Goal: Task Accomplishment & Management: Use online tool/utility

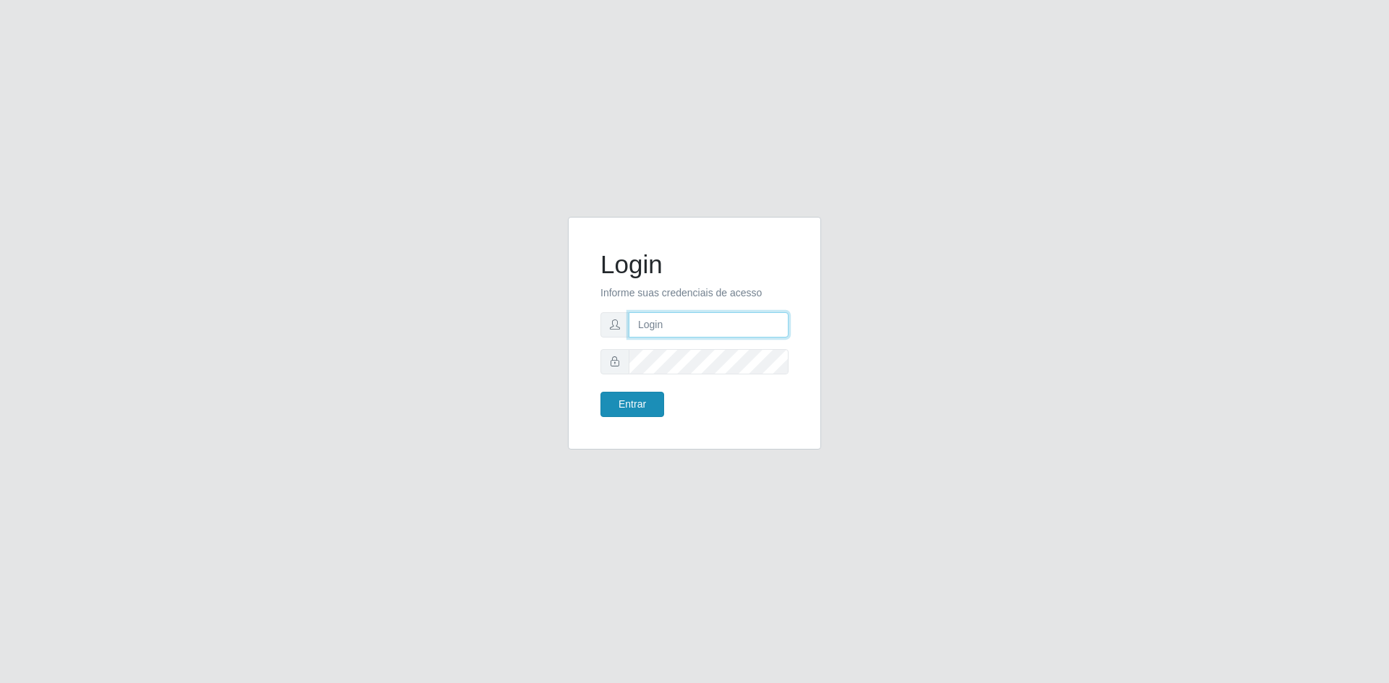
type input "[EMAIL_ADDRESS][DOMAIN_NAME]"
click at [645, 408] on button "Entrar" at bounding box center [632, 404] width 64 height 25
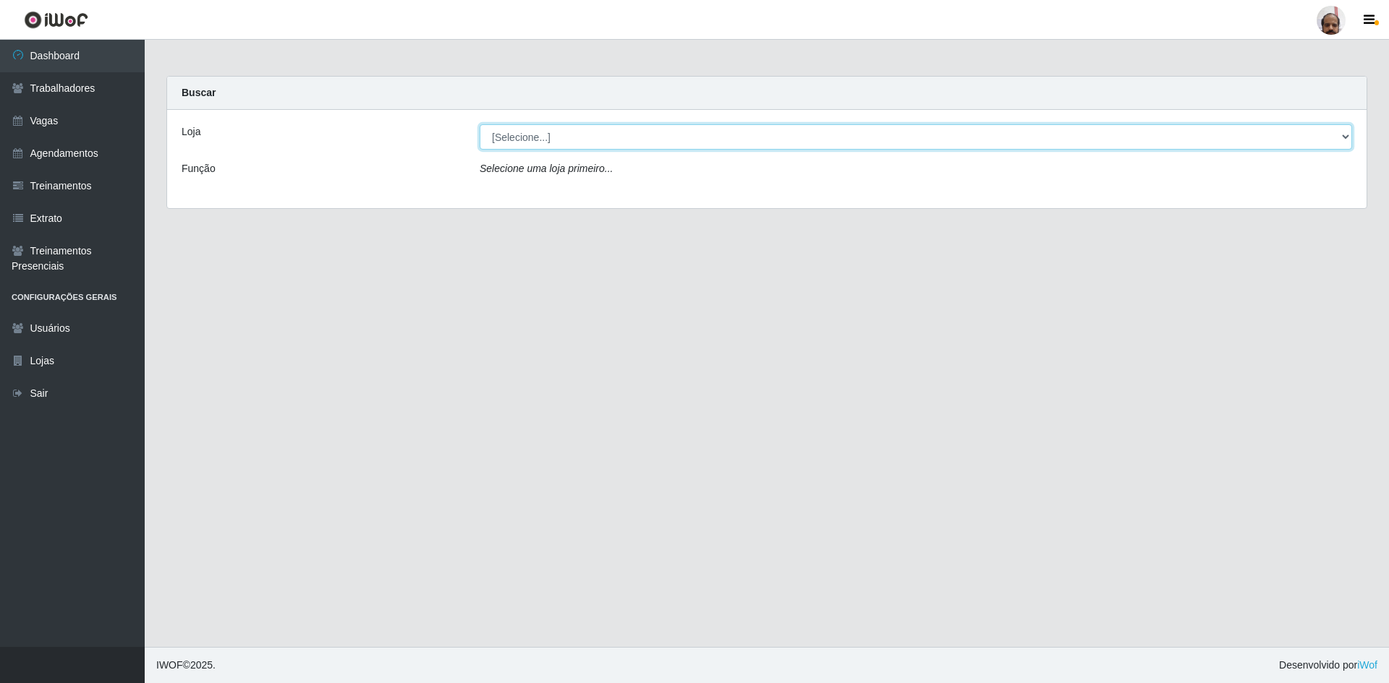
click at [523, 140] on select "[Selecione...] Mar Vermelho - Loja 05" at bounding box center [915, 136] width 872 height 25
select select "252"
click at [479, 124] on select "[Selecione...] Mar Vermelho - Loja 05" at bounding box center [915, 136] width 872 height 25
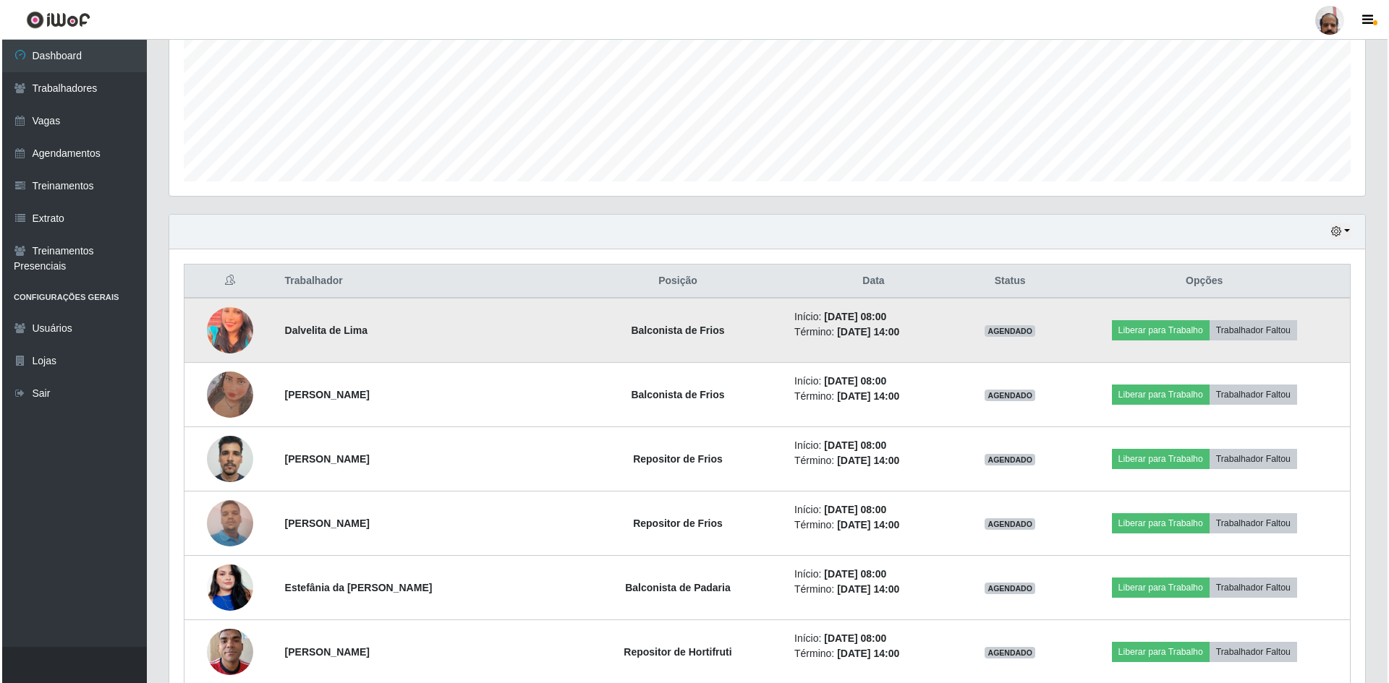
scroll to position [434, 0]
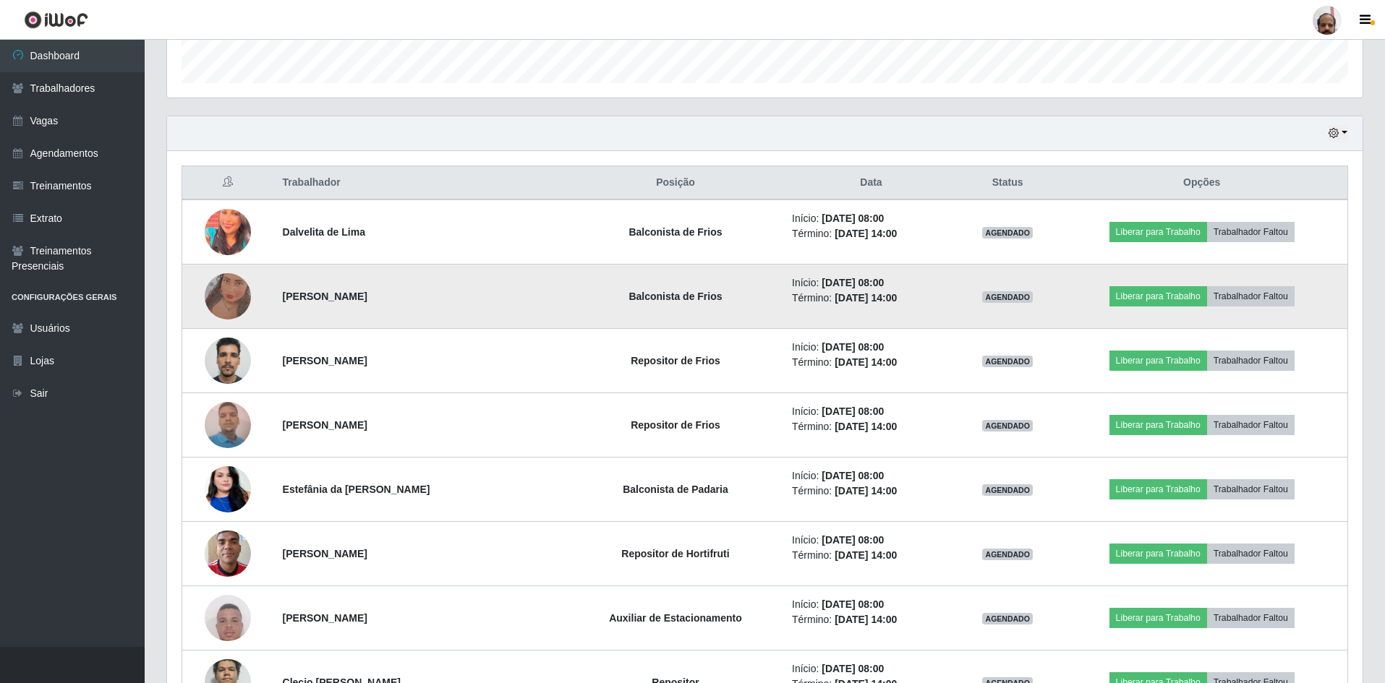
click at [217, 292] on img at bounding box center [228, 296] width 46 height 103
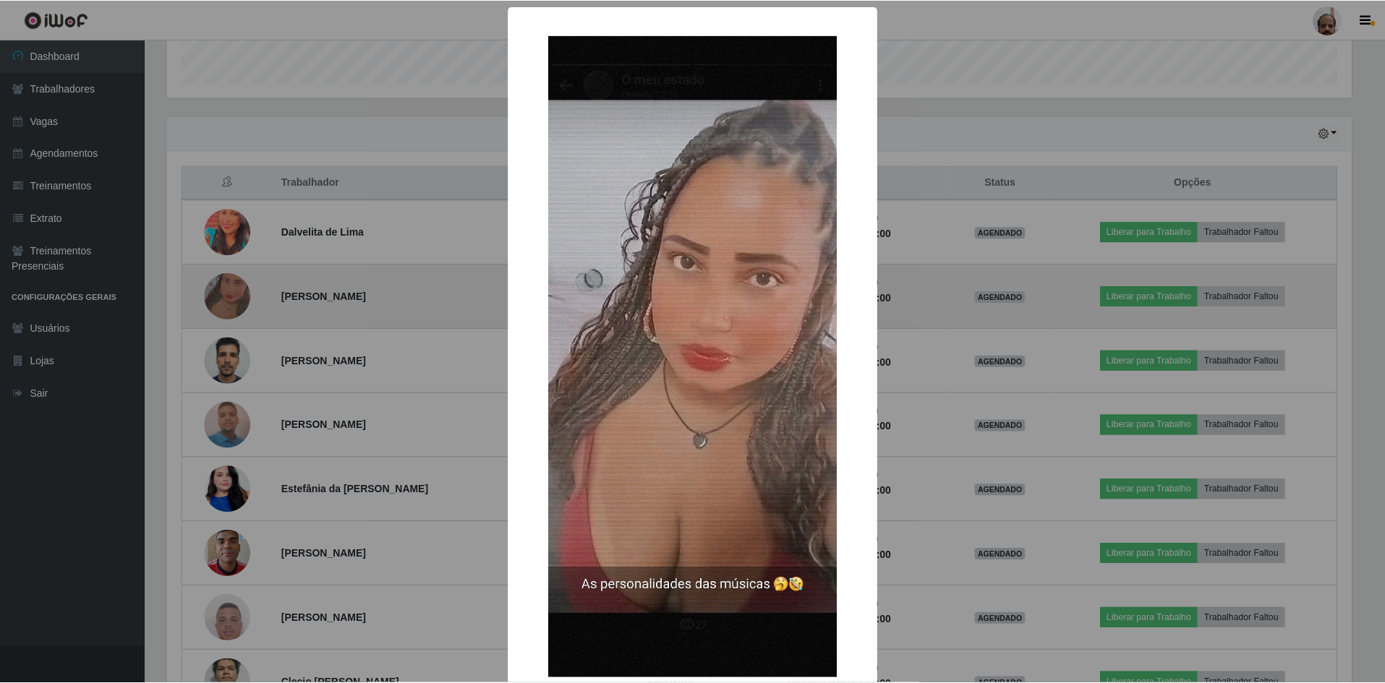
scroll to position [300, 1188]
click at [217, 292] on div "× OK Cancel" at bounding box center [694, 341] width 1389 height 683
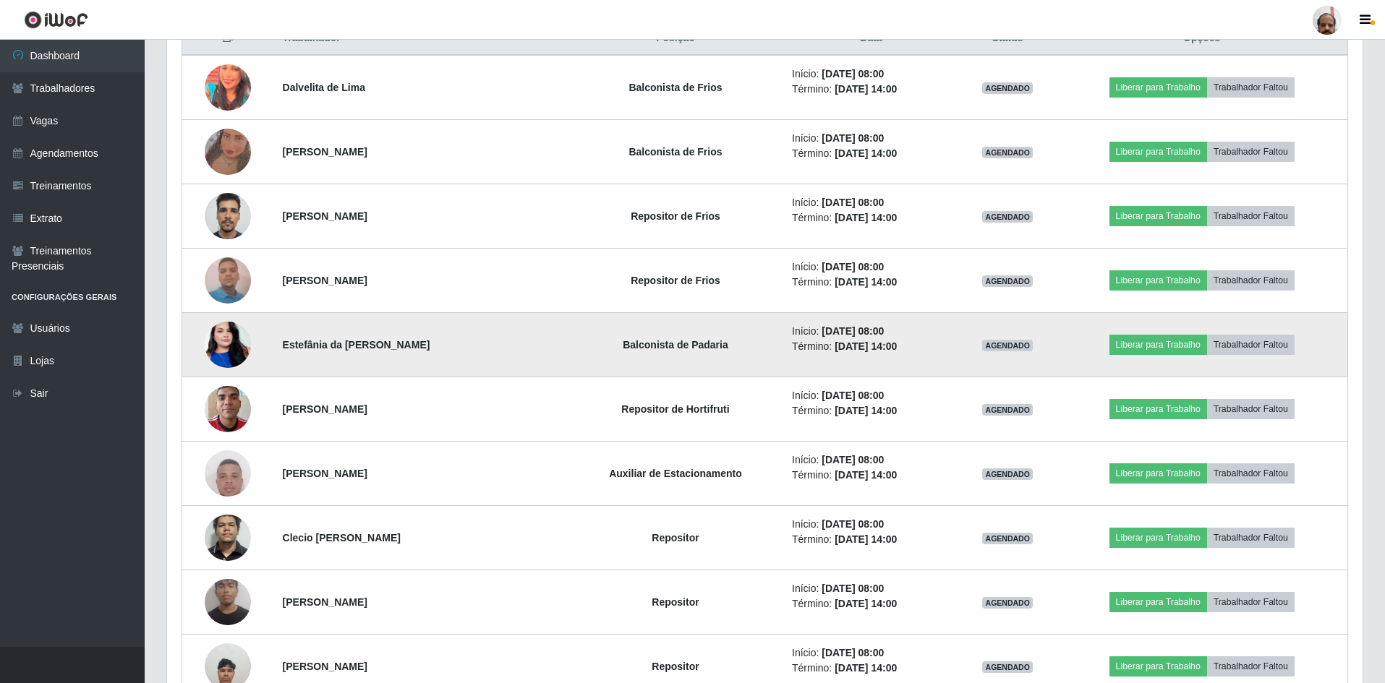
scroll to position [651, 0]
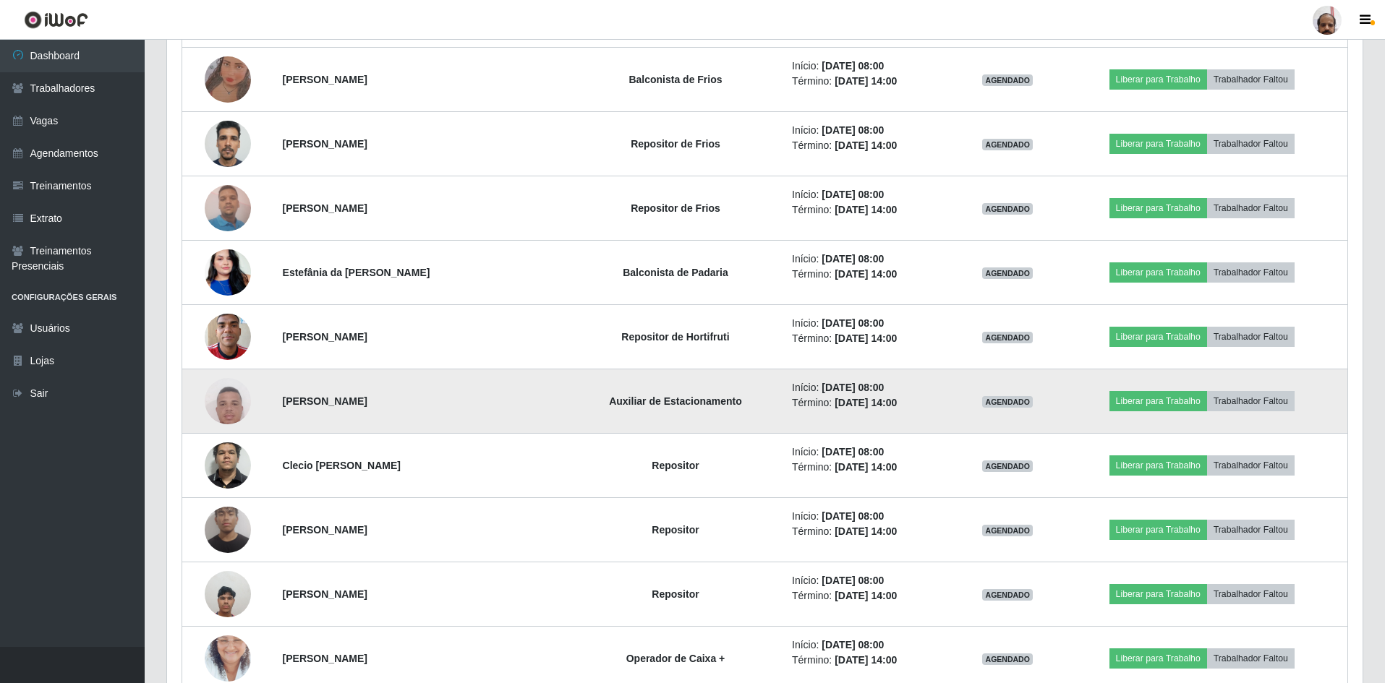
click at [247, 404] on img at bounding box center [228, 401] width 46 height 103
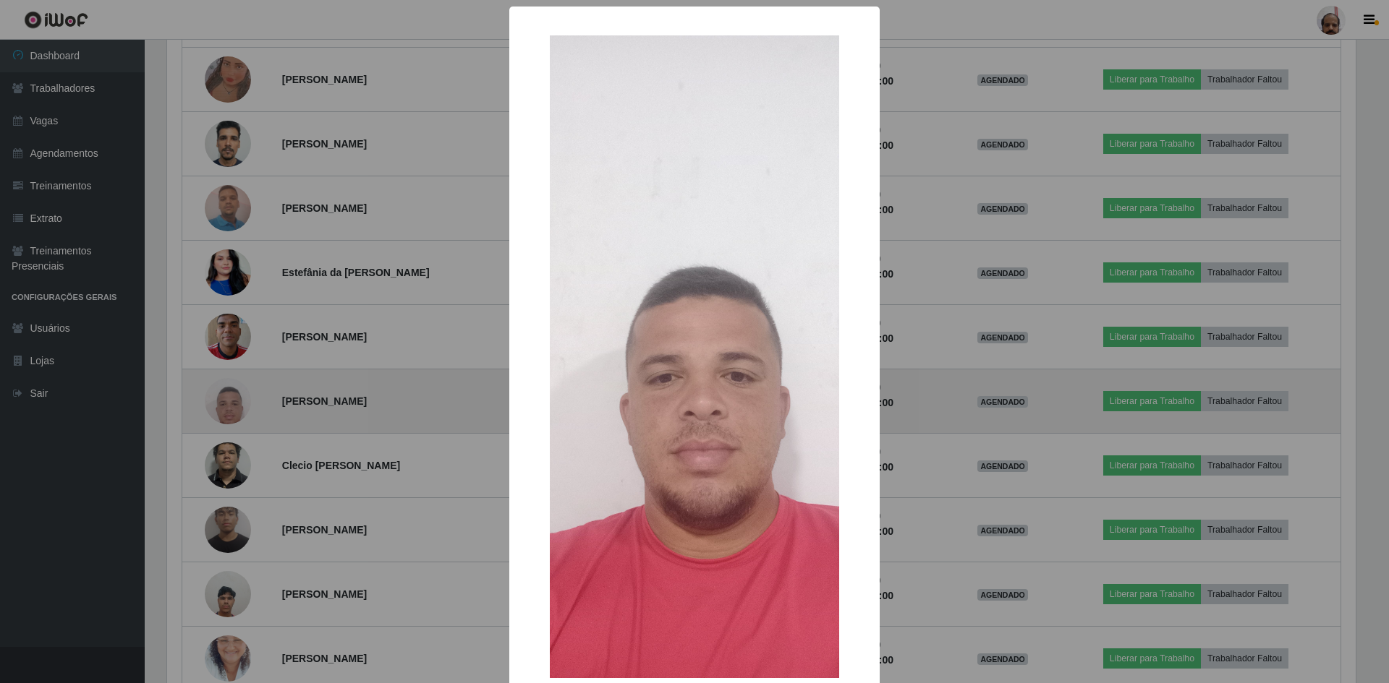
click at [247, 404] on div "× OK Cancel" at bounding box center [694, 341] width 1389 height 683
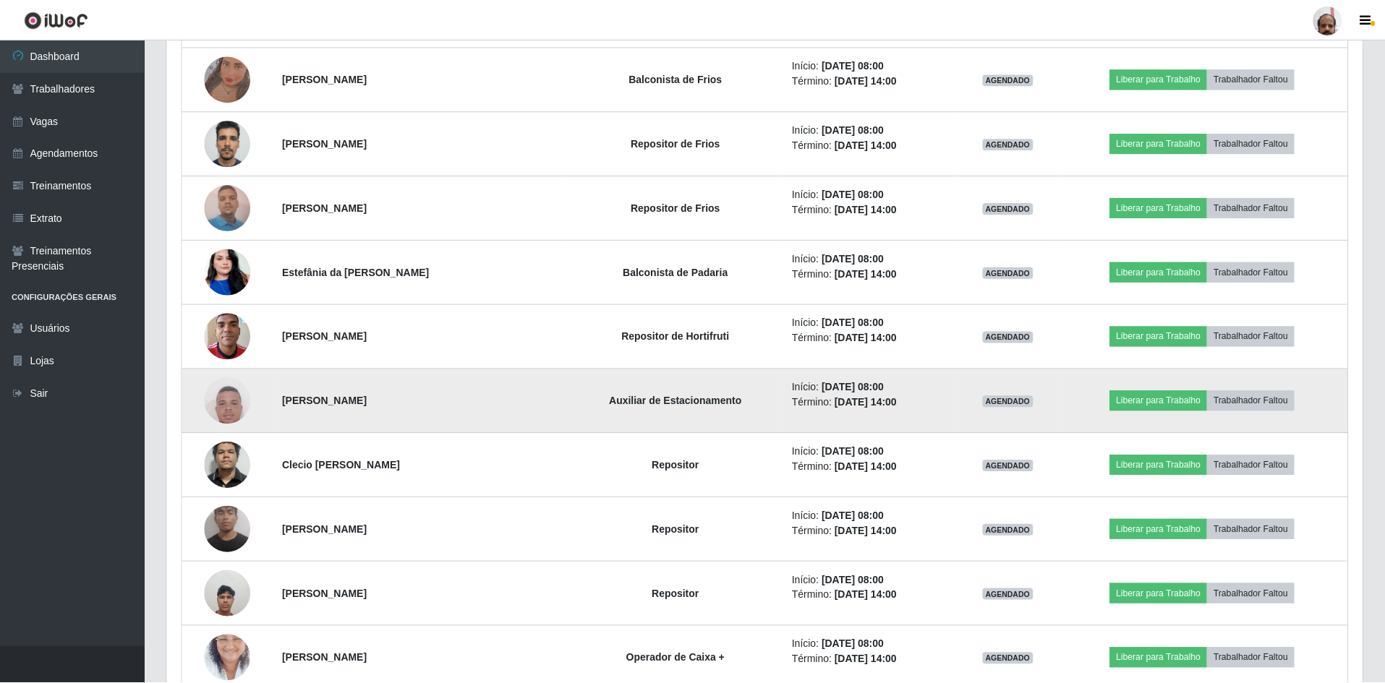
scroll to position [300, 1195]
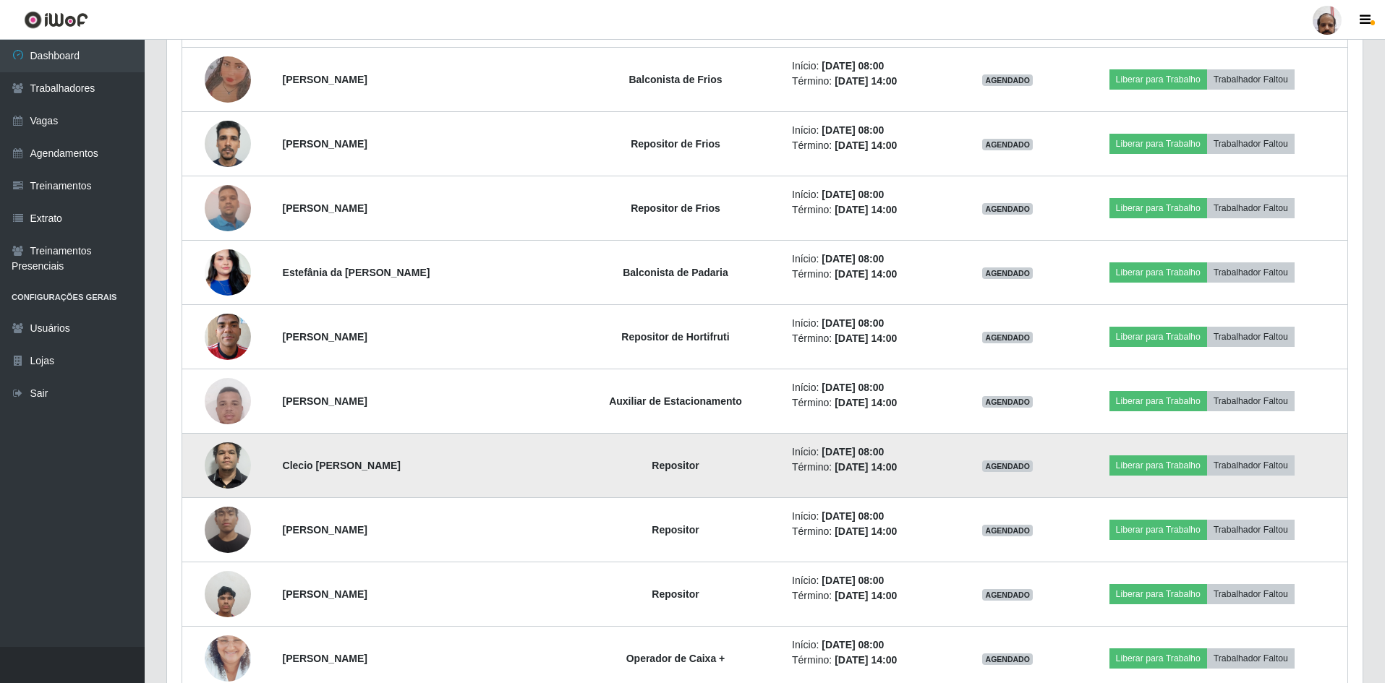
click at [233, 461] on img at bounding box center [228, 466] width 46 height 98
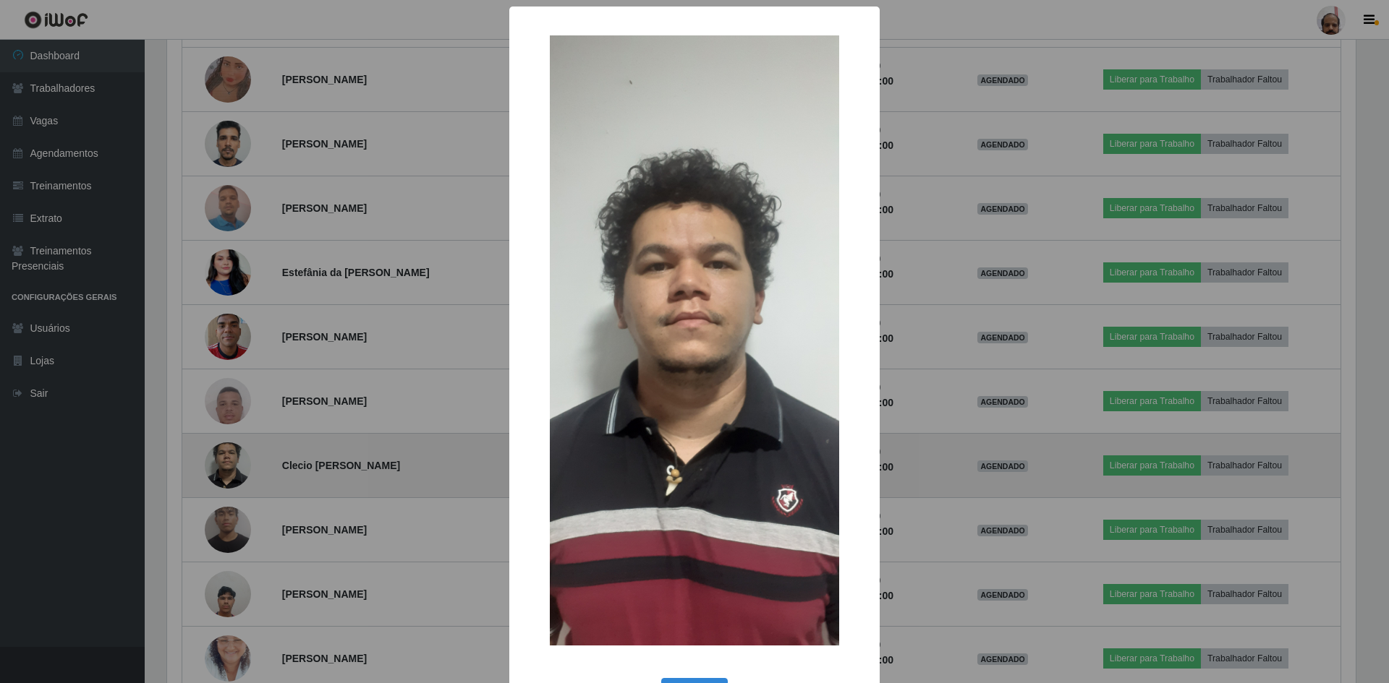
click at [233, 461] on div "× OK Cancel" at bounding box center [694, 341] width 1389 height 683
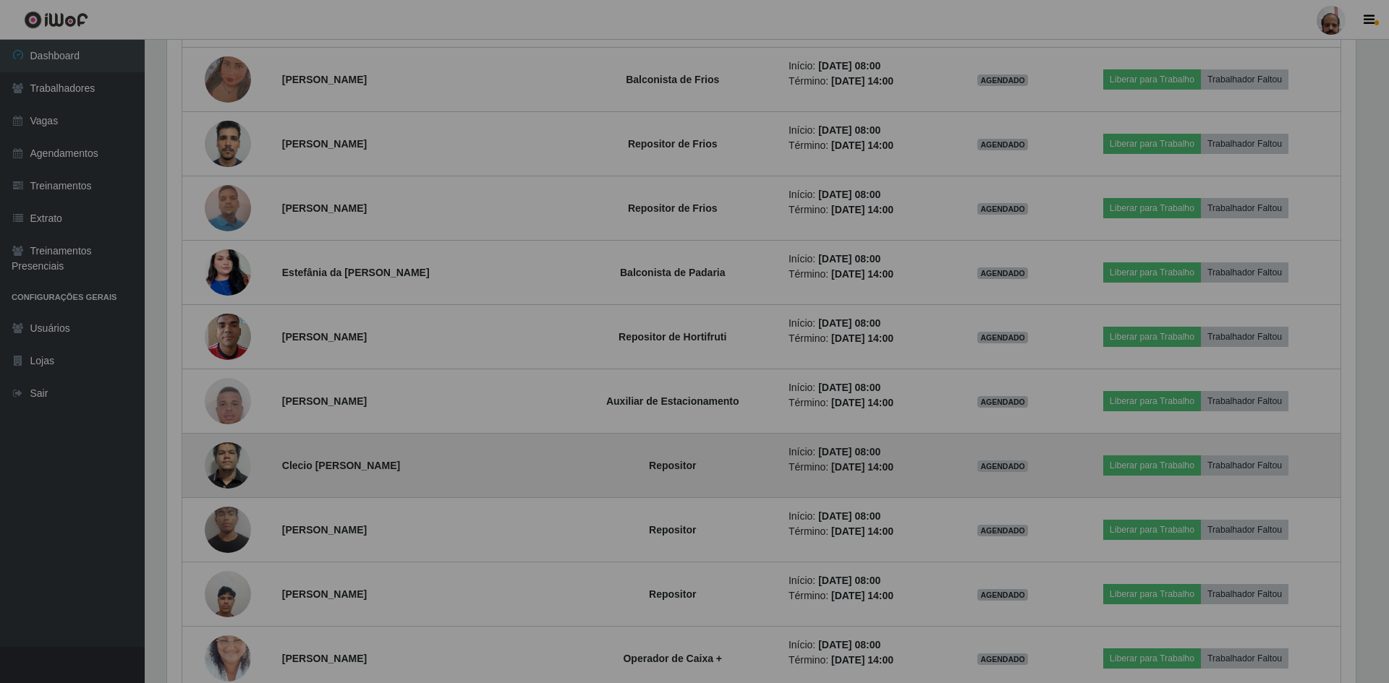
scroll to position [300, 1195]
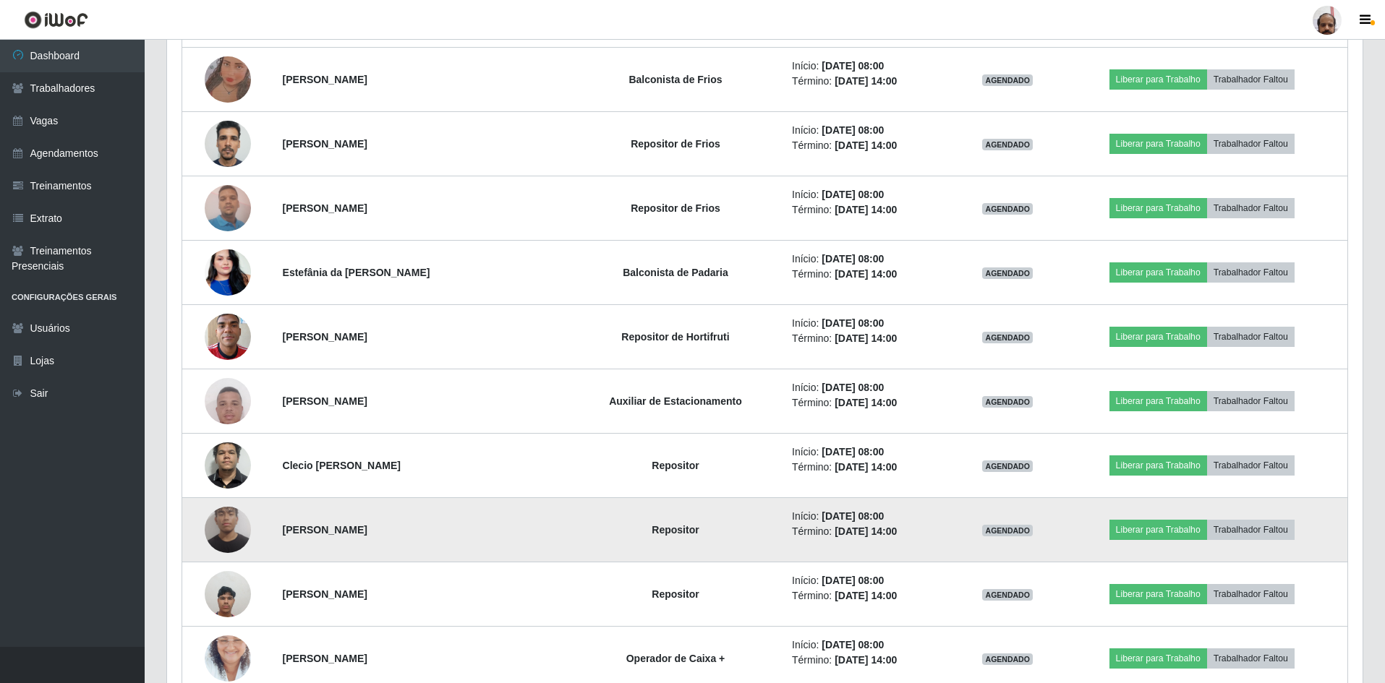
click at [221, 530] on img at bounding box center [228, 530] width 46 height 62
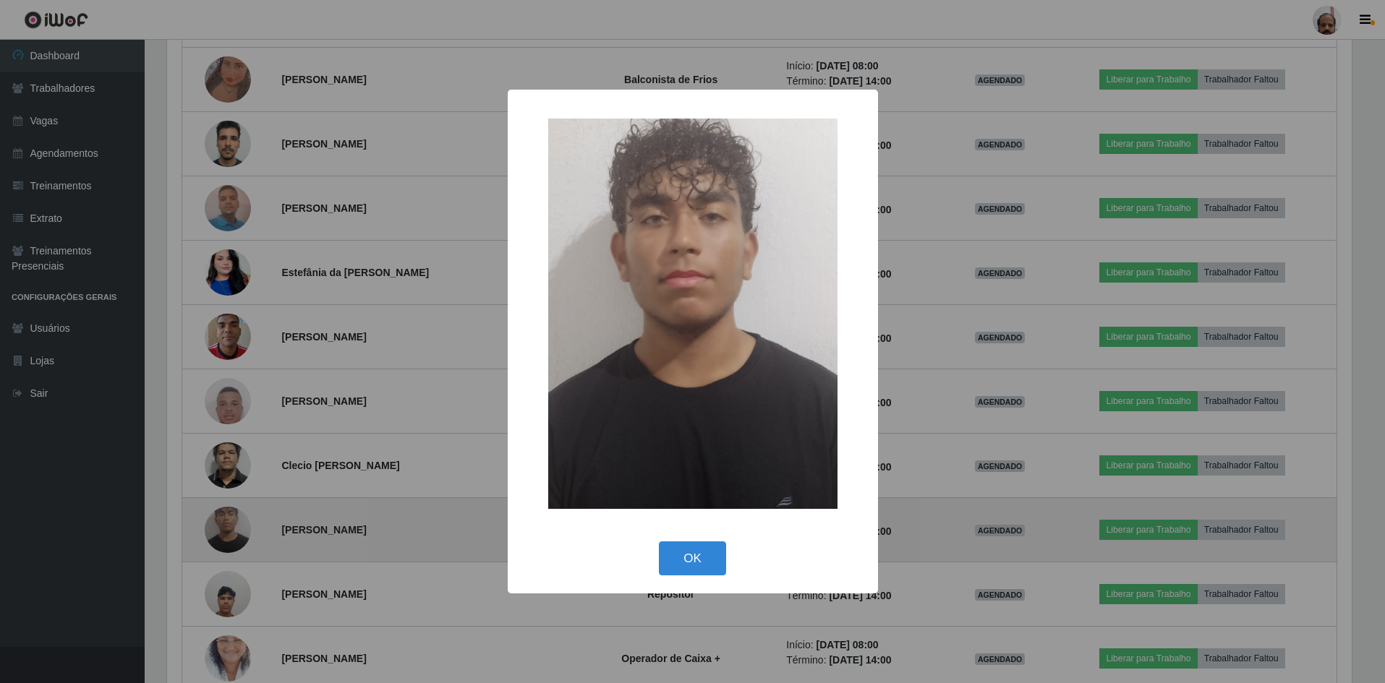
scroll to position [300, 1188]
click at [221, 530] on div "× OK Cancel" at bounding box center [694, 341] width 1389 height 683
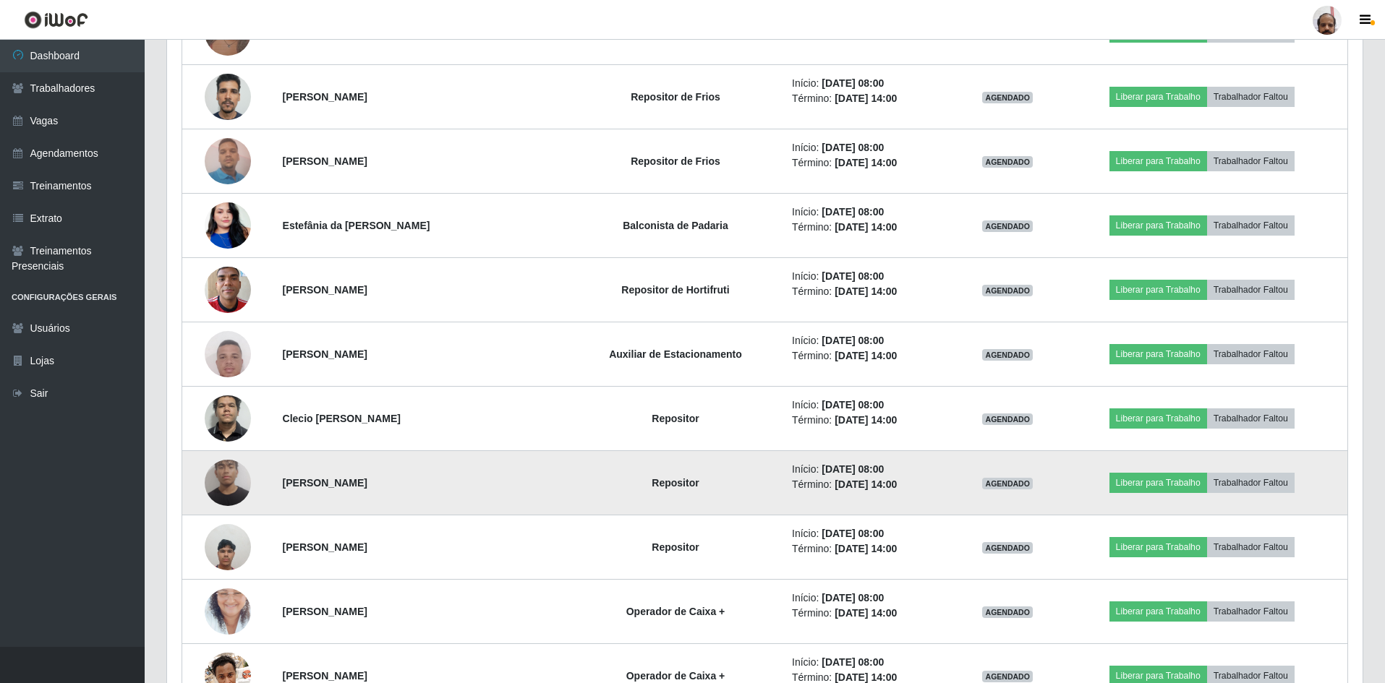
scroll to position [723, 0]
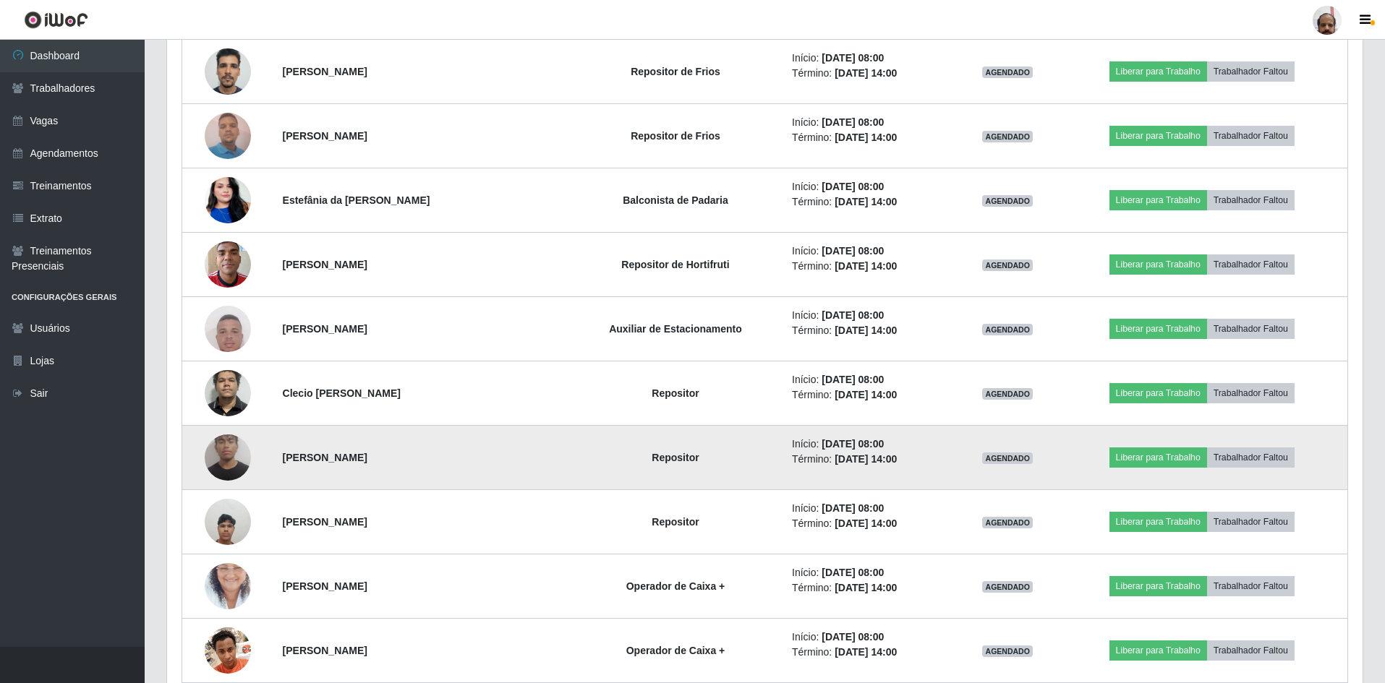
click at [221, 530] on img at bounding box center [228, 521] width 46 height 61
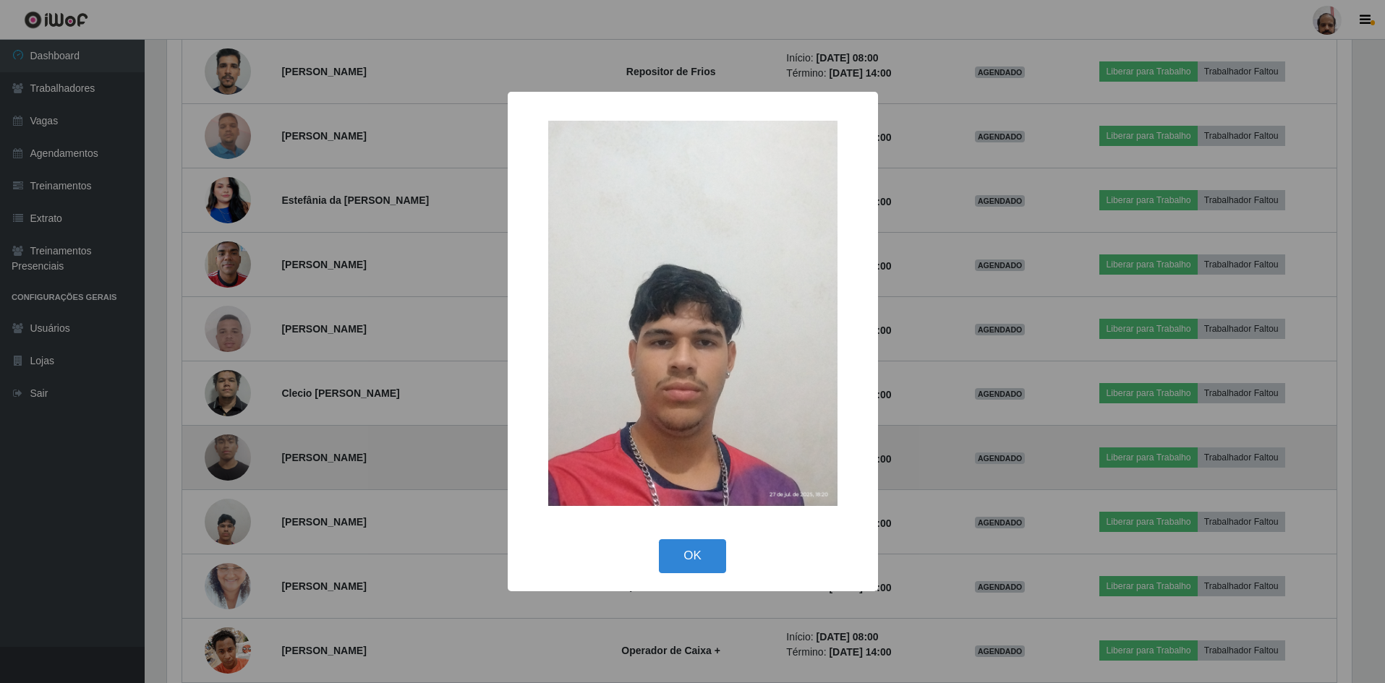
scroll to position [300, 1188]
click at [221, 530] on div "× OK Cancel" at bounding box center [694, 341] width 1389 height 683
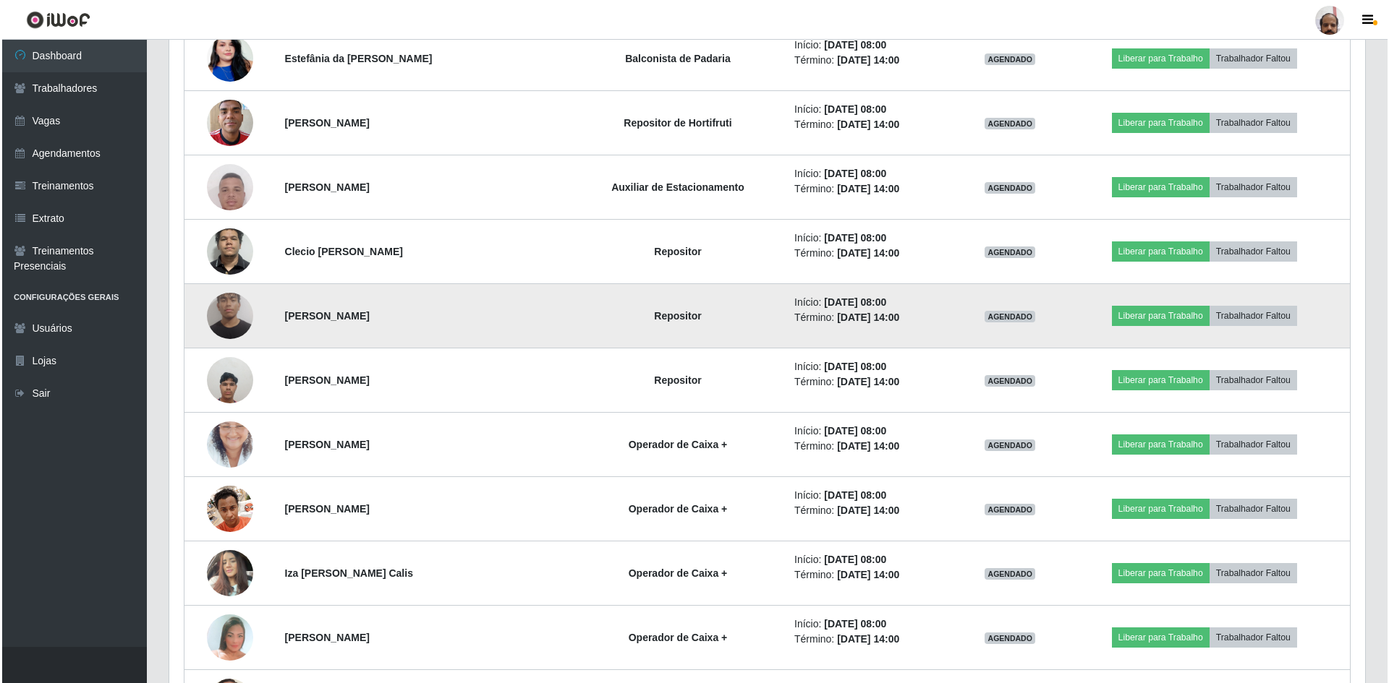
scroll to position [868, 0]
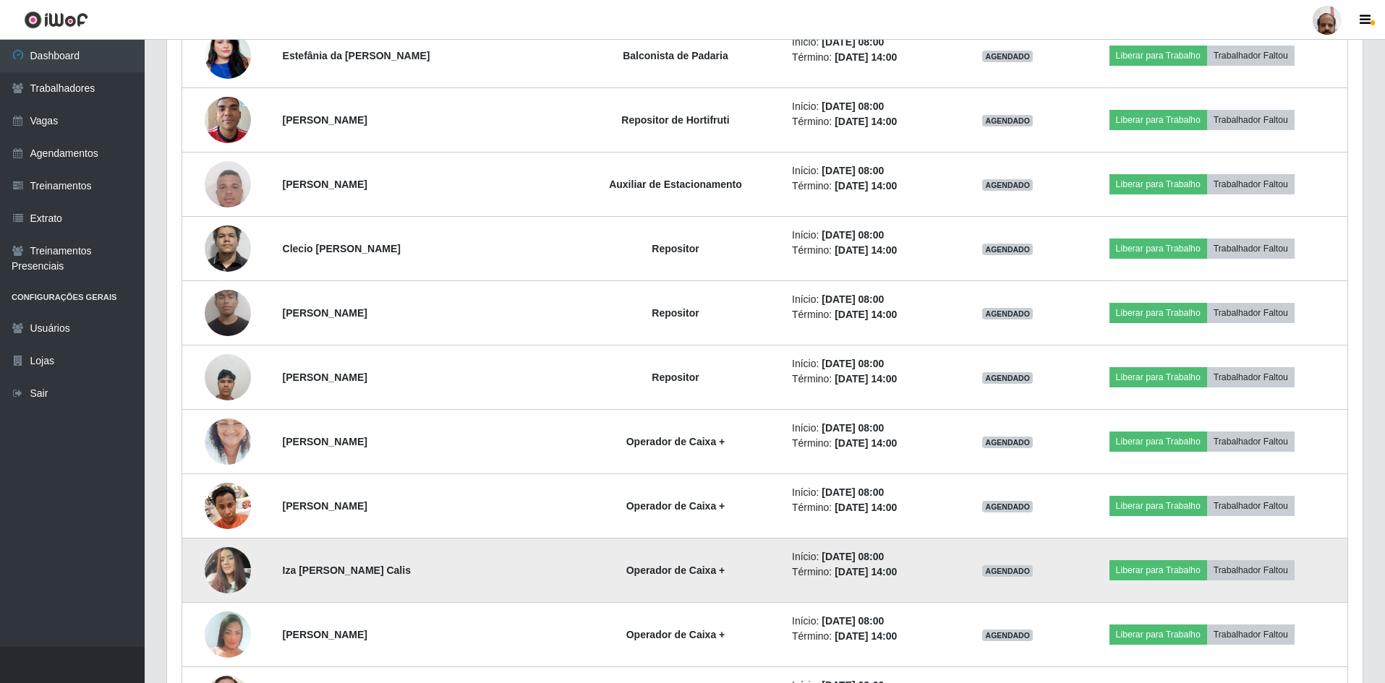
click at [223, 572] on img at bounding box center [228, 570] width 46 height 61
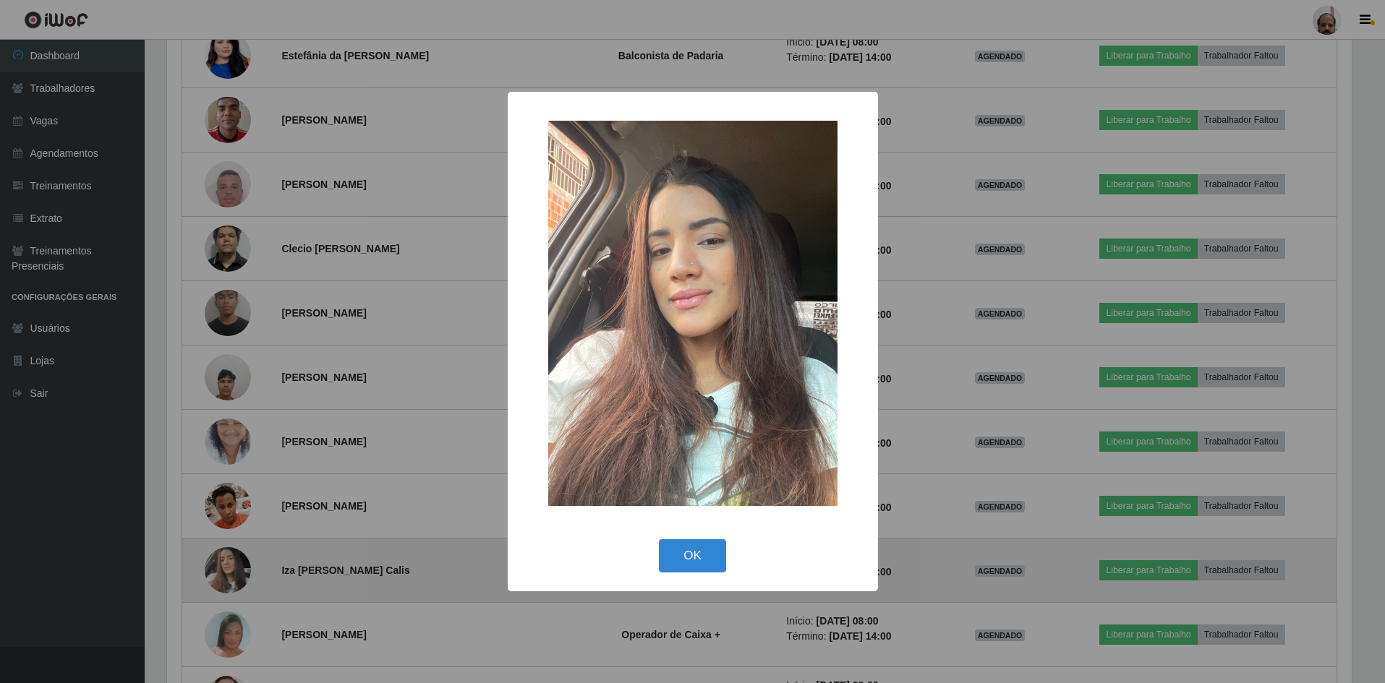
scroll to position [0, 0]
click at [223, 572] on div "× OK Cancel" at bounding box center [694, 341] width 1389 height 683
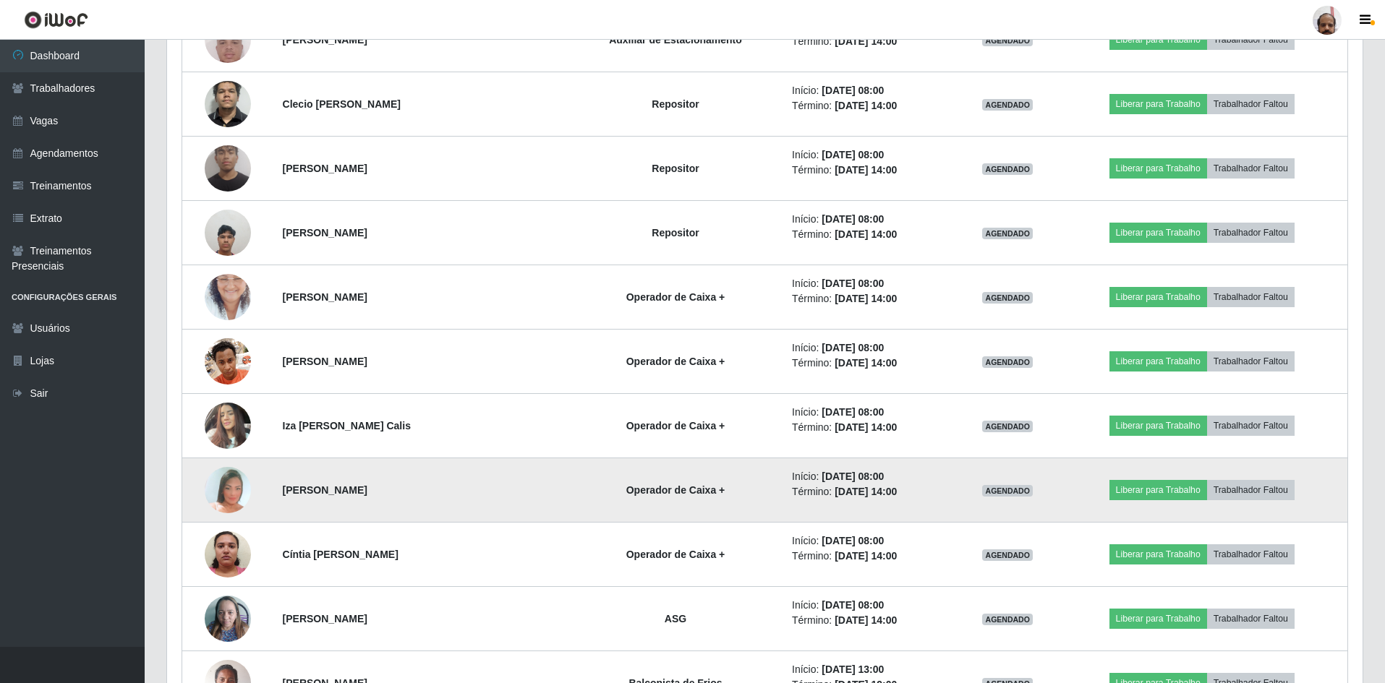
click at [233, 503] on img at bounding box center [228, 489] width 46 height 67
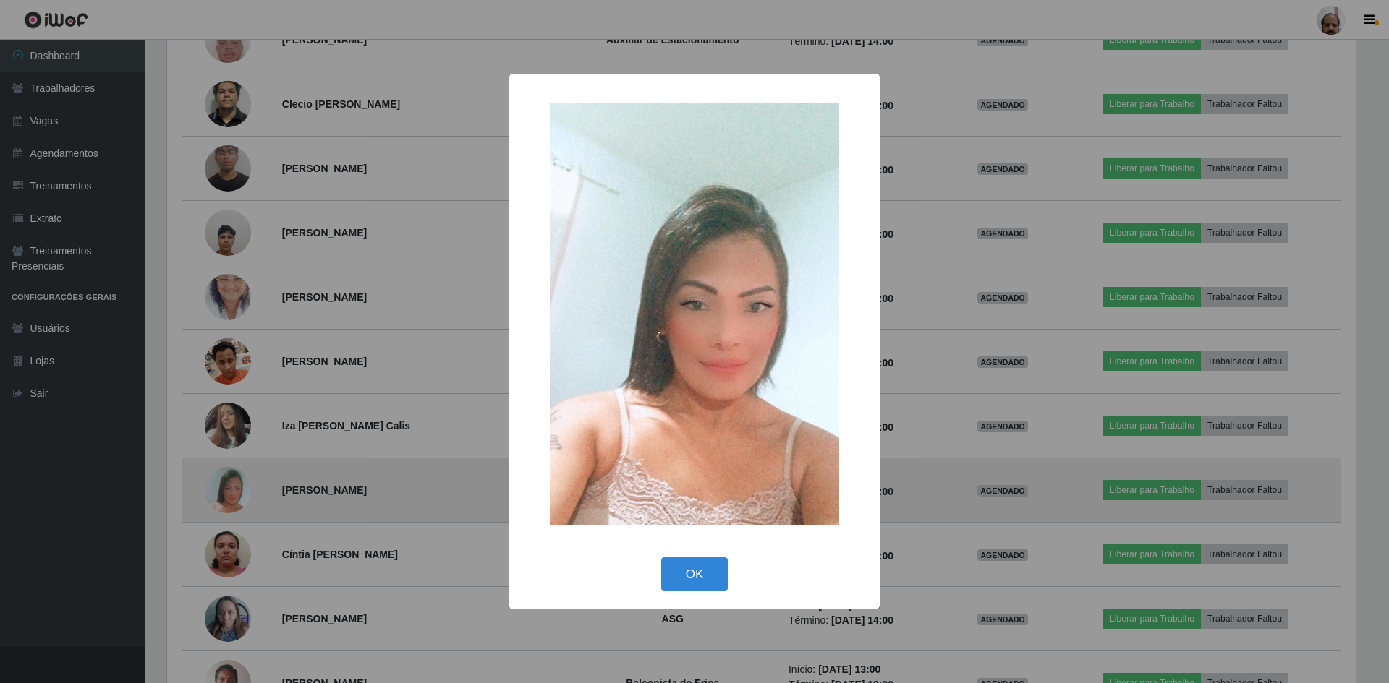
click at [233, 503] on div "× OK Cancel" at bounding box center [694, 341] width 1389 height 683
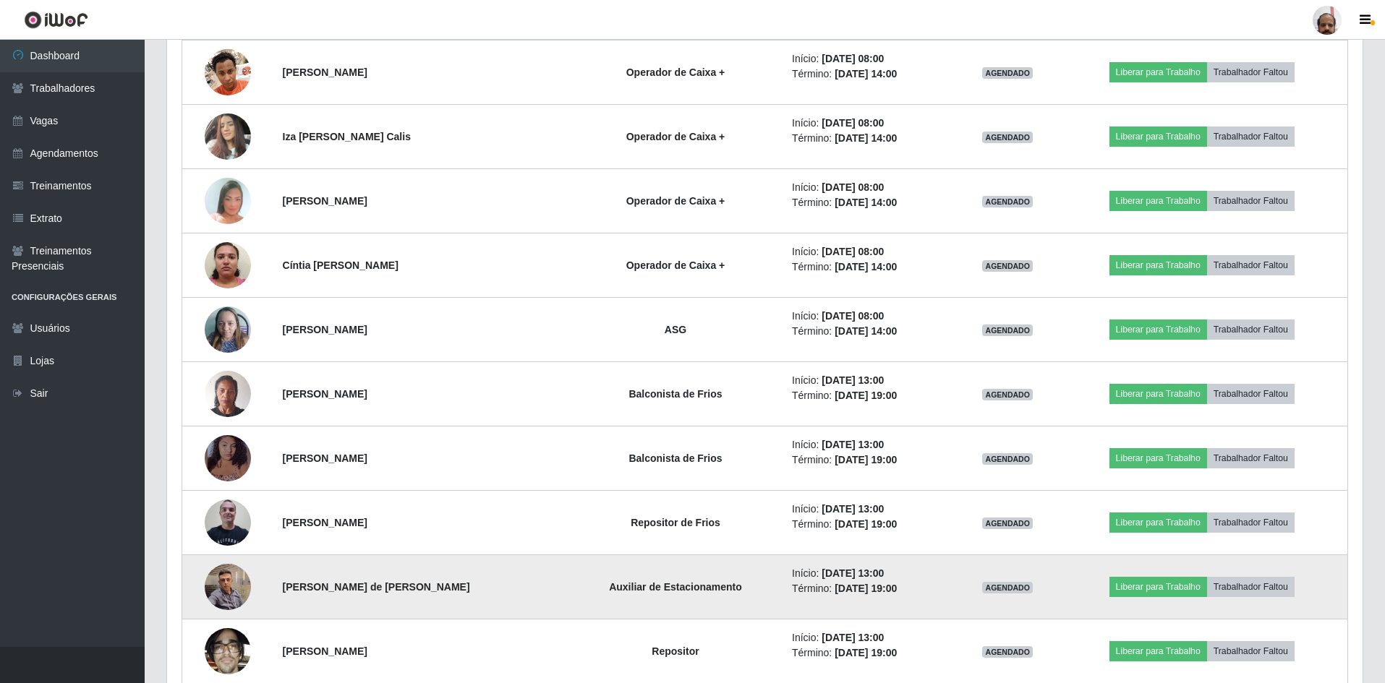
click at [242, 588] on img at bounding box center [228, 586] width 46 height 61
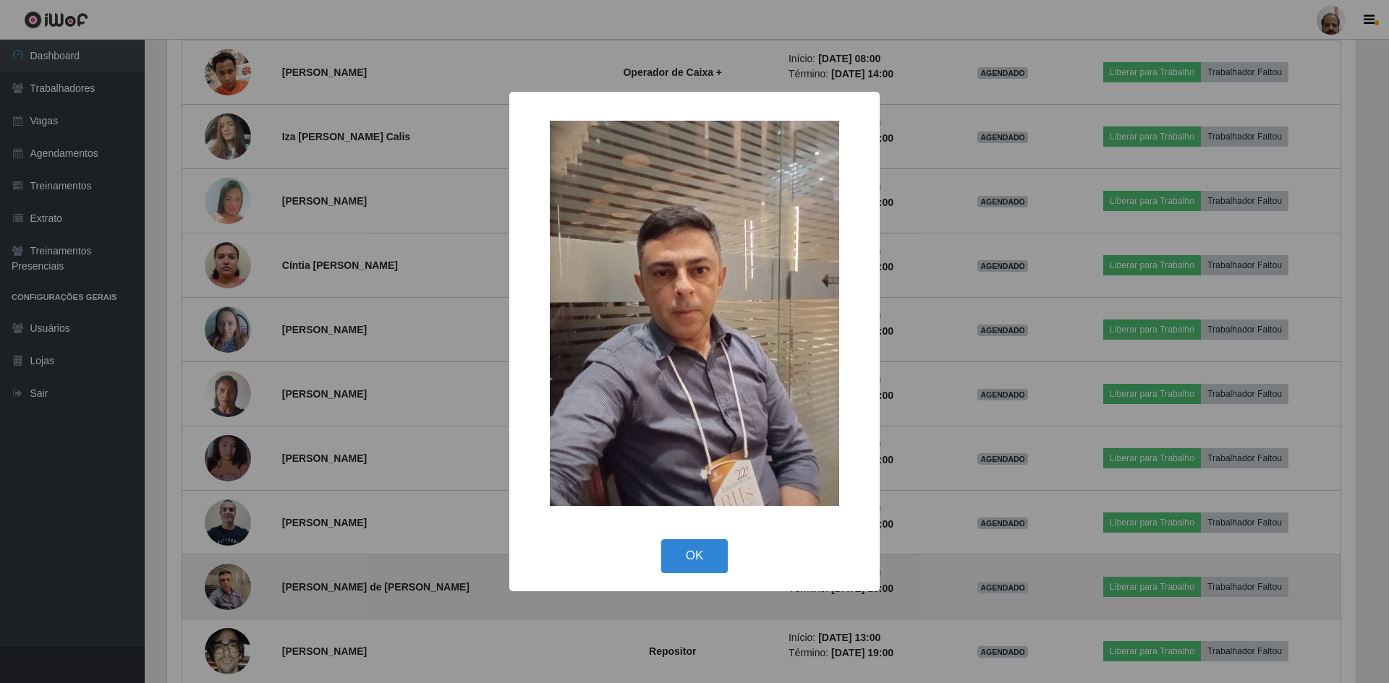
click at [242, 588] on div "× OK Cancel" at bounding box center [694, 341] width 1389 height 683
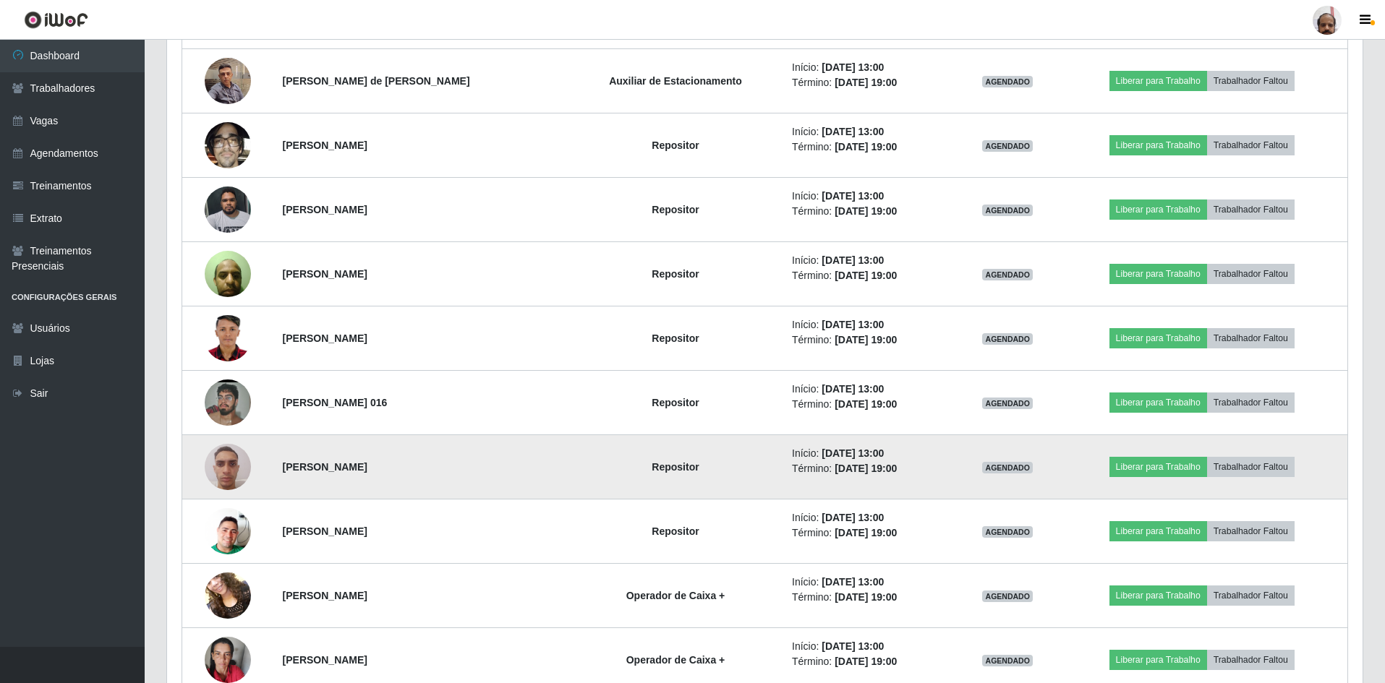
click at [226, 470] on img at bounding box center [228, 466] width 46 height 61
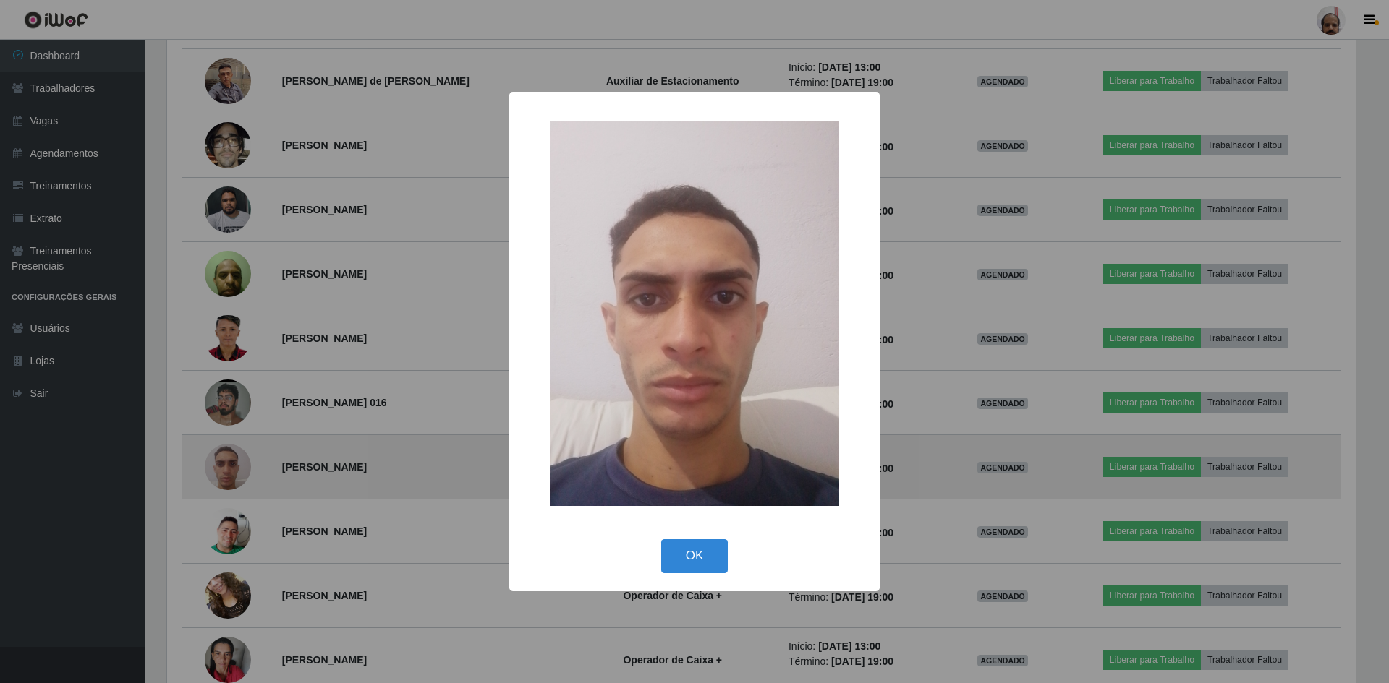
click at [226, 470] on div "× OK Cancel" at bounding box center [694, 341] width 1389 height 683
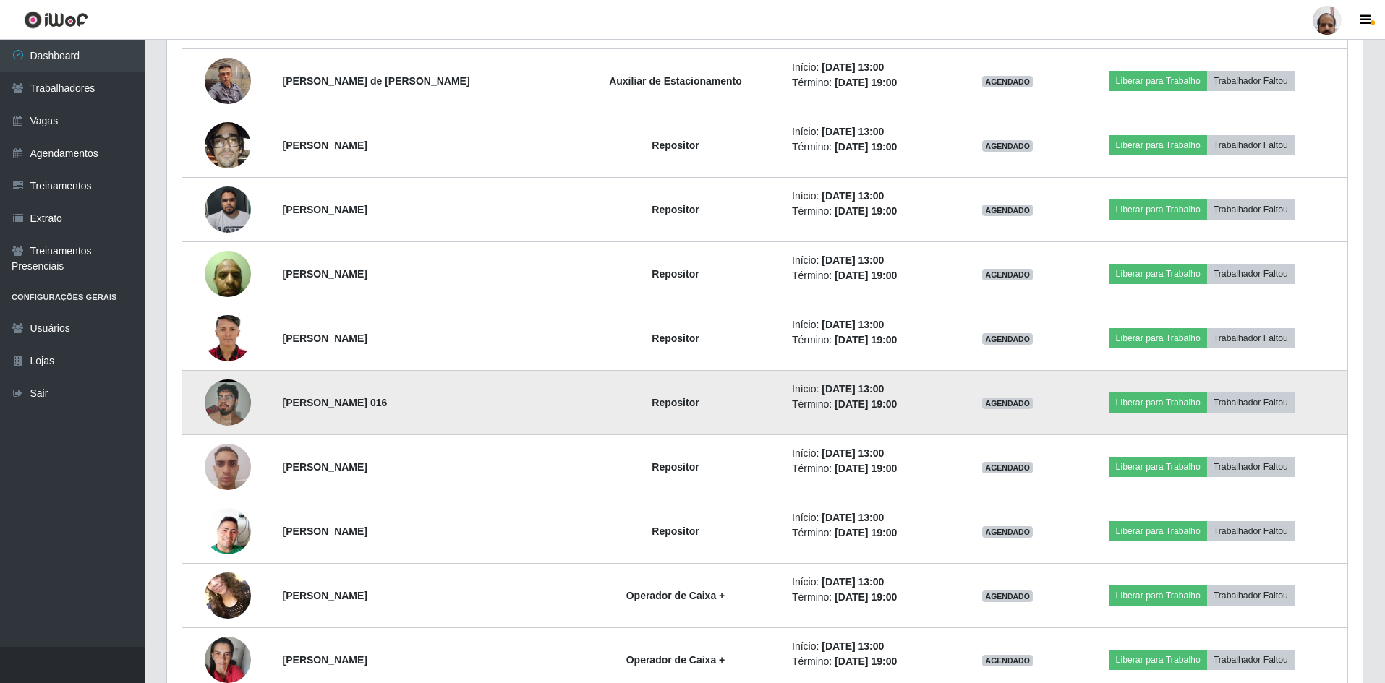
click at [223, 405] on img at bounding box center [228, 402] width 46 height 103
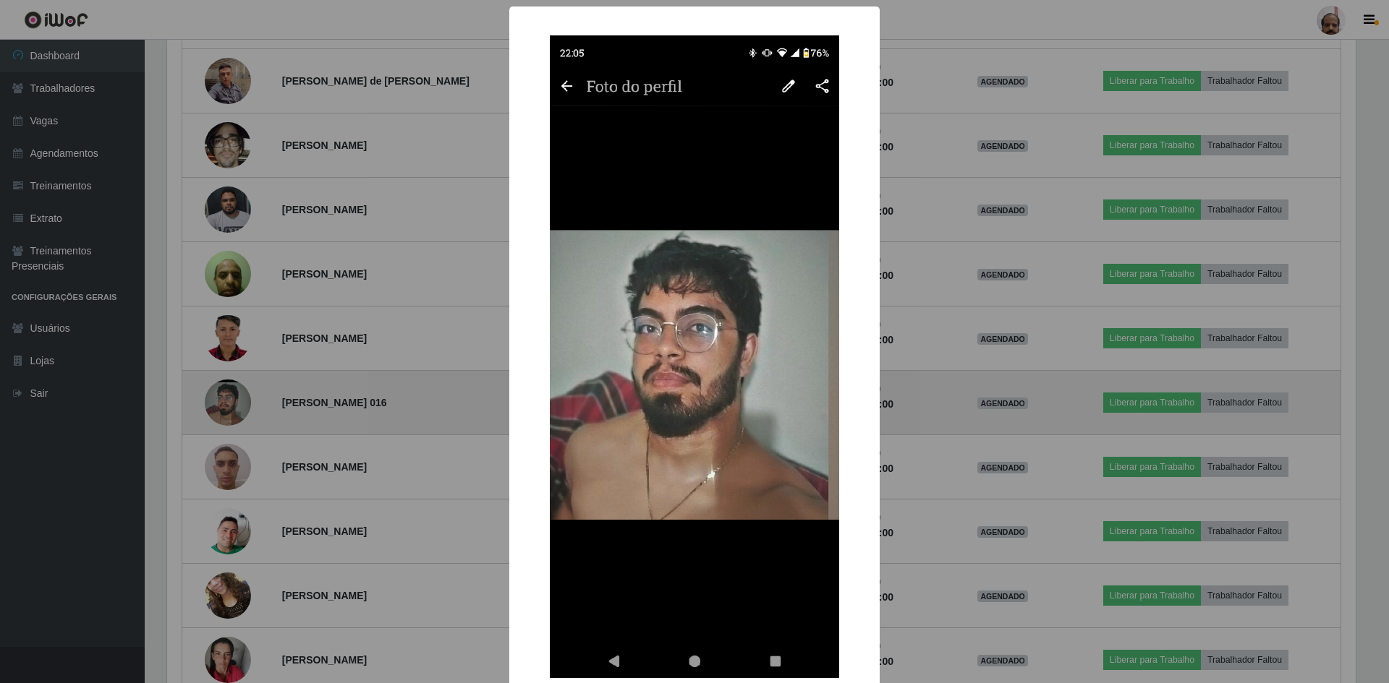
click at [223, 405] on div "× OK Cancel" at bounding box center [694, 341] width 1389 height 683
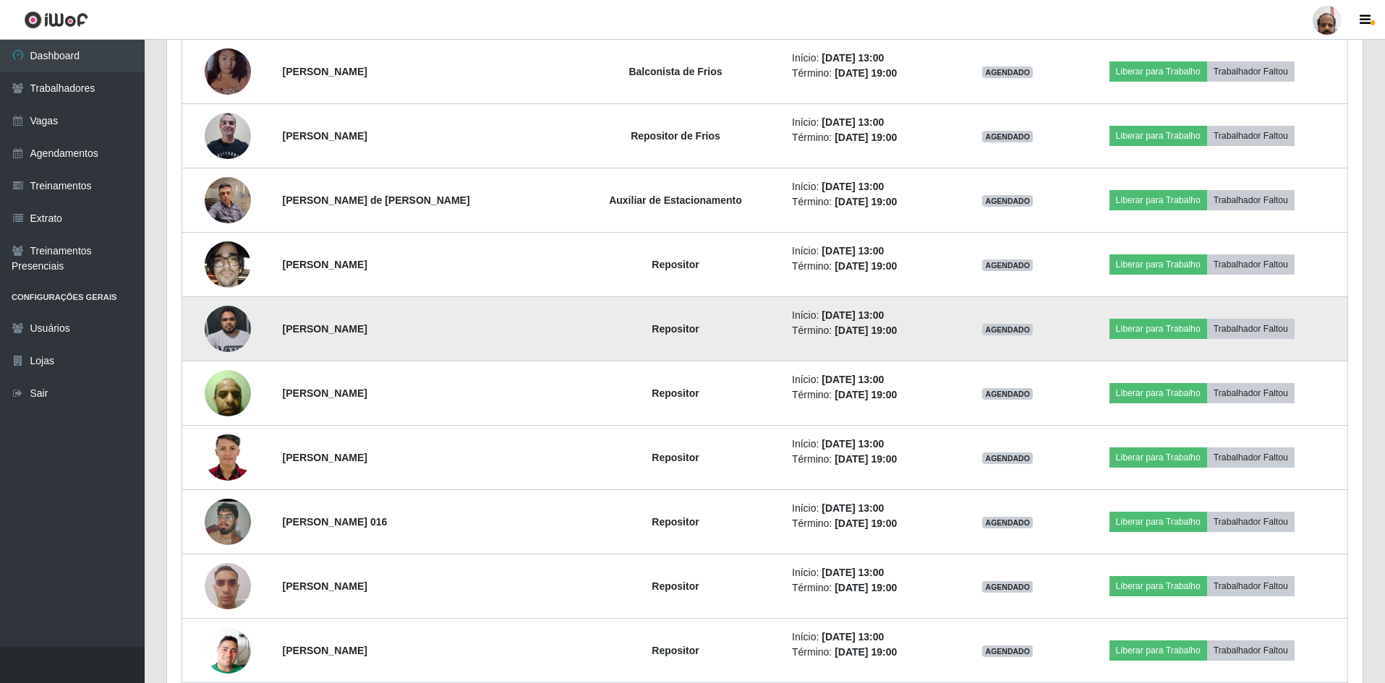
scroll to position [1663, 0]
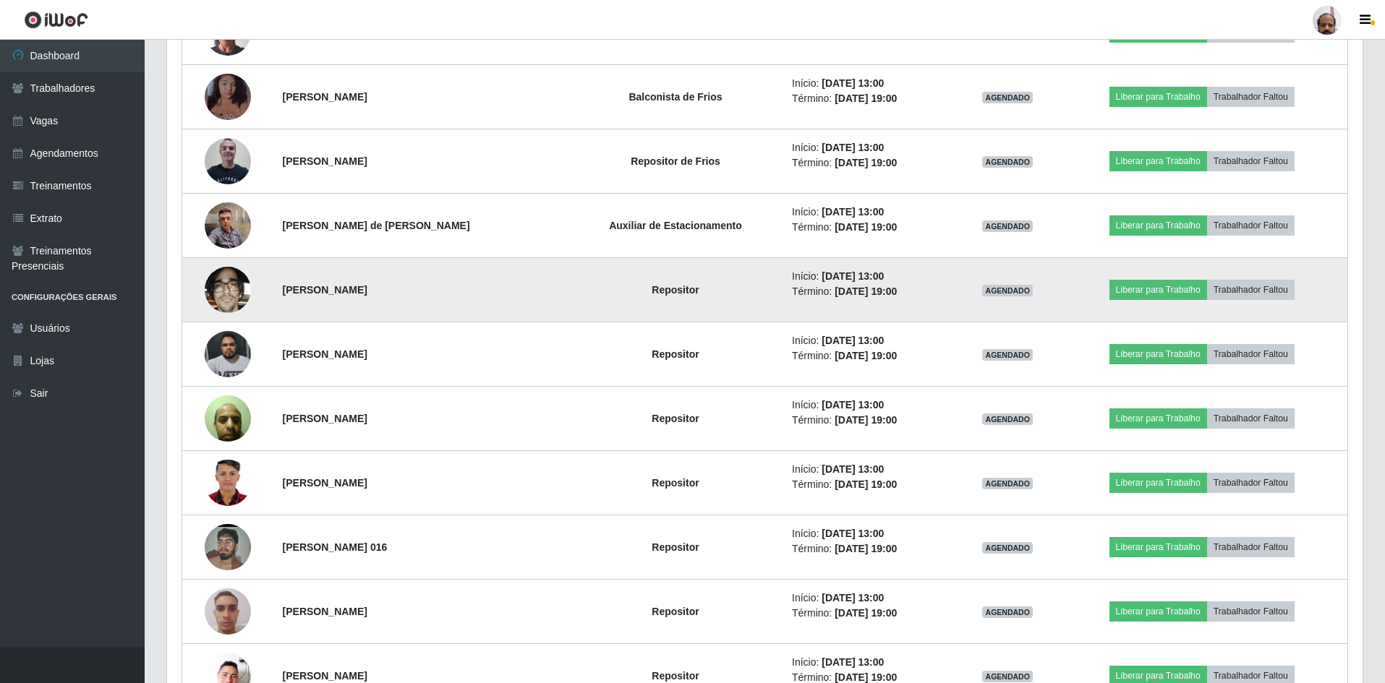
click at [244, 294] on img at bounding box center [228, 289] width 46 height 61
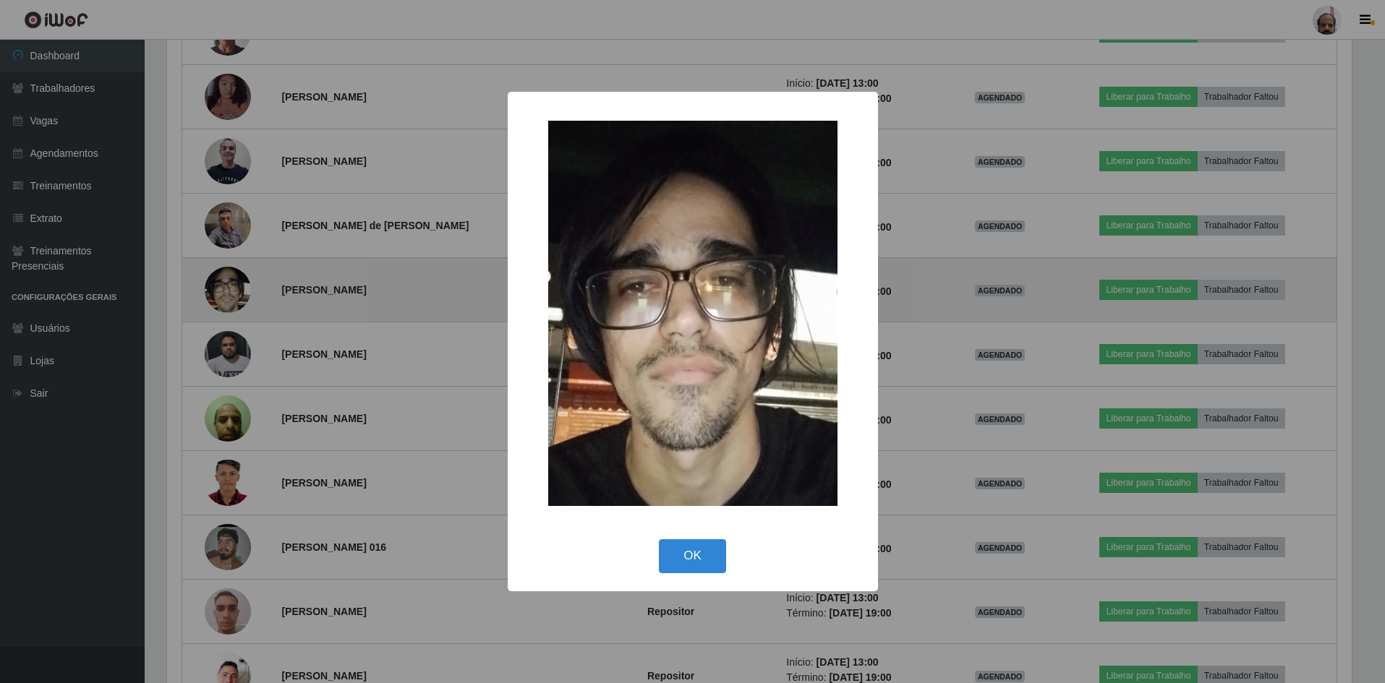
scroll to position [300, 1188]
click at [244, 294] on div "× OK Cancel" at bounding box center [694, 341] width 1389 height 683
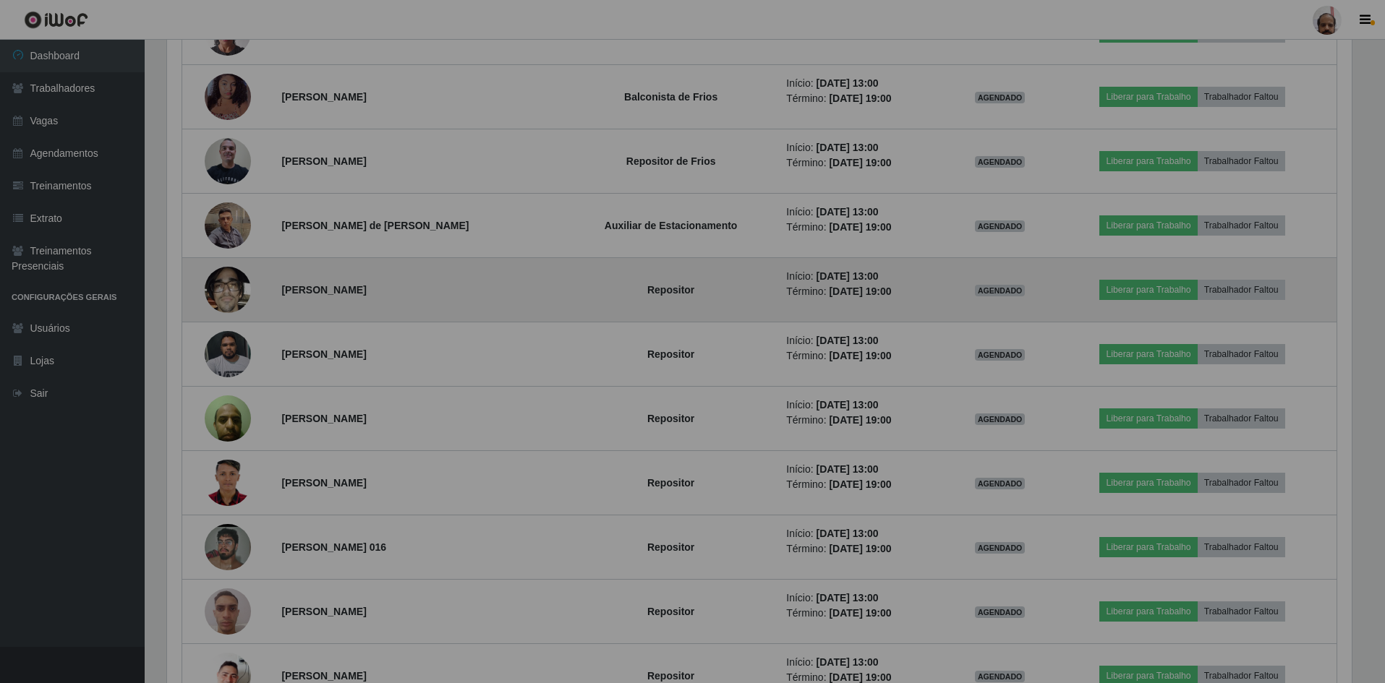
scroll to position [300, 1195]
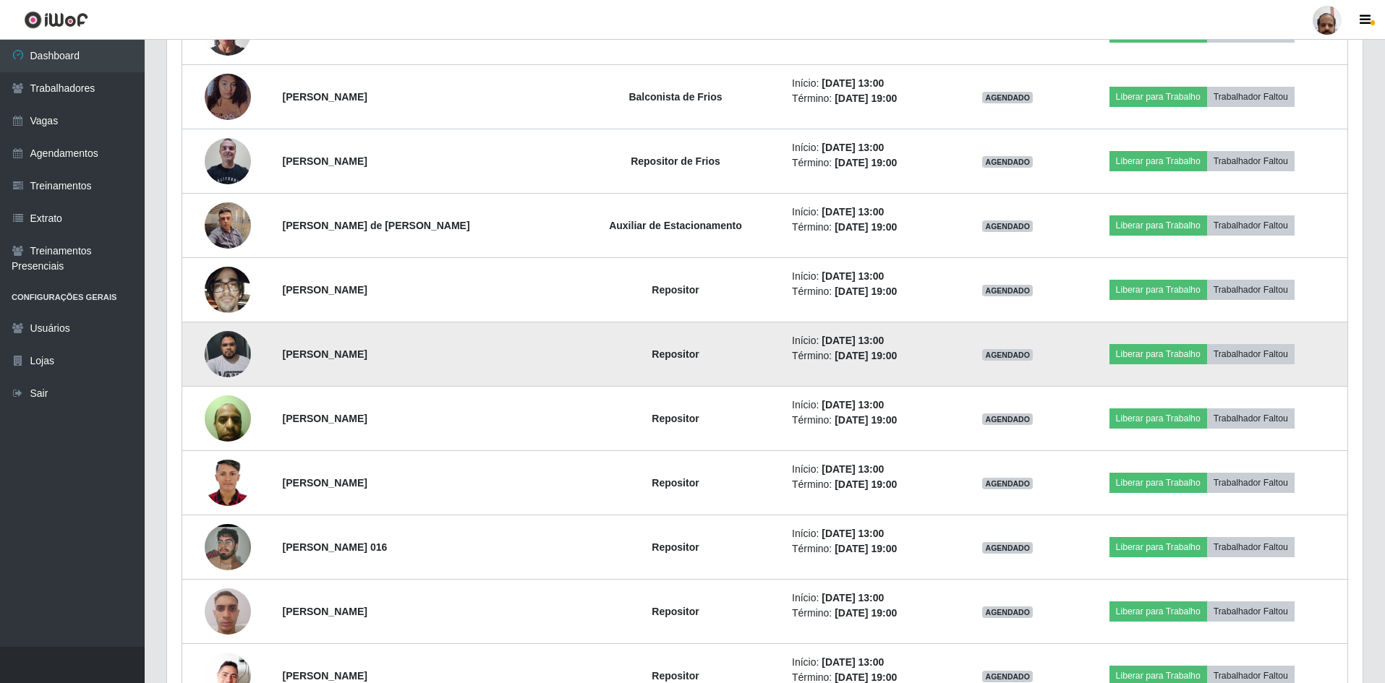
click at [230, 363] on img at bounding box center [228, 353] width 46 height 61
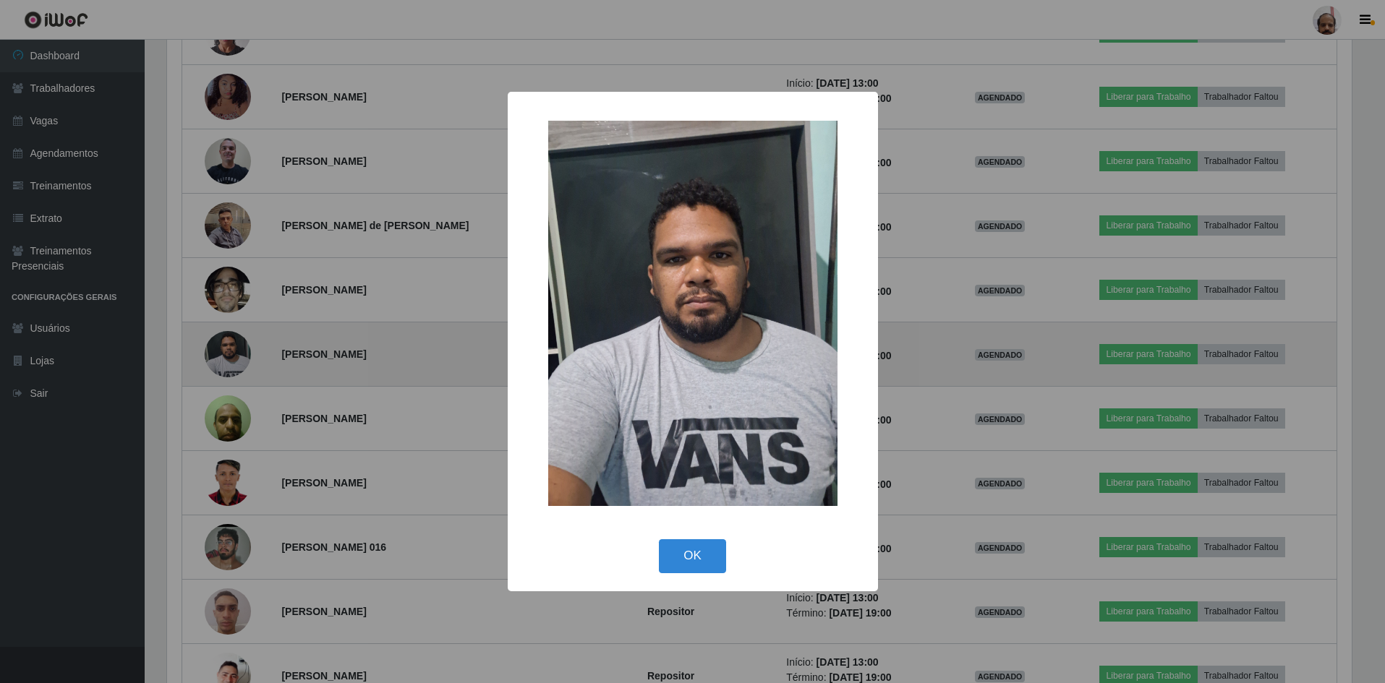
scroll to position [300, 1188]
click at [230, 363] on div "× OK Cancel" at bounding box center [694, 341] width 1389 height 683
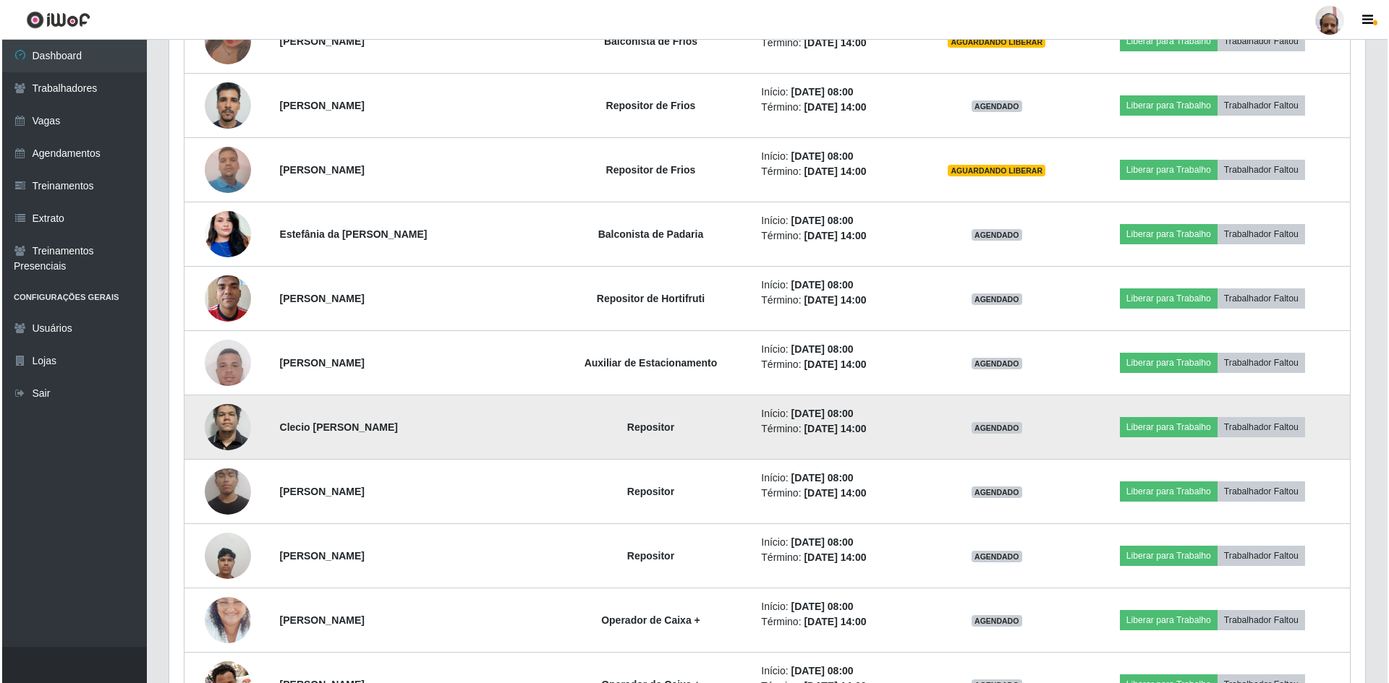
scroll to position [723, 0]
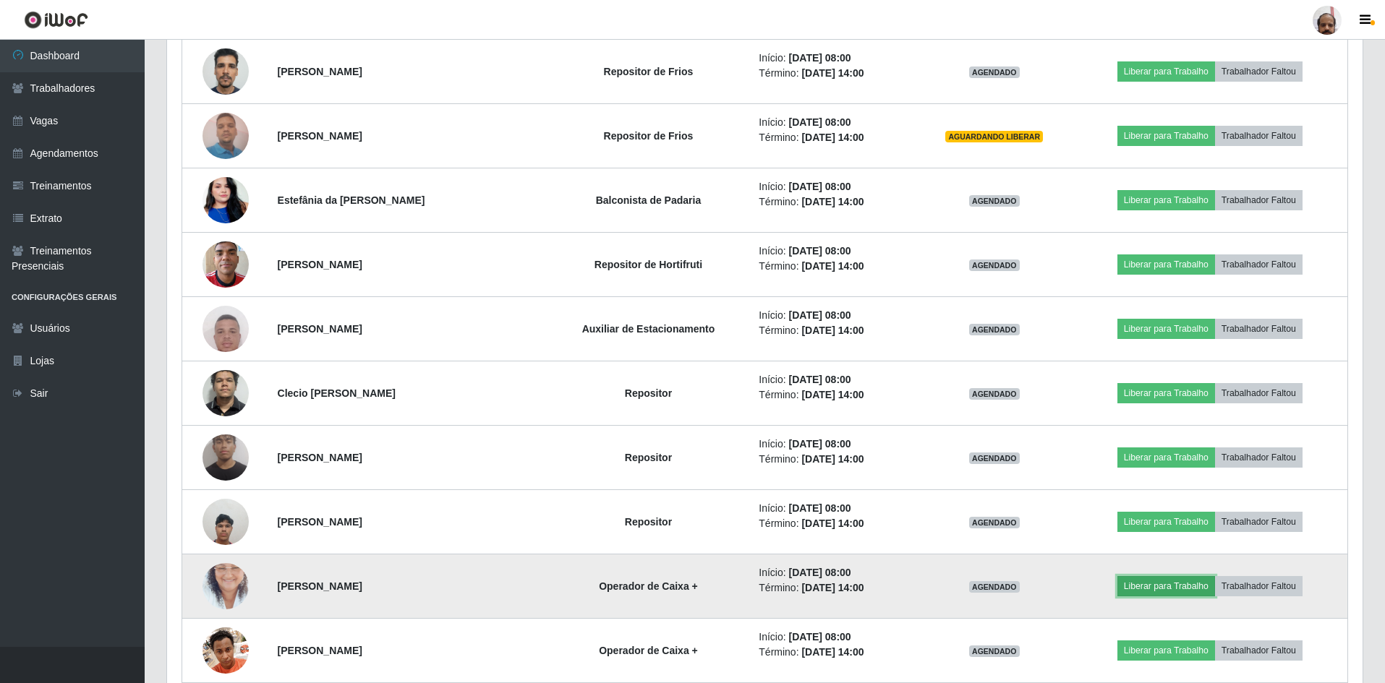
click at [1186, 586] on button "Liberar para Trabalho" at bounding box center [1166, 586] width 98 height 20
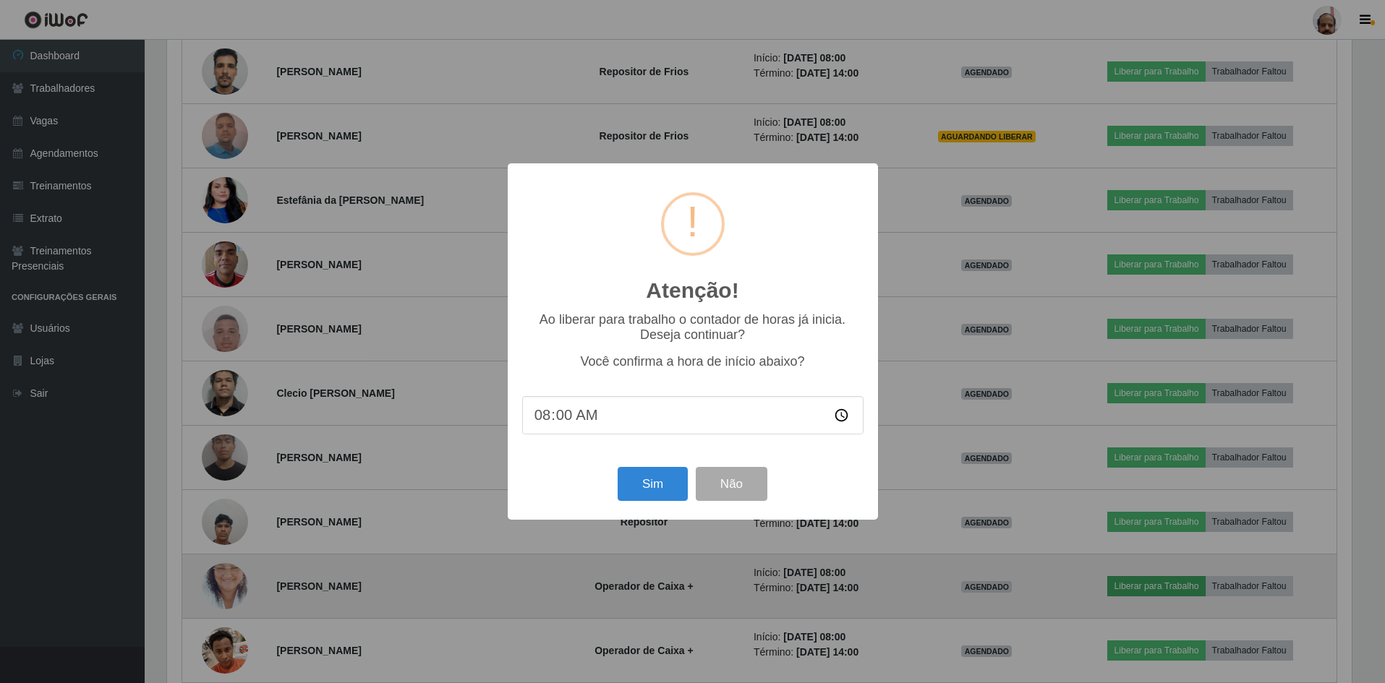
scroll to position [300, 1188]
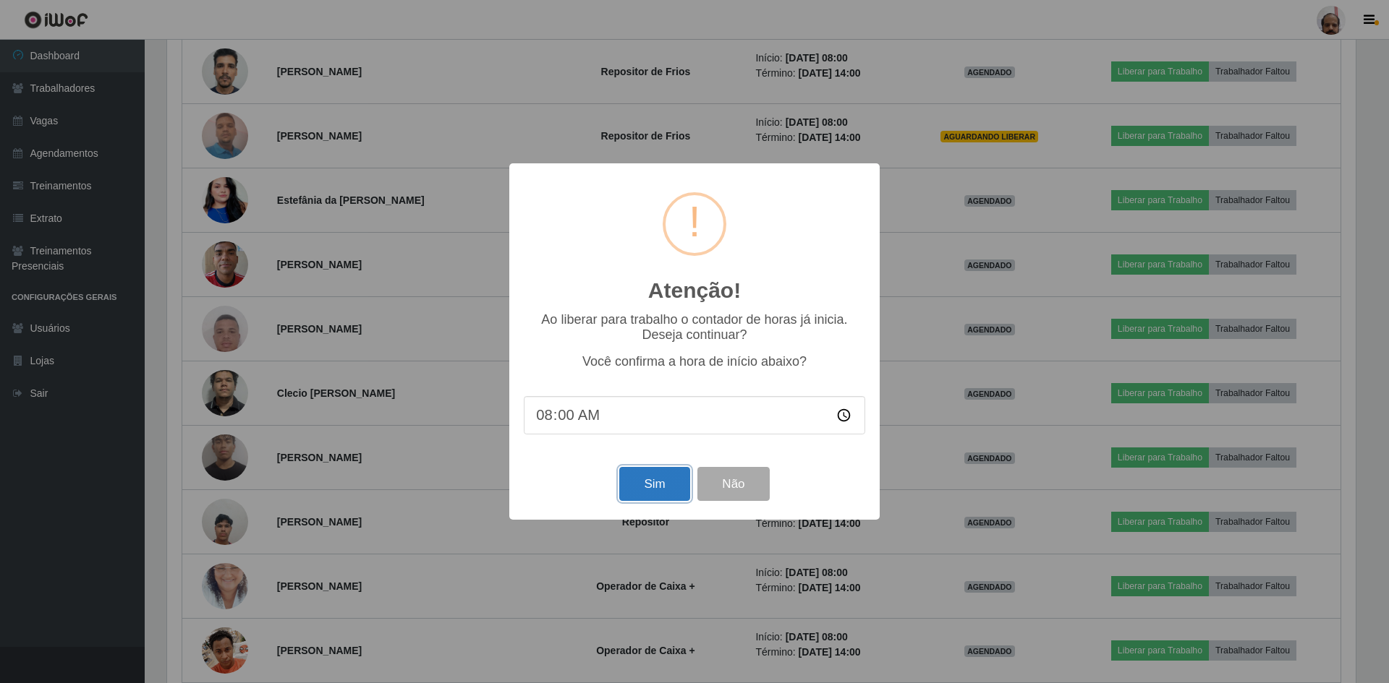
click at [647, 481] on button "Sim" at bounding box center [654, 484] width 70 height 34
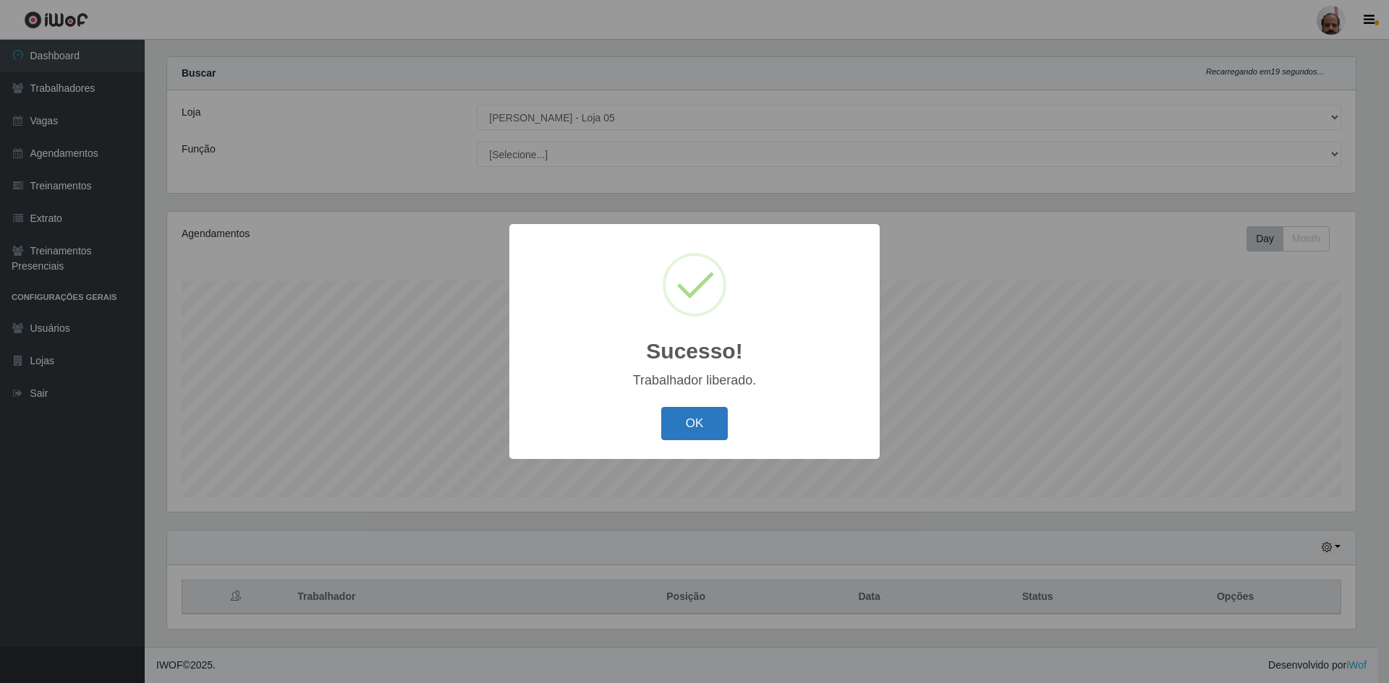
click at [688, 434] on button "OK" at bounding box center [694, 424] width 67 height 34
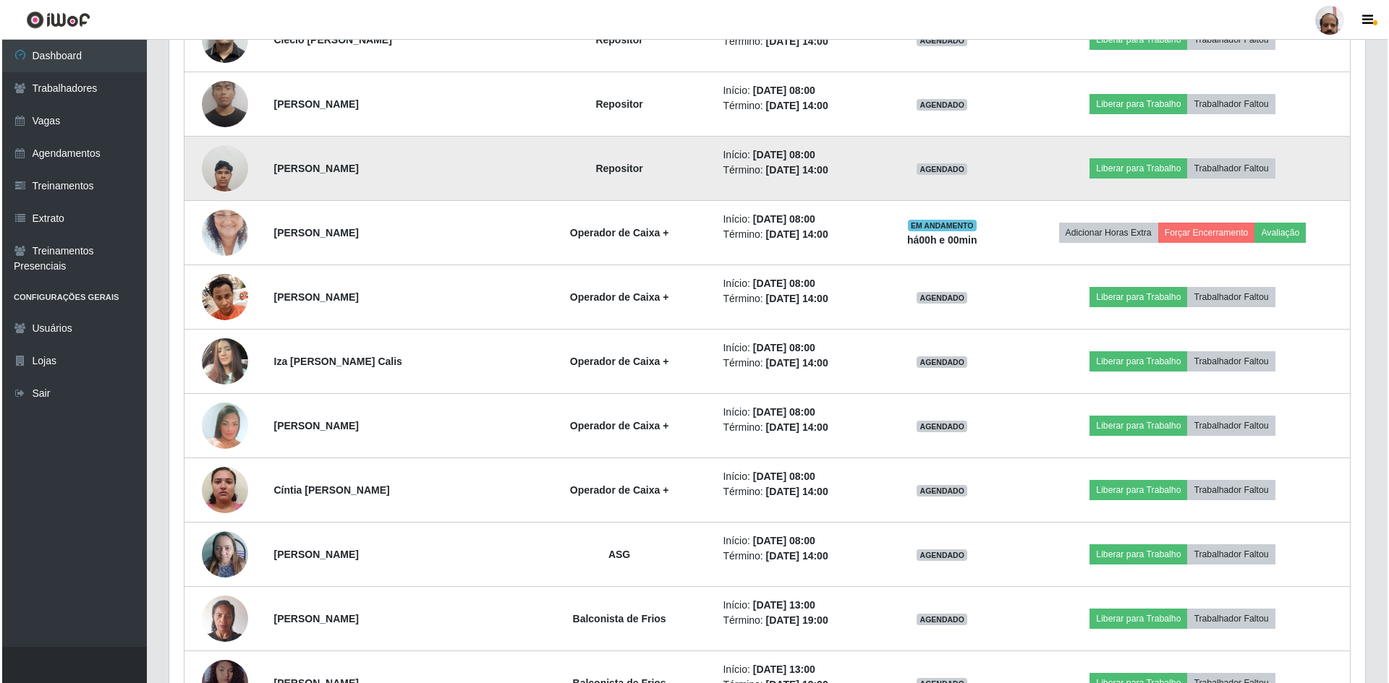
scroll to position [1104, 0]
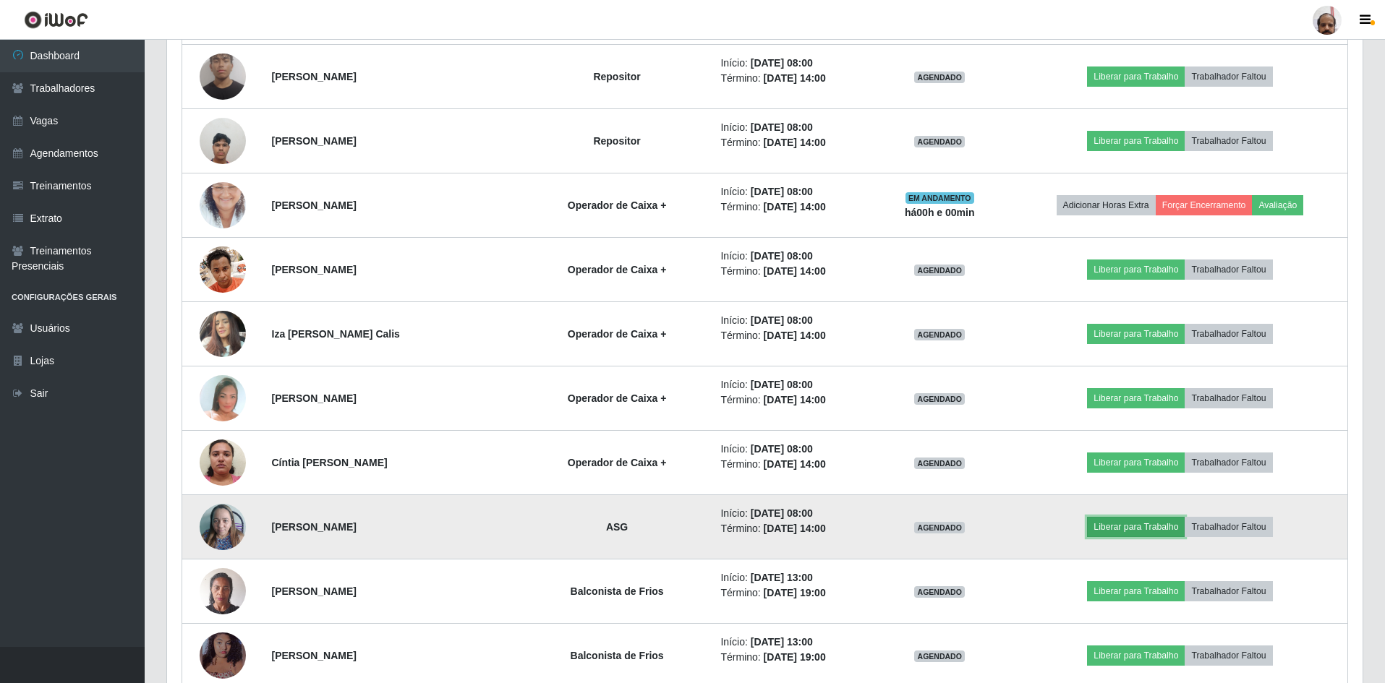
click at [1152, 524] on button "Liberar para Trabalho" at bounding box center [1136, 527] width 98 height 20
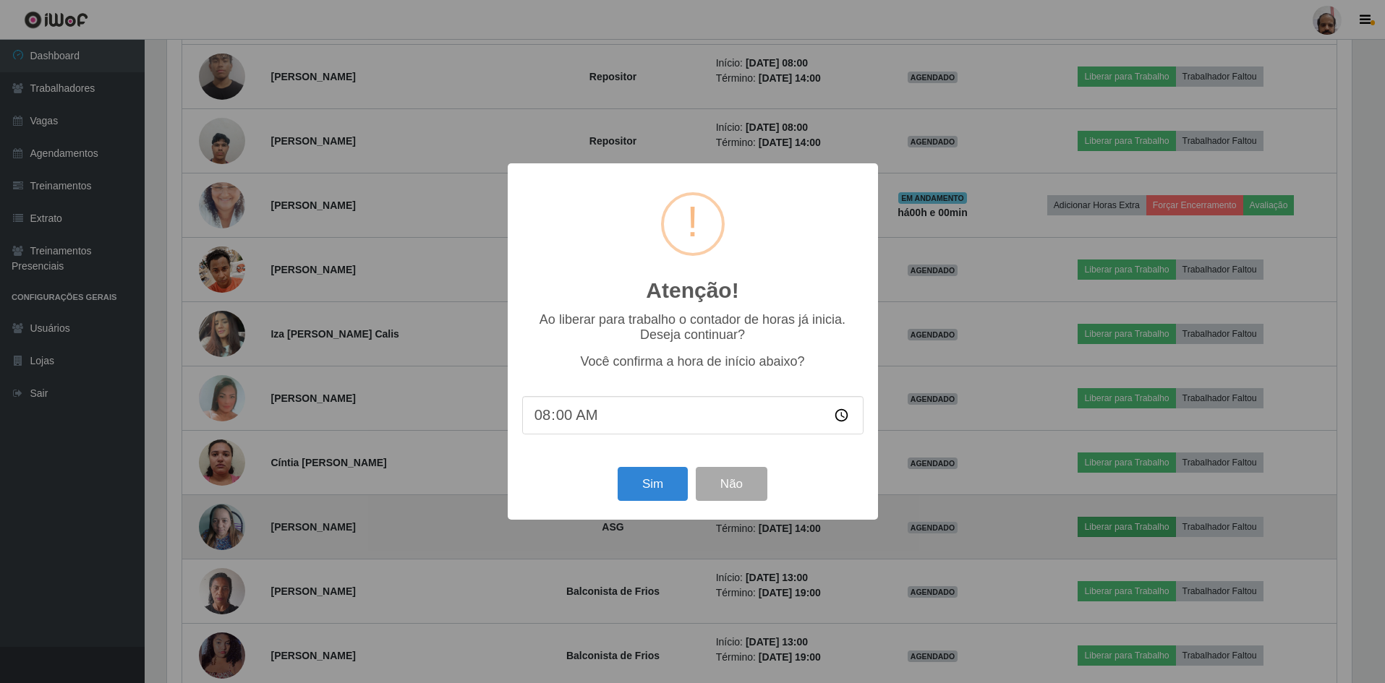
scroll to position [300, 1188]
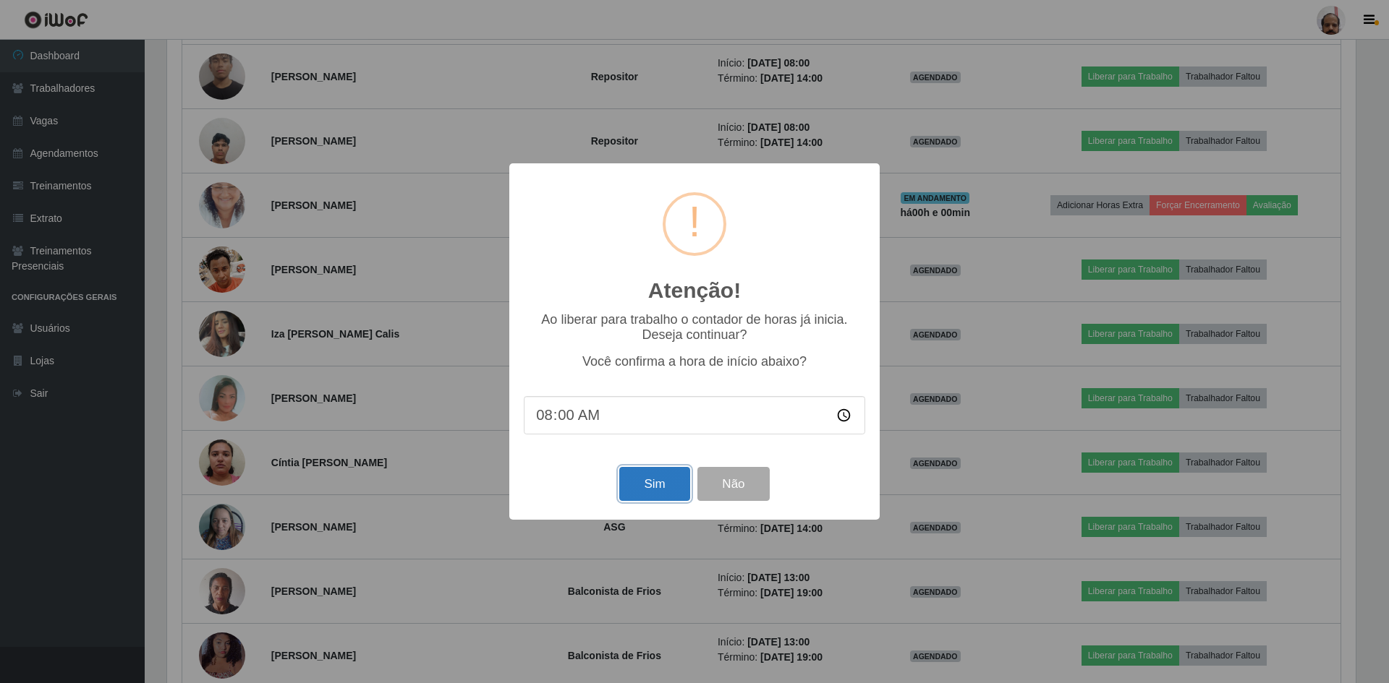
click at [661, 484] on button "Sim" at bounding box center [654, 484] width 70 height 34
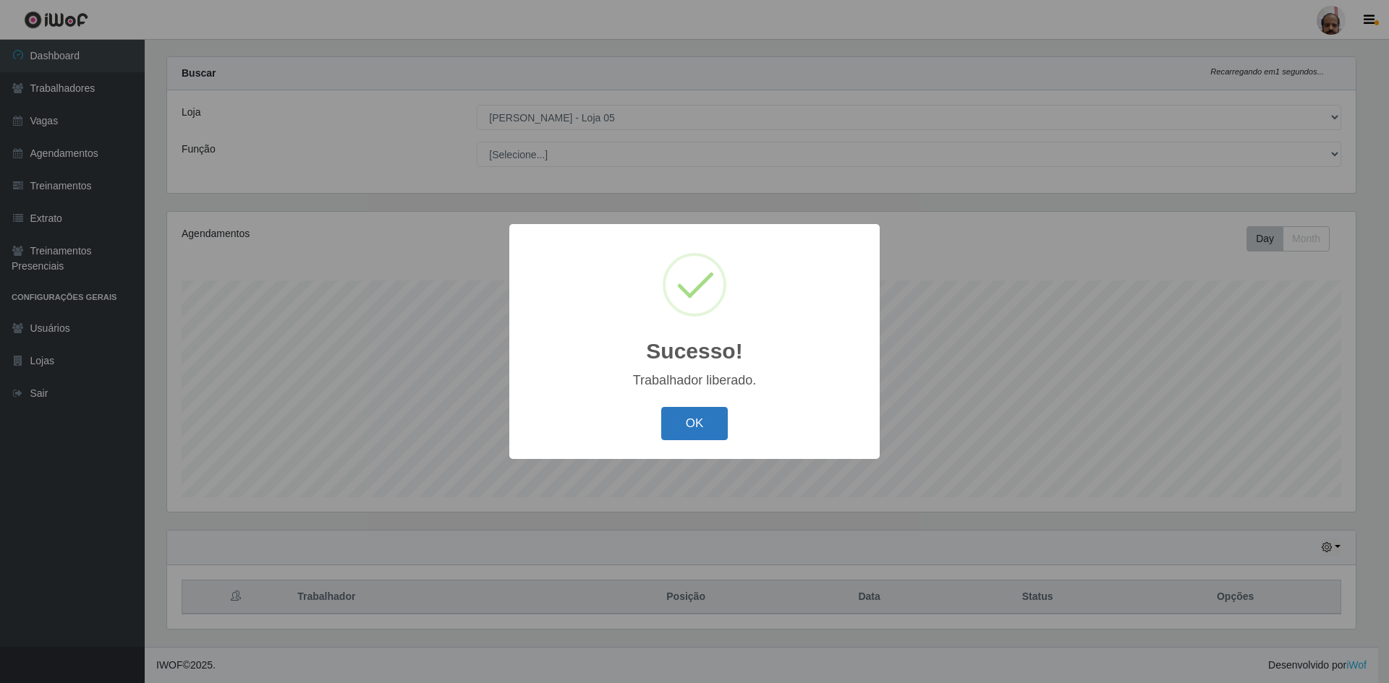
click at [691, 427] on button "OK" at bounding box center [694, 424] width 67 height 34
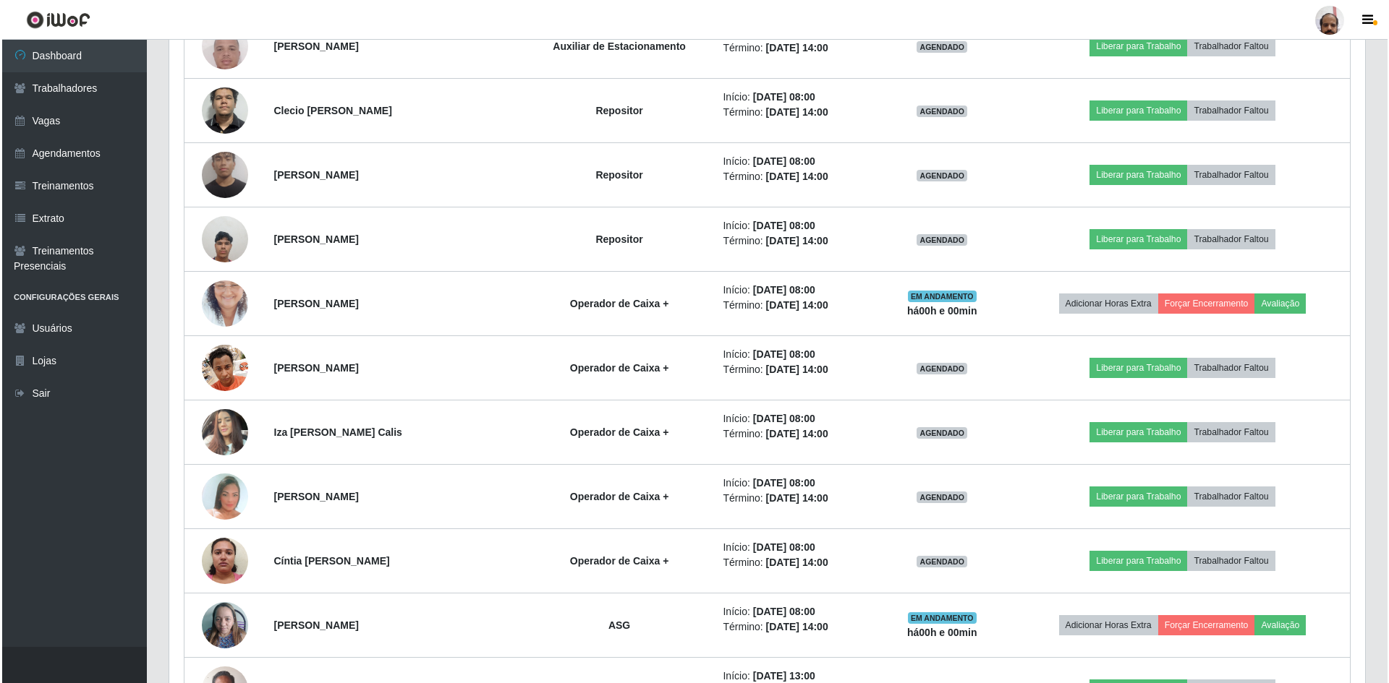
scroll to position [1032, 0]
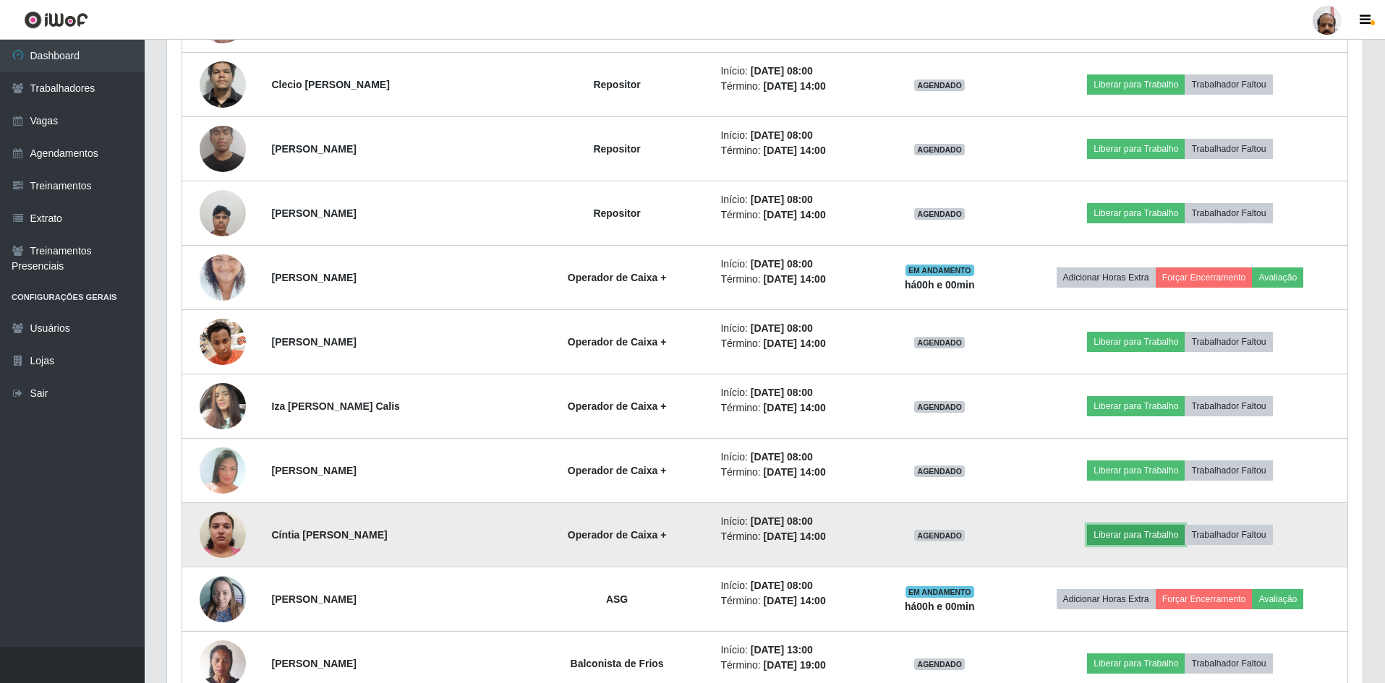
click at [1156, 529] on button "Liberar para Trabalho" at bounding box center [1136, 535] width 98 height 20
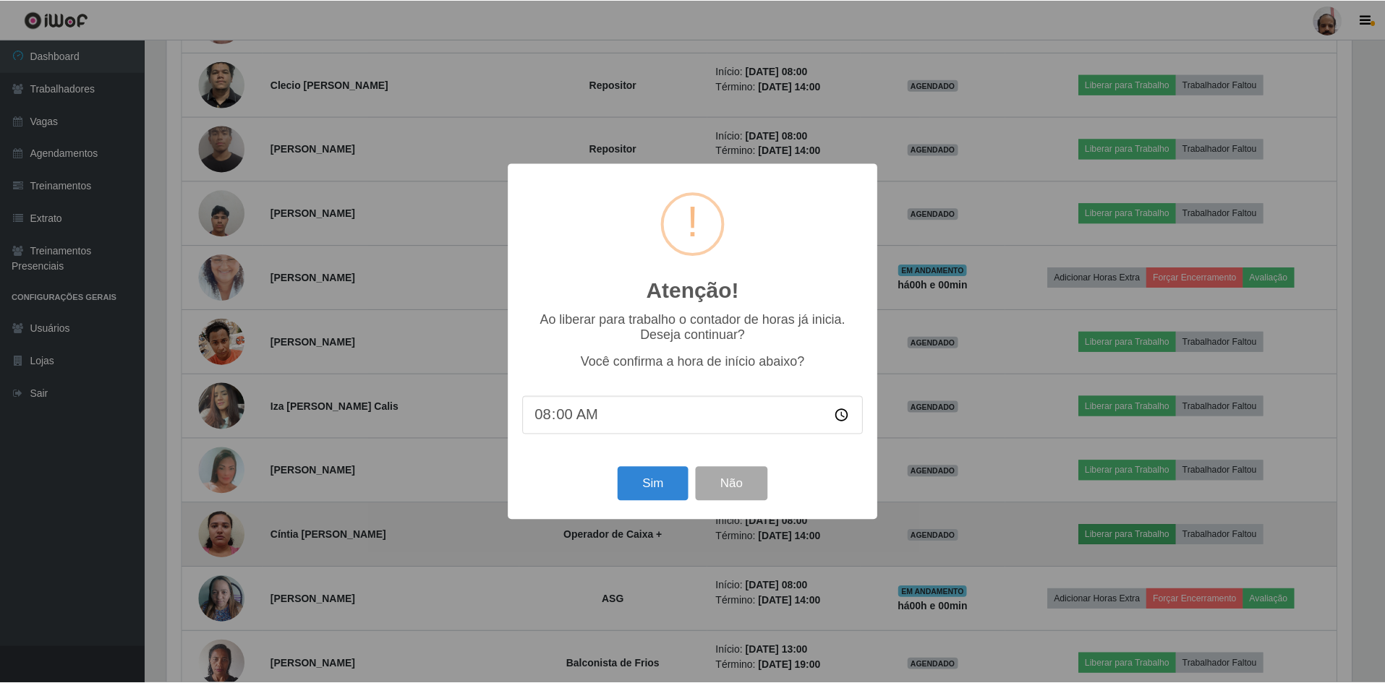
scroll to position [300, 1188]
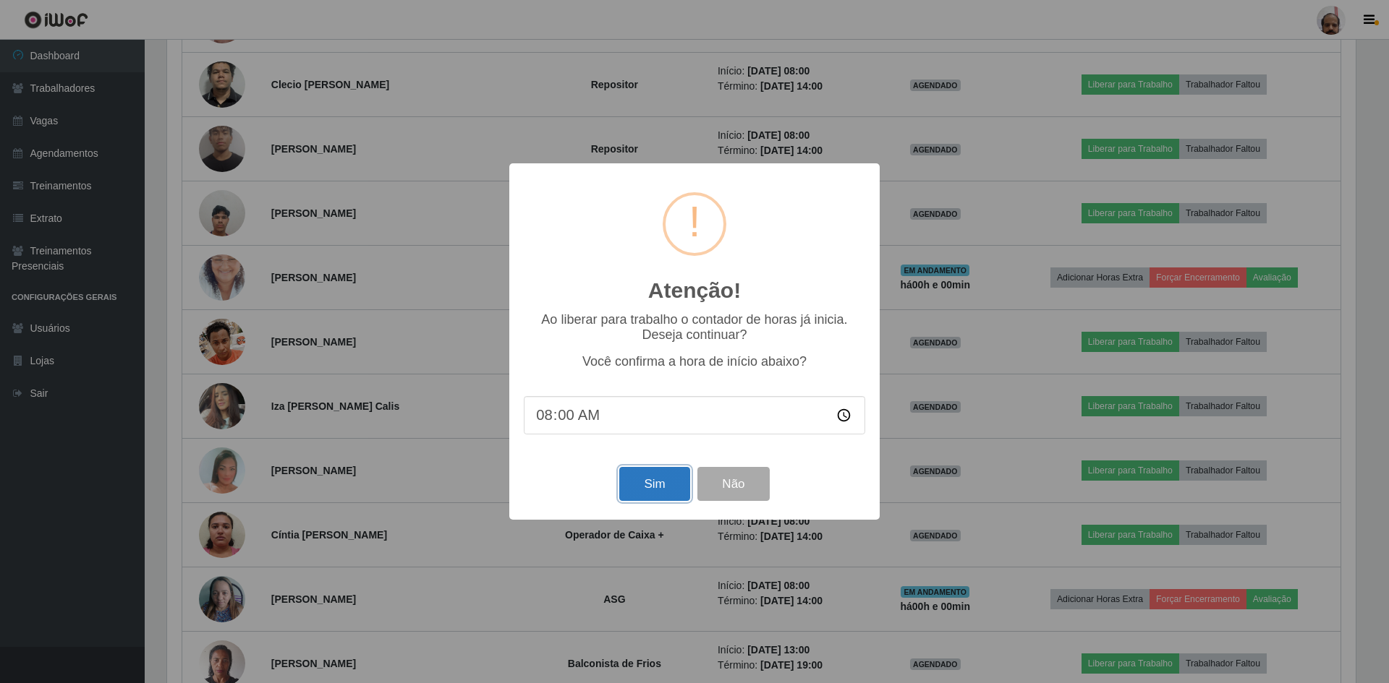
click at [676, 492] on button "Sim" at bounding box center [654, 484] width 70 height 34
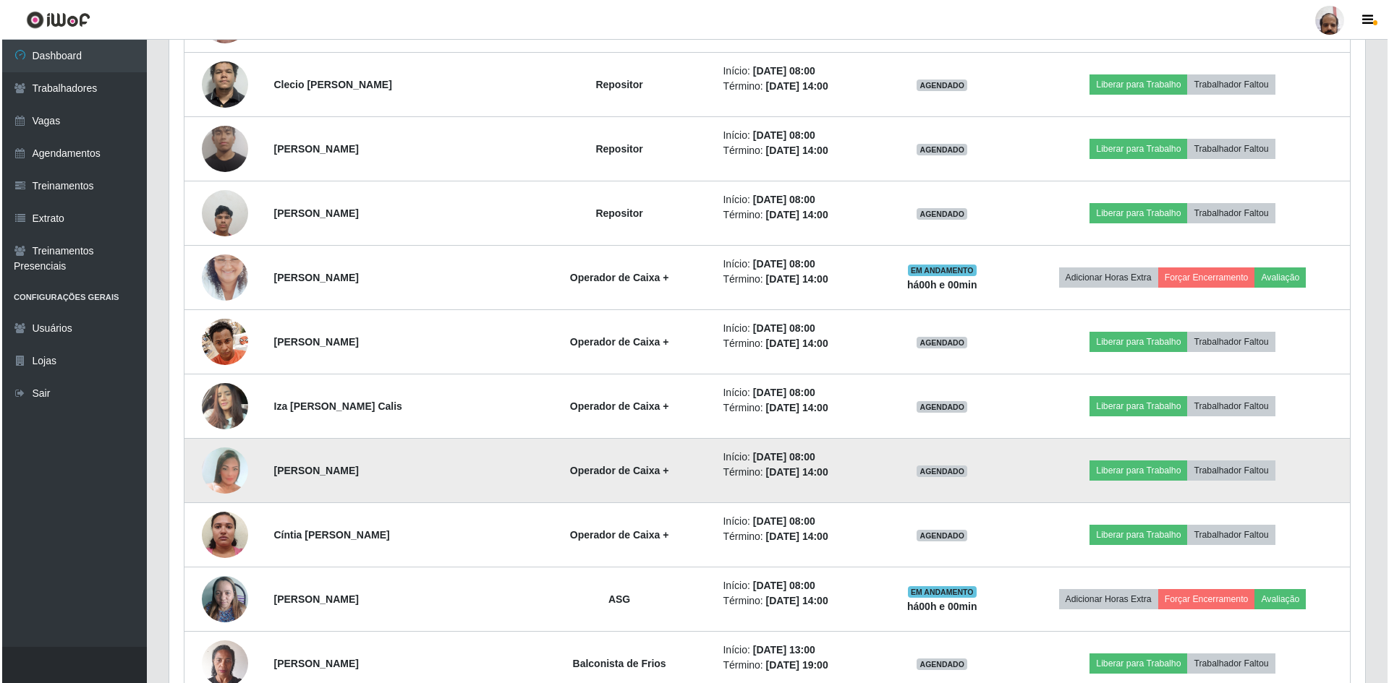
scroll to position [20, 0]
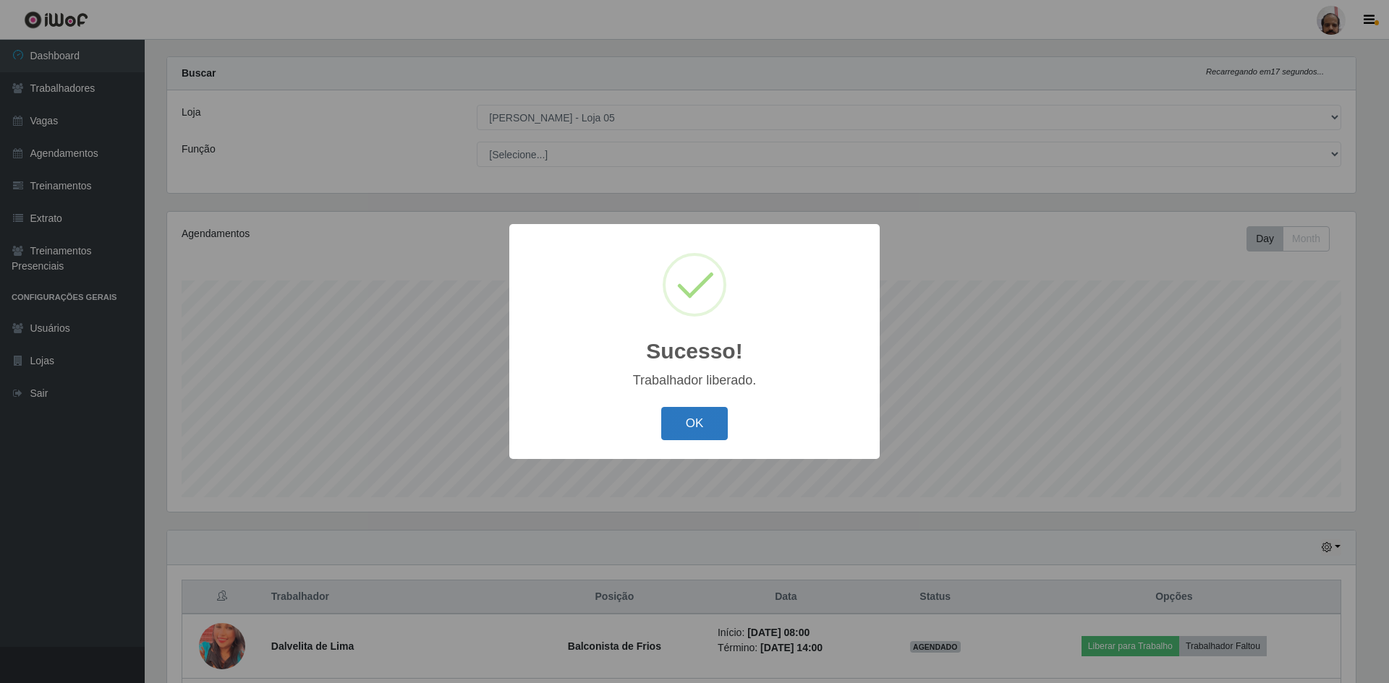
click at [686, 424] on button "OK" at bounding box center [694, 424] width 67 height 34
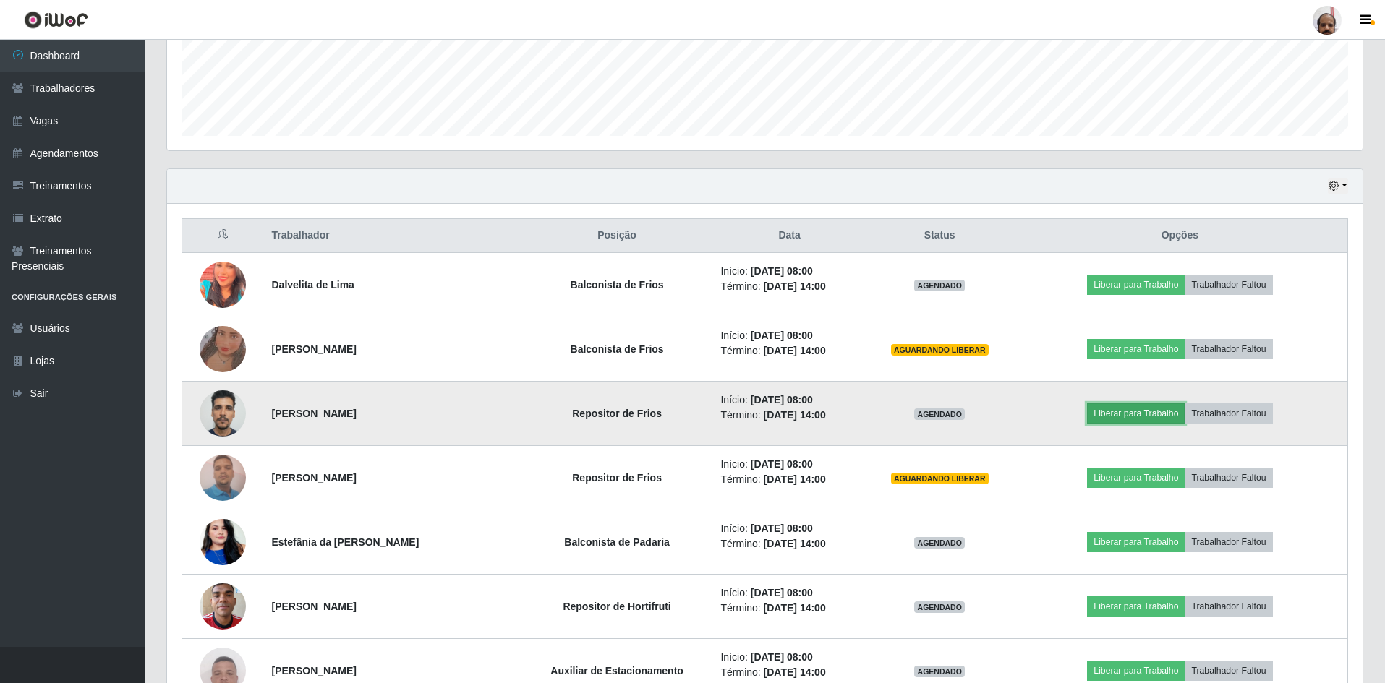
click at [1160, 413] on button "Liberar para Trabalho" at bounding box center [1136, 414] width 98 height 20
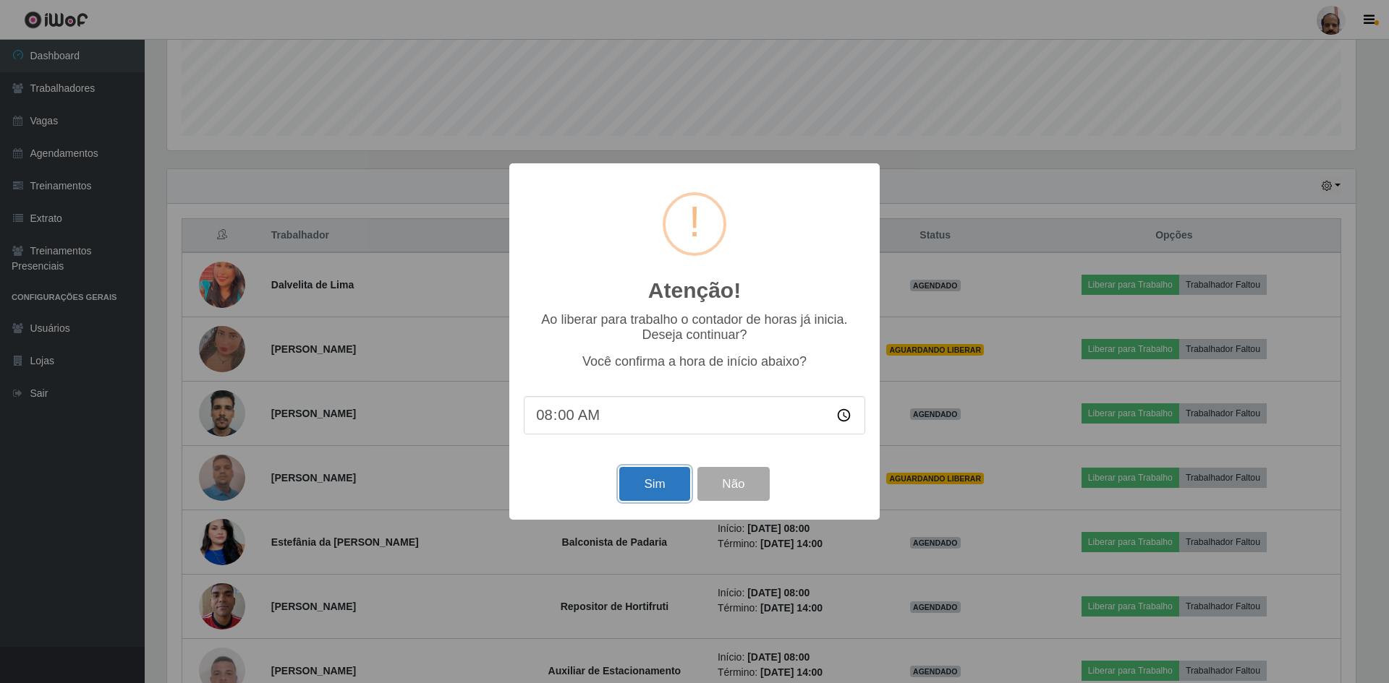
click at [640, 481] on button "Sim" at bounding box center [654, 484] width 70 height 34
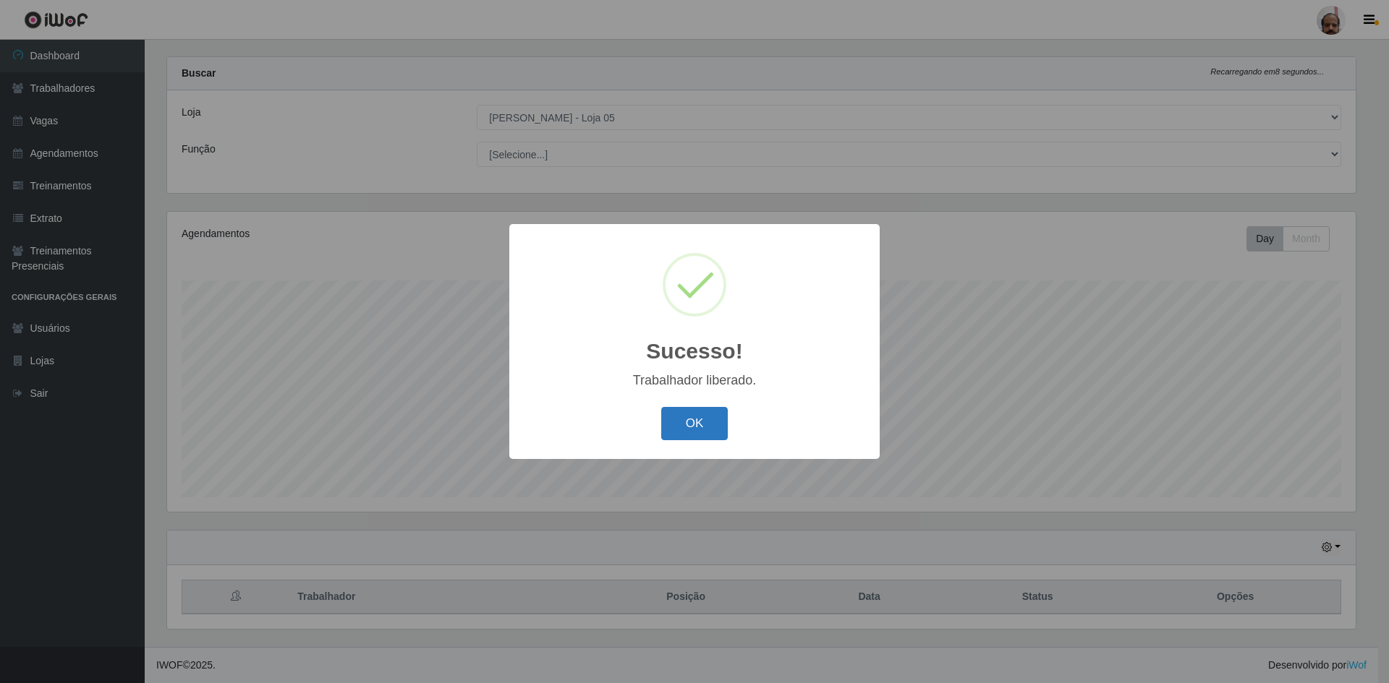
click at [707, 426] on button "OK" at bounding box center [694, 424] width 67 height 34
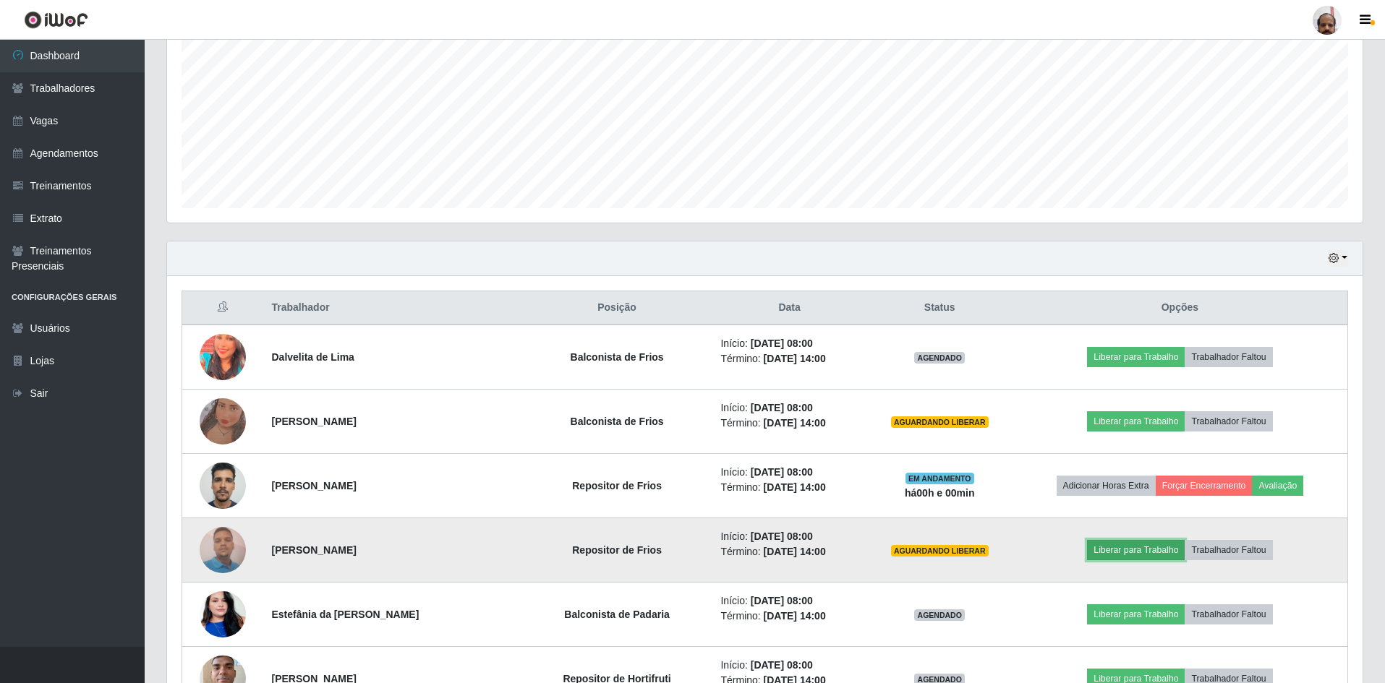
click at [1145, 551] on button "Liberar para Trabalho" at bounding box center [1136, 550] width 98 height 20
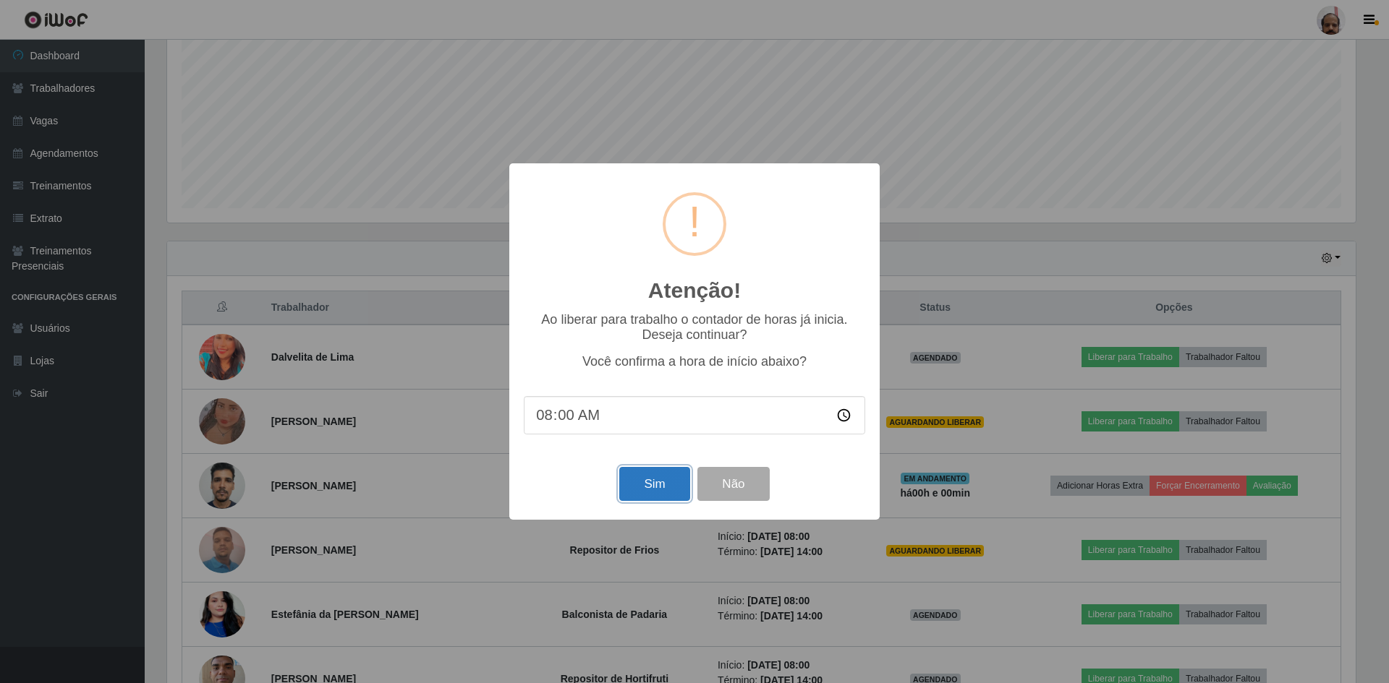
click at [652, 492] on button "Sim" at bounding box center [654, 484] width 70 height 34
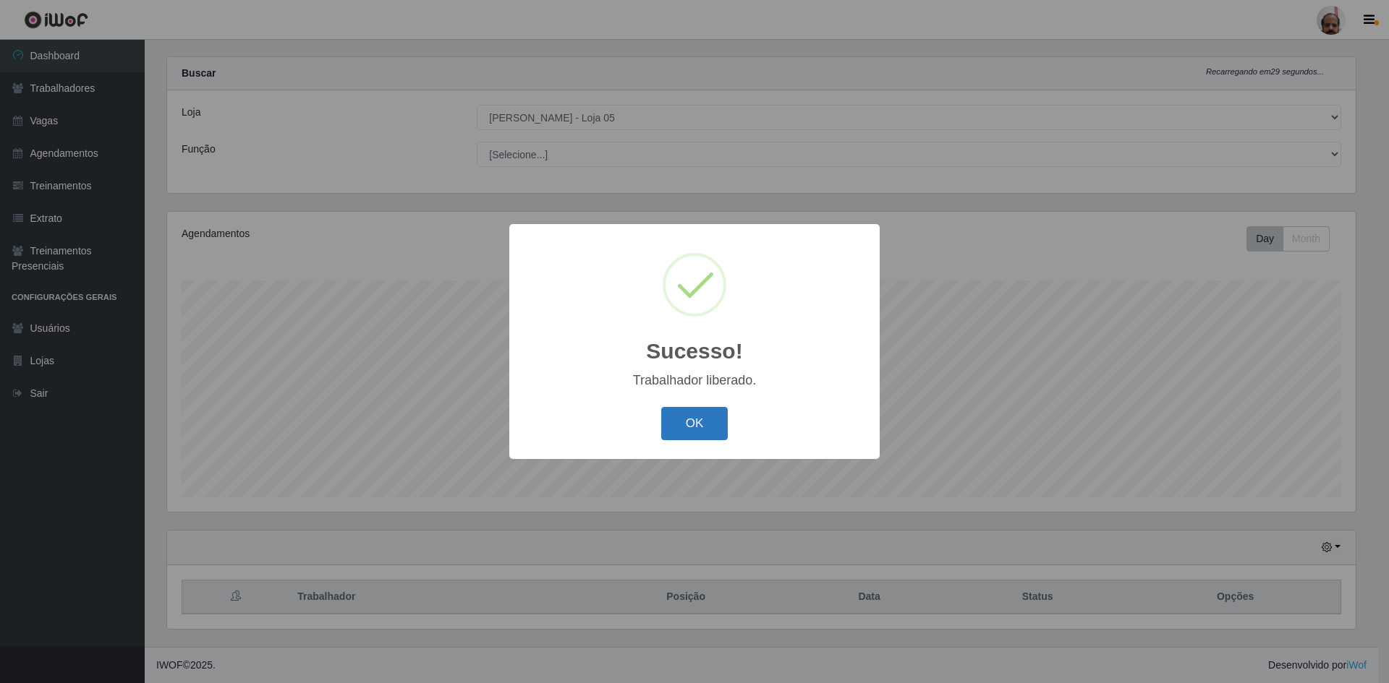
click at [704, 428] on button "OK" at bounding box center [694, 424] width 67 height 34
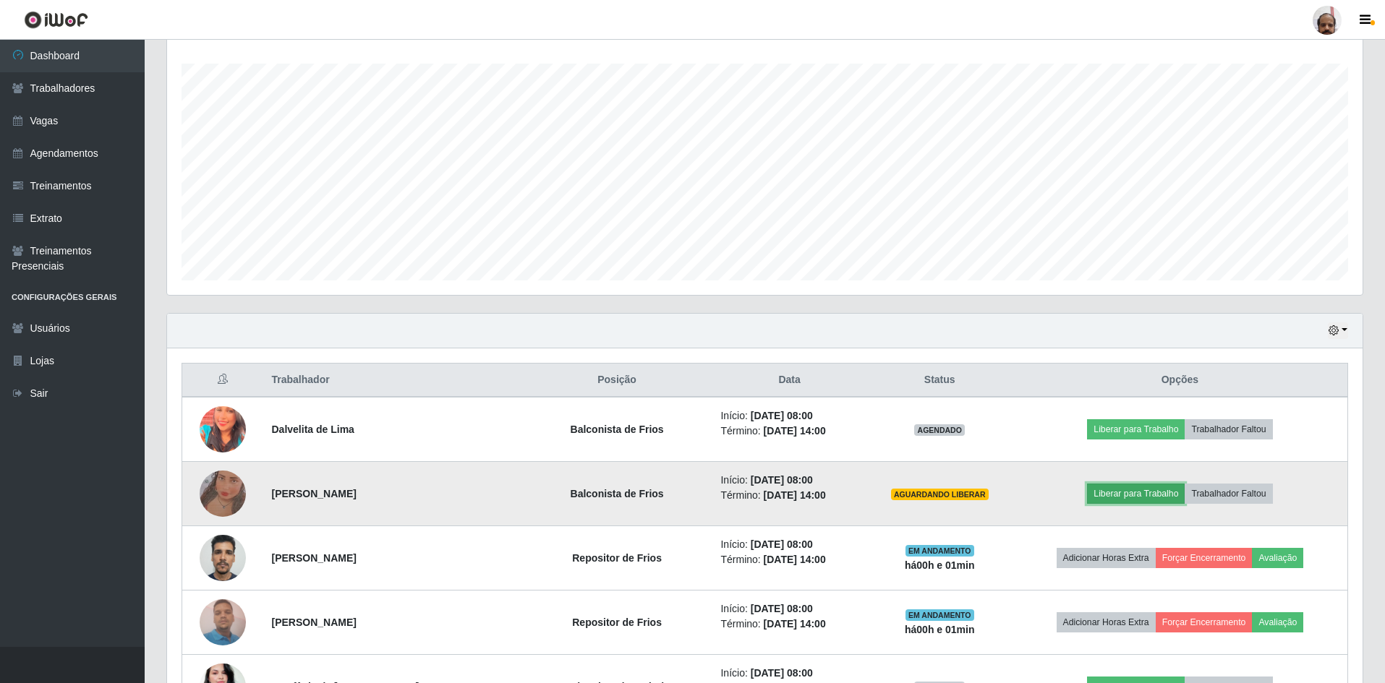
click at [1138, 494] on button "Liberar para Trabalho" at bounding box center [1136, 494] width 98 height 20
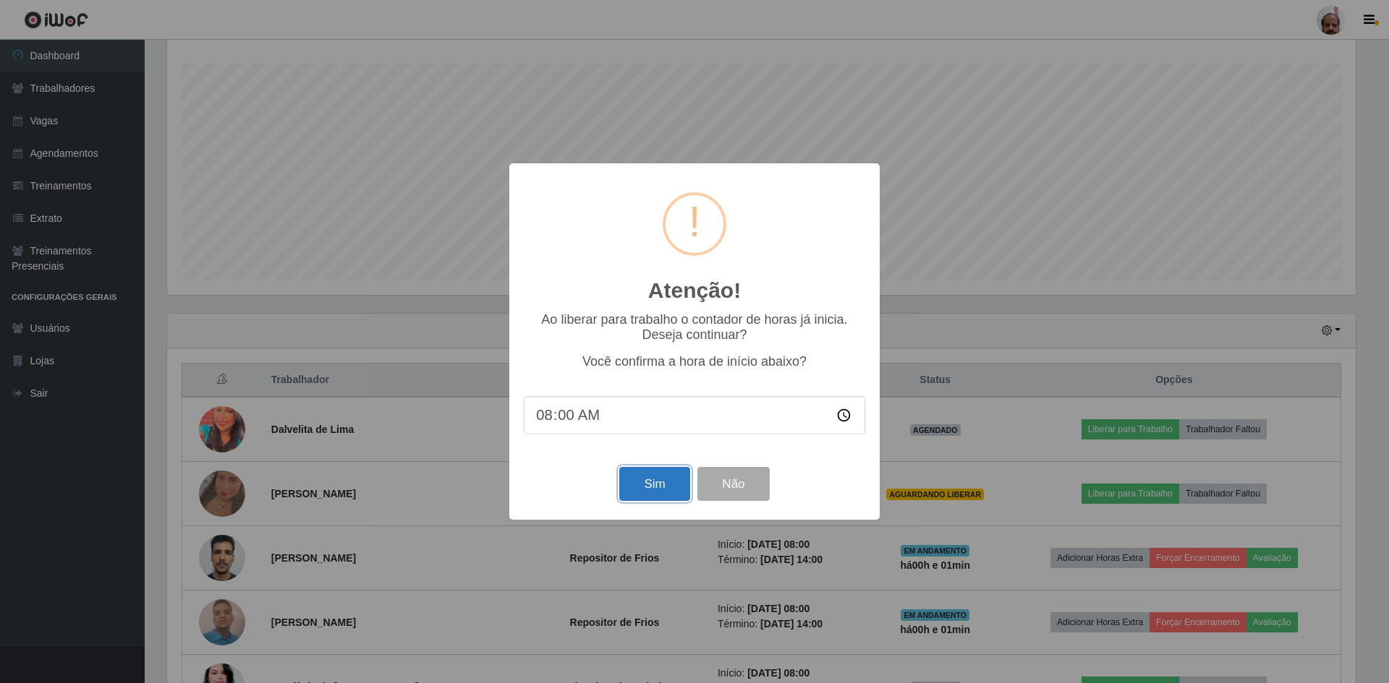
click at [665, 485] on button "Sim" at bounding box center [654, 484] width 70 height 34
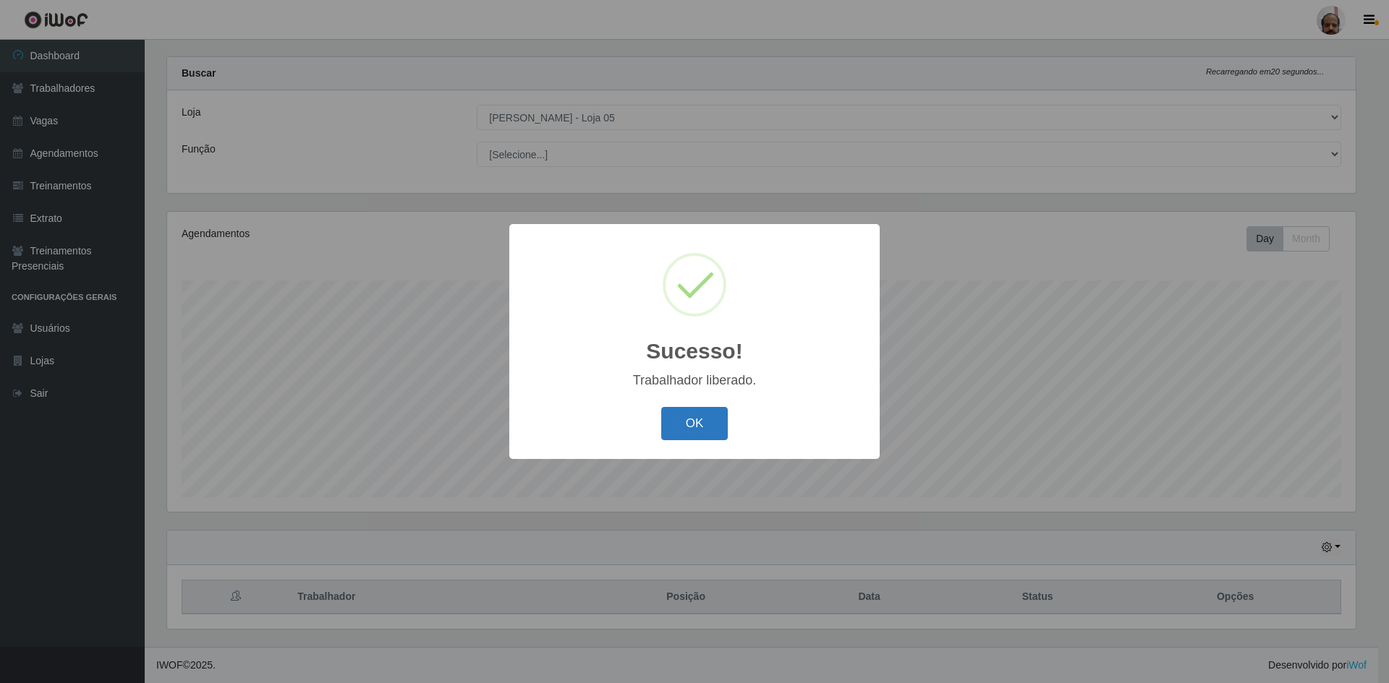
click at [705, 423] on button "OK" at bounding box center [694, 424] width 67 height 34
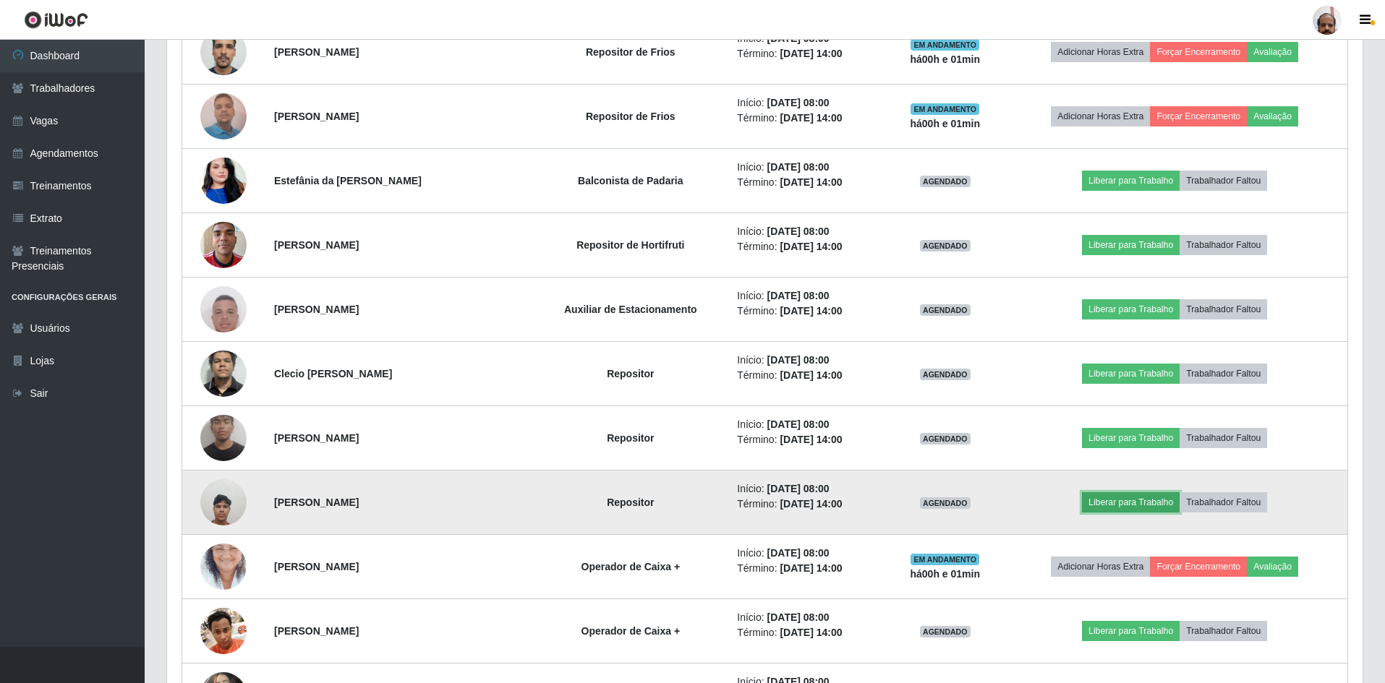
click at [1148, 503] on button "Liberar para Trabalho" at bounding box center [1131, 502] width 98 height 20
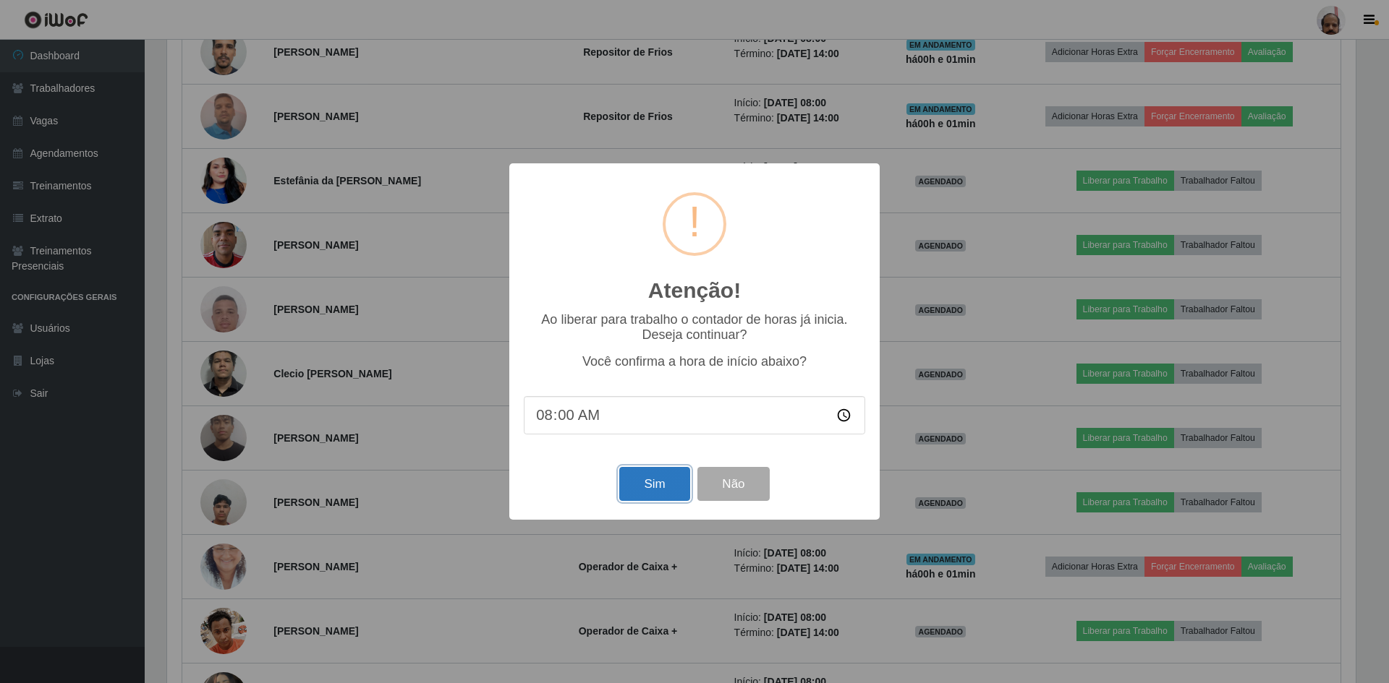
click at [664, 485] on button "Sim" at bounding box center [654, 484] width 70 height 34
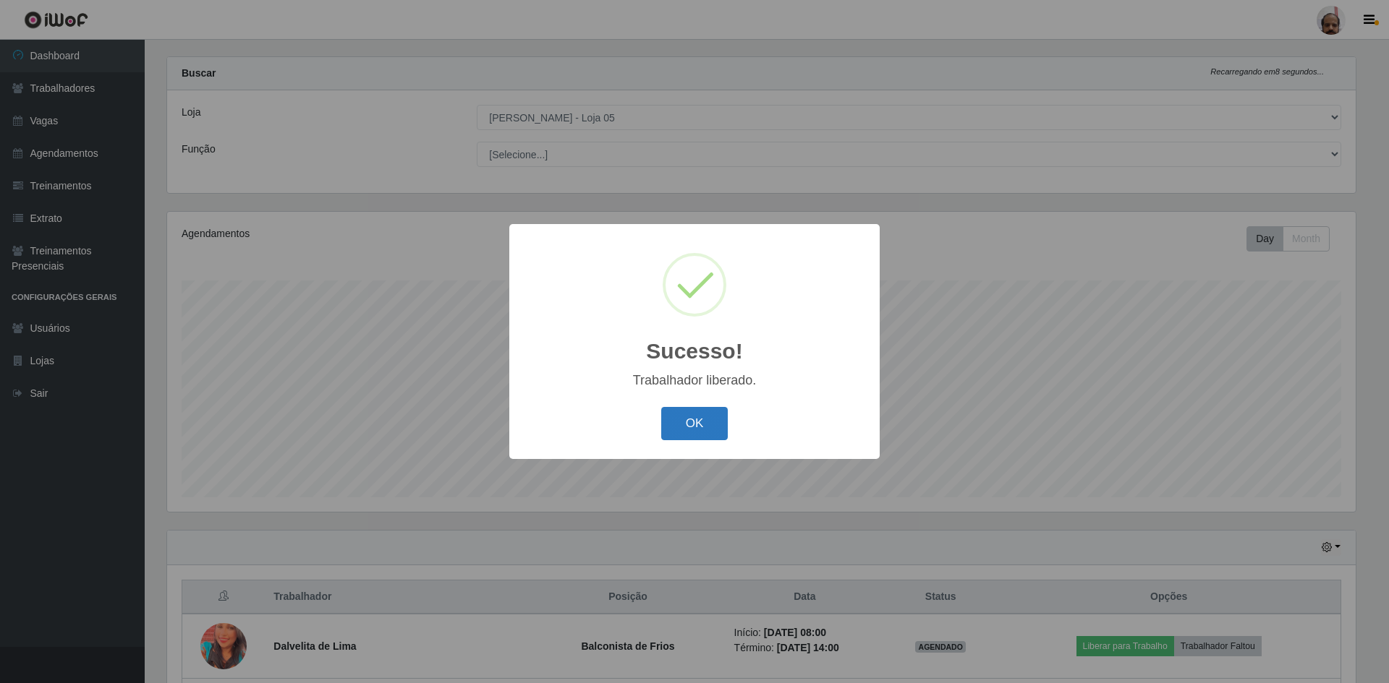
click at [704, 427] on button "OK" at bounding box center [694, 424] width 67 height 34
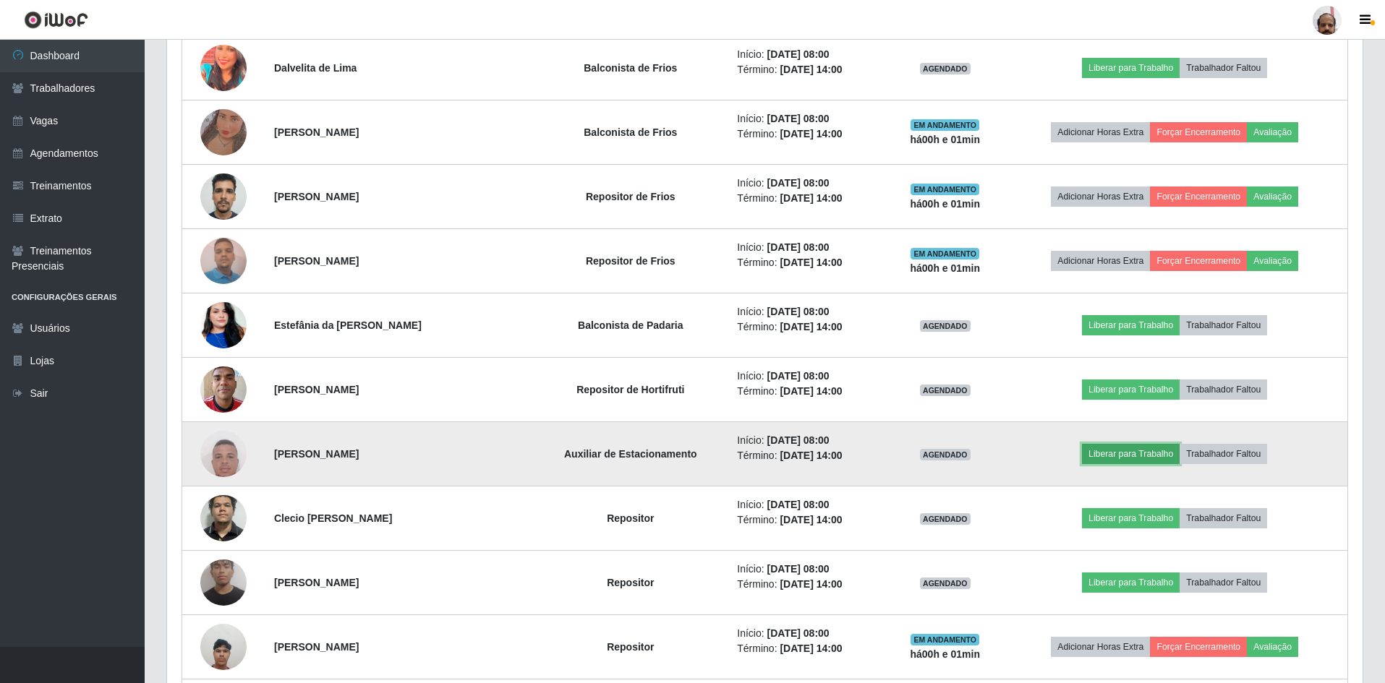
click at [1137, 455] on button "Liberar para Trabalho" at bounding box center [1131, 454] width 98 height 20
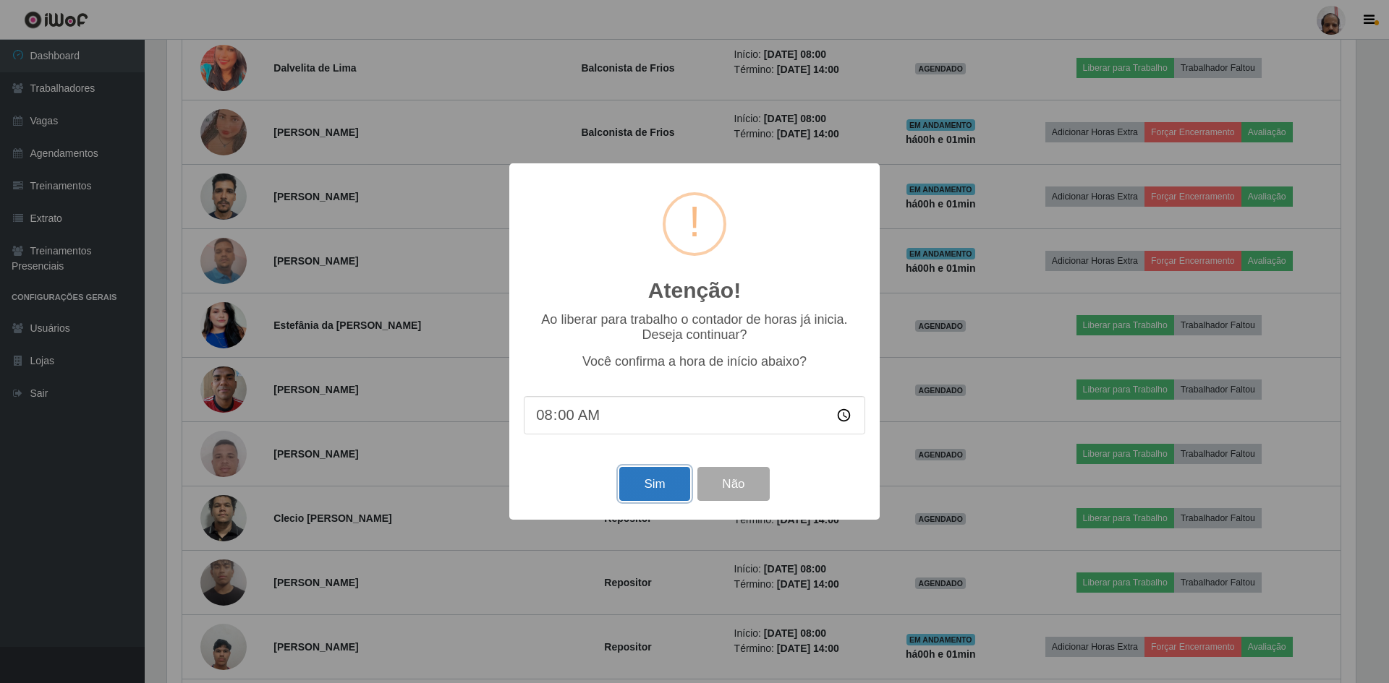
click at [661, 489] on button "Sim" at bounding box center [654, 484] width 70 height 34
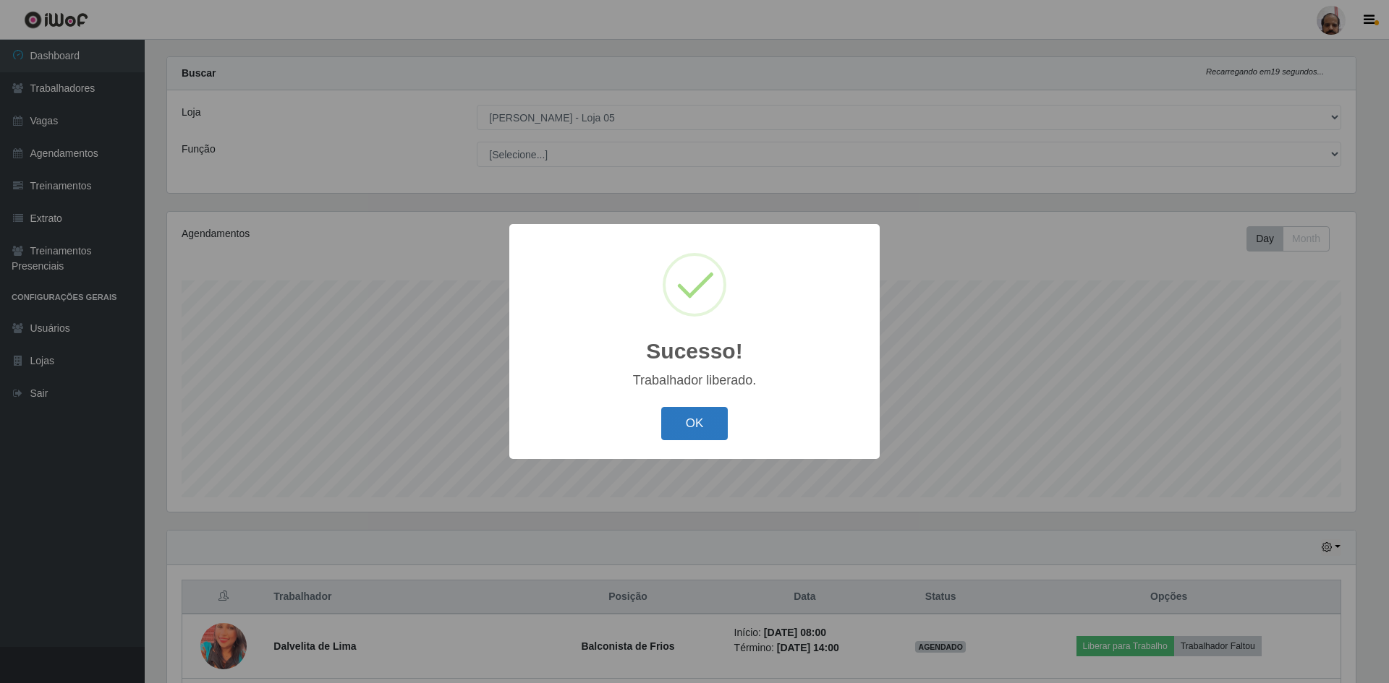
click at [694, 419] on button "OK" at bounding box center [694, 424] width 67 height 34
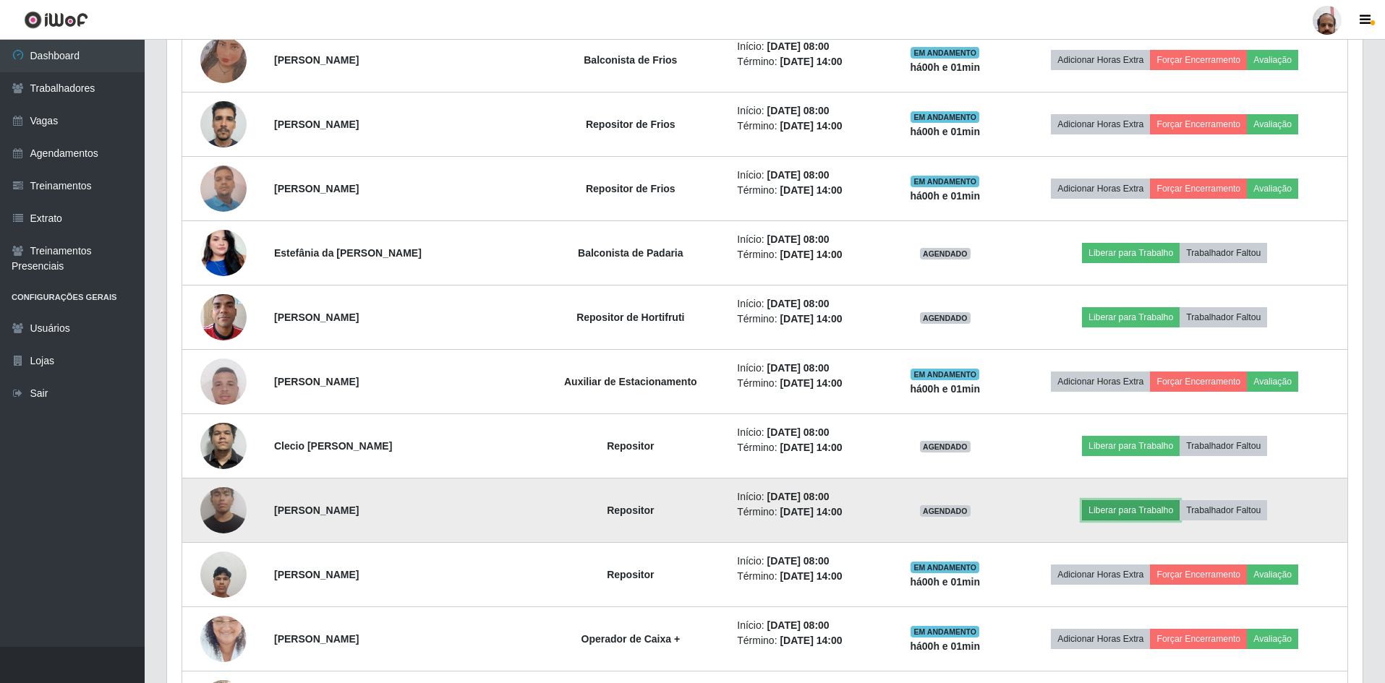
click at [1137, 511] on button "Liberar para Trabalho" at bounding box center [1131, 510] width 98 height 20
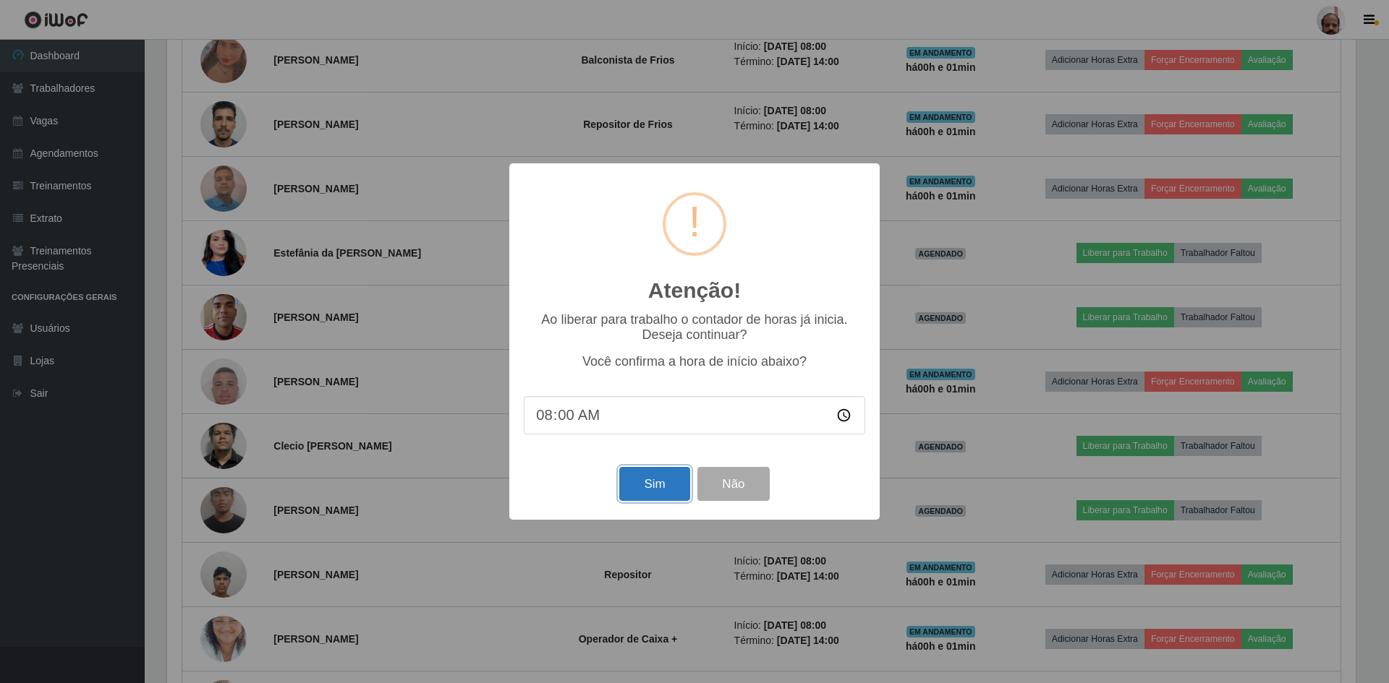
click at [668, 488] on button "Sim" at bounding box center [654, 484] width 70 height 34
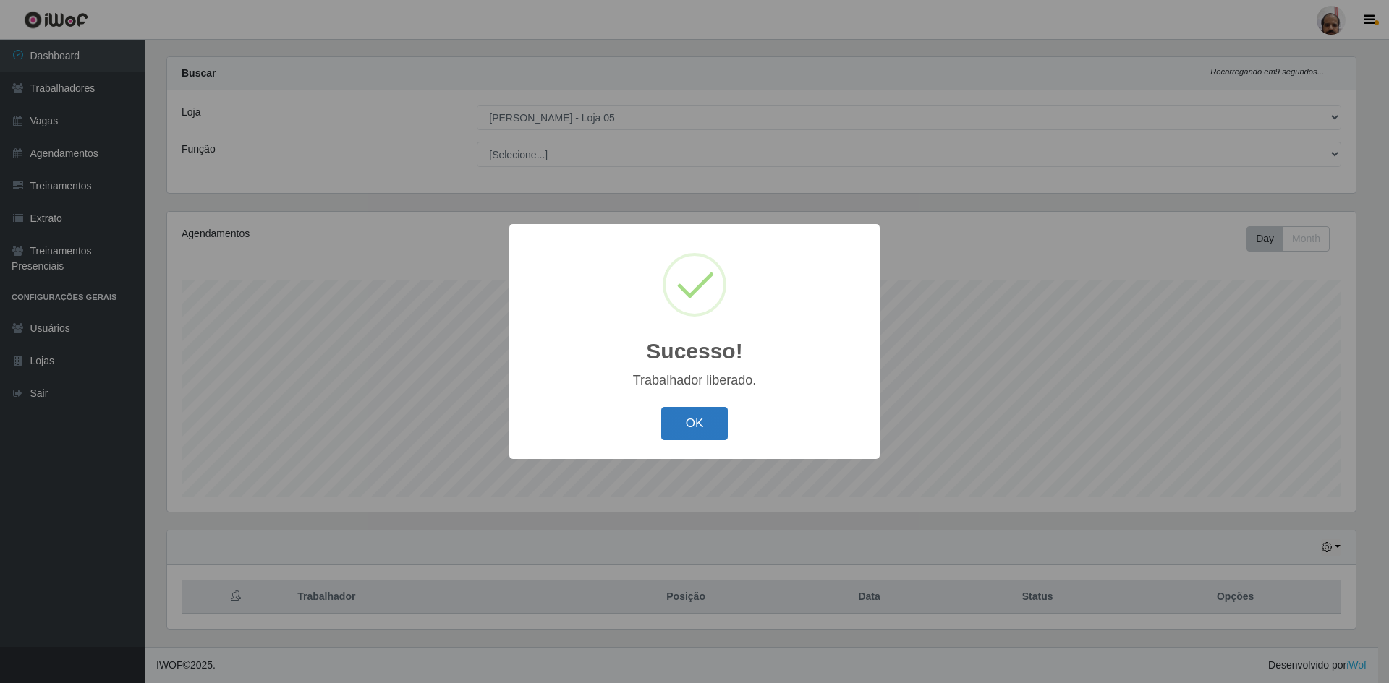
click at [706, 423] on button "OK" at bounding box center [694, 424] width 67 height 34
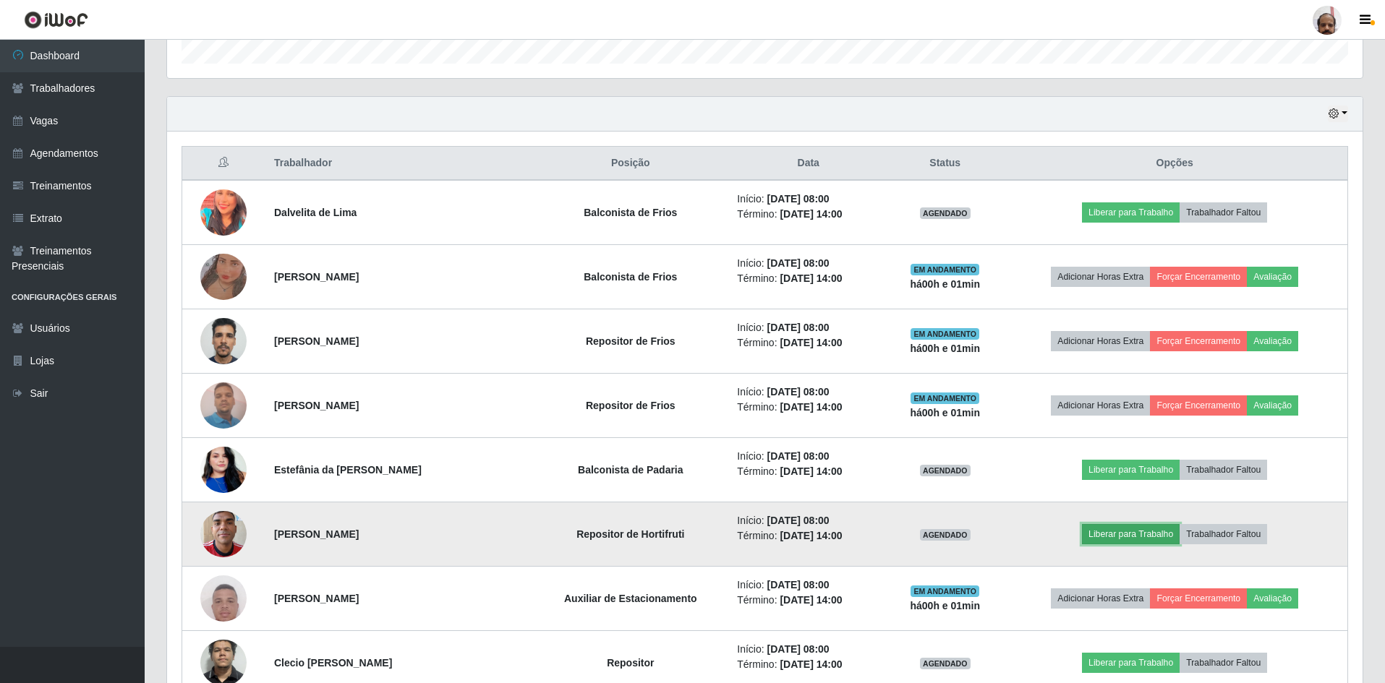
click at [1146, 532] on button "Liberar para Trabalho" at bounding box center [1131, 534] width 98 height 20
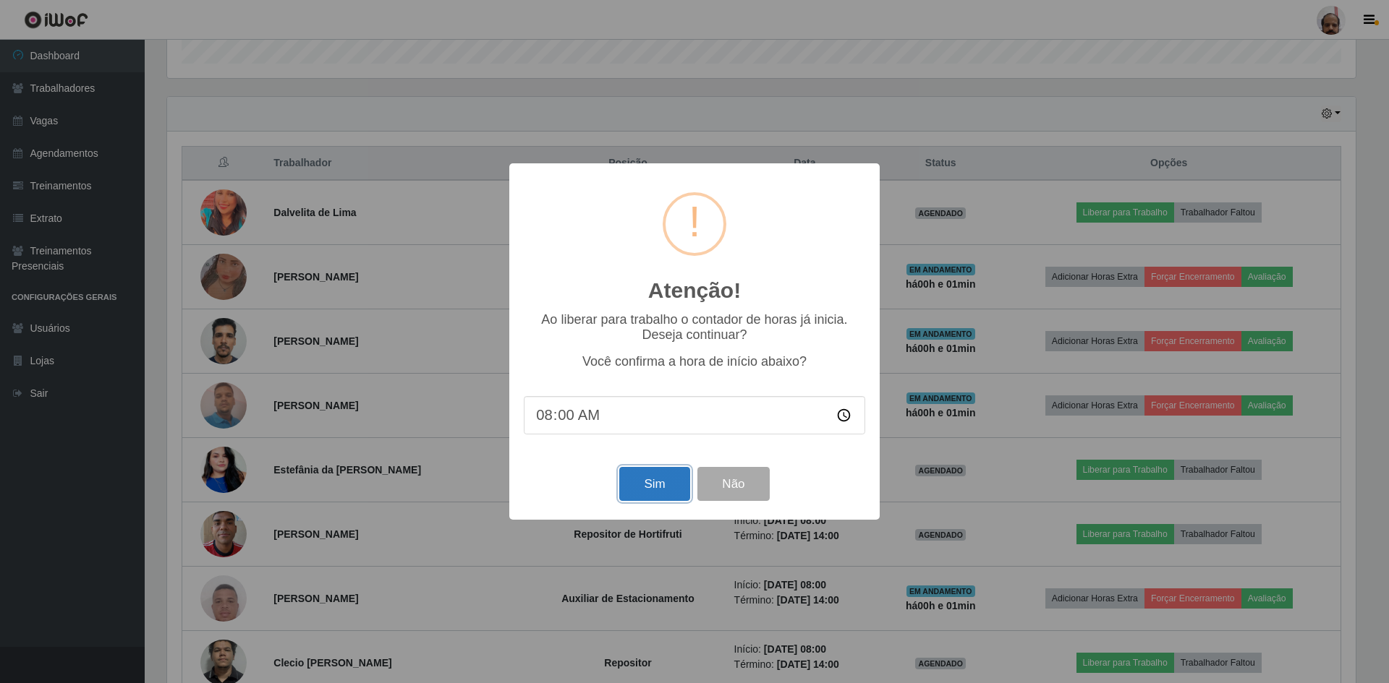
click at [657, 492] on button "Sim" at bounding box center [654, 484] width 70 height 34
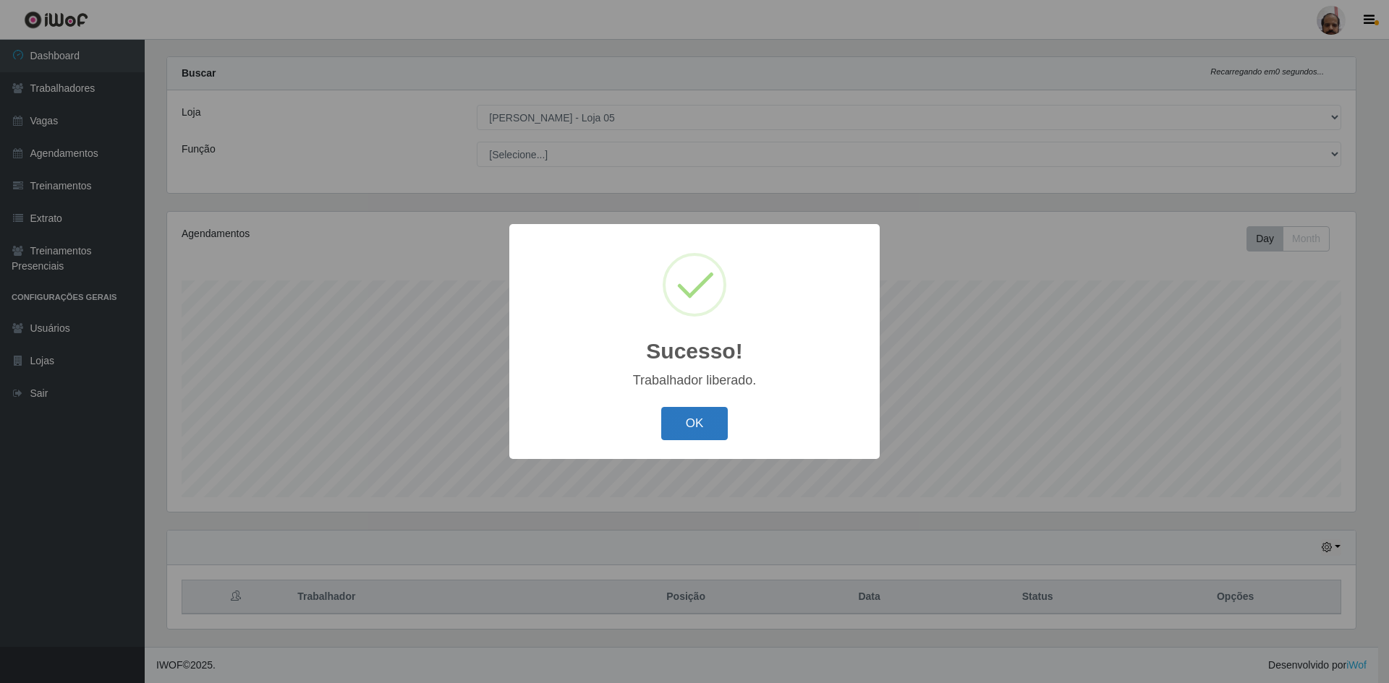
click at [711, 418] on button "OK" at bounding box center [694, 424] width 67 height 34
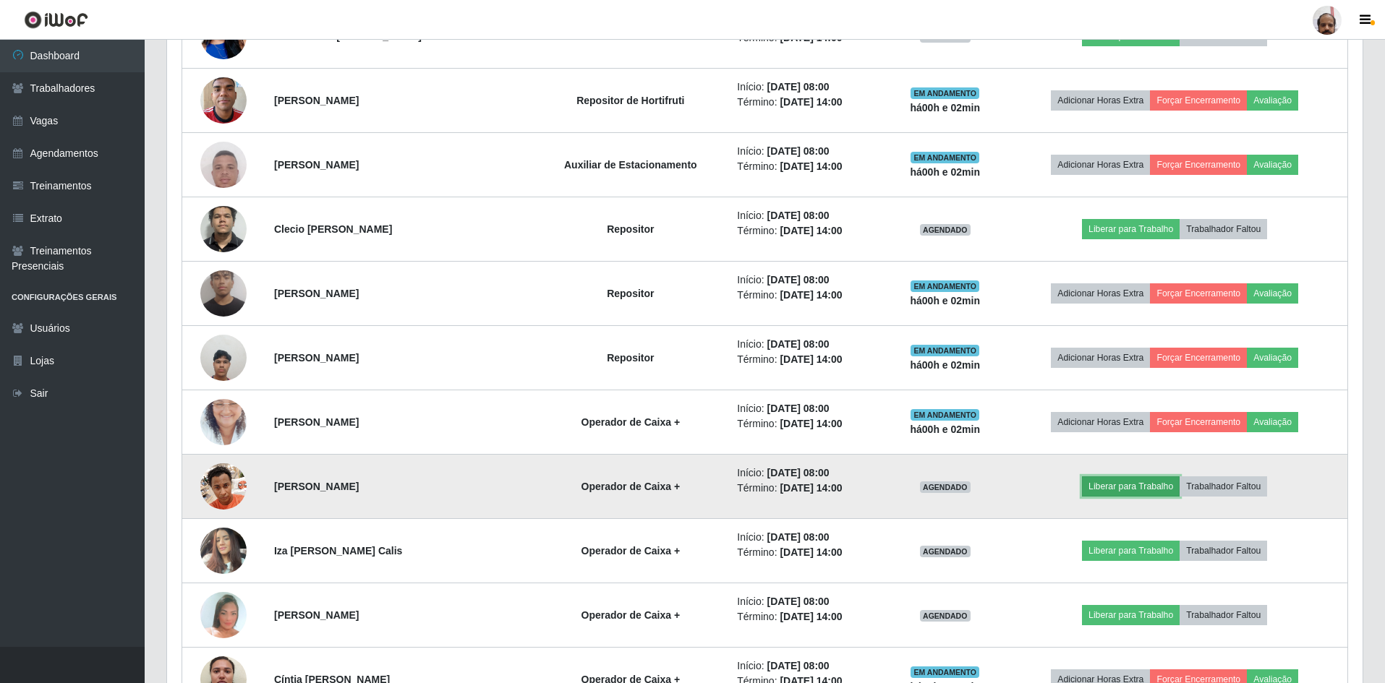
click at [1140, 487] on button "Liberar para Trabalho" at bounding box center [1131, 487] width 98 height 20
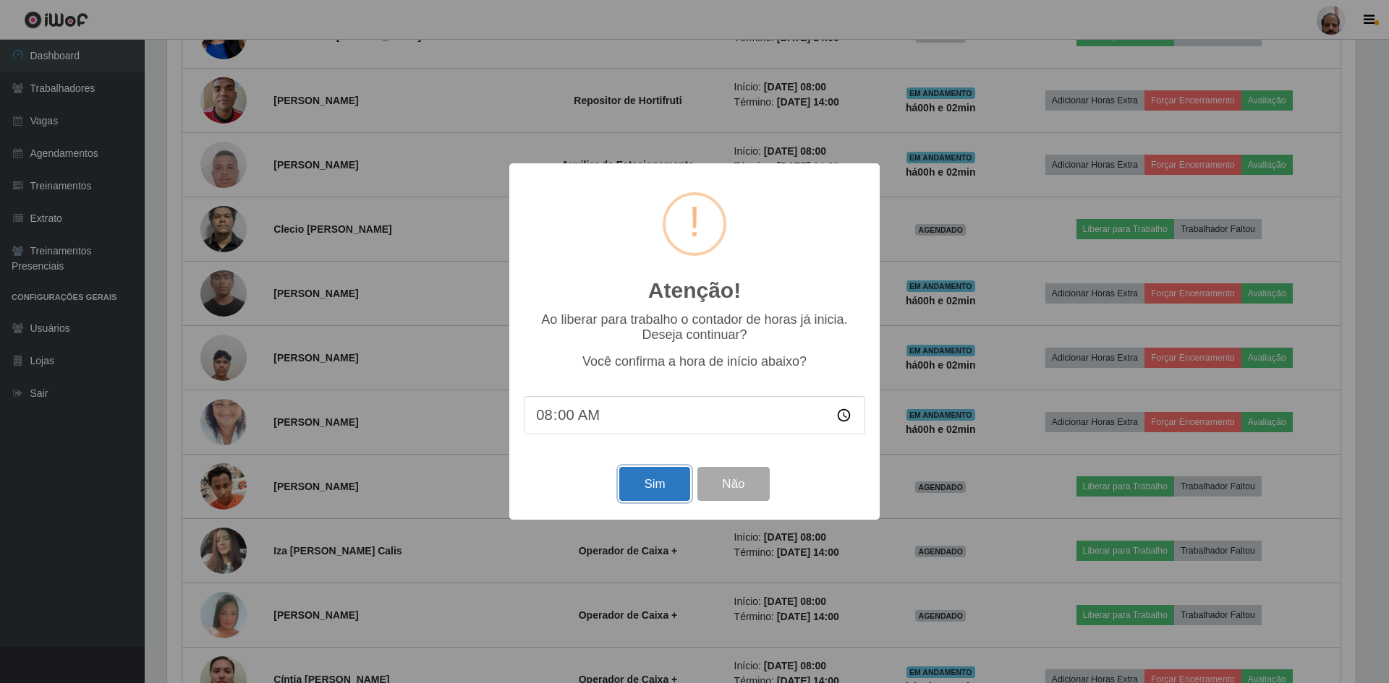
click at [654, 485] on button "Sim" at bounding box center [654, 484] width 70 height 34
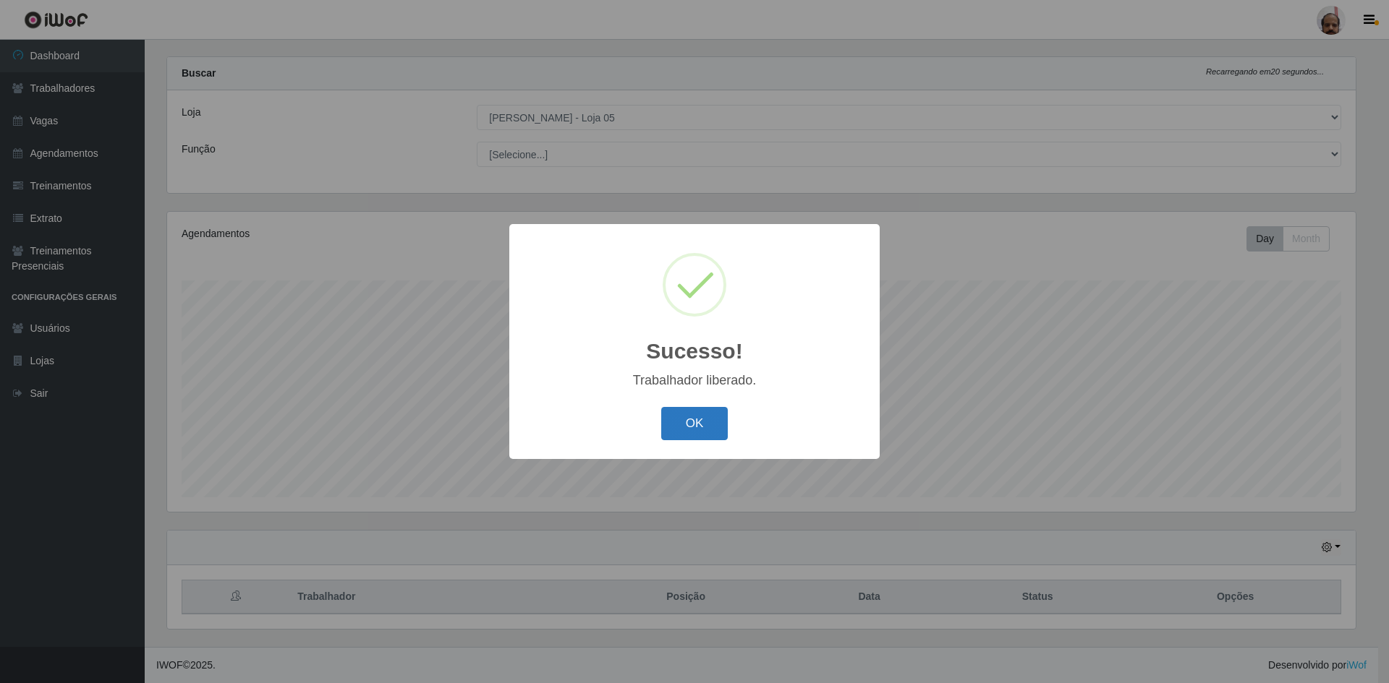
click at [715, 430] on button "OK" at bounding box center [694, 424] width 67 height 34
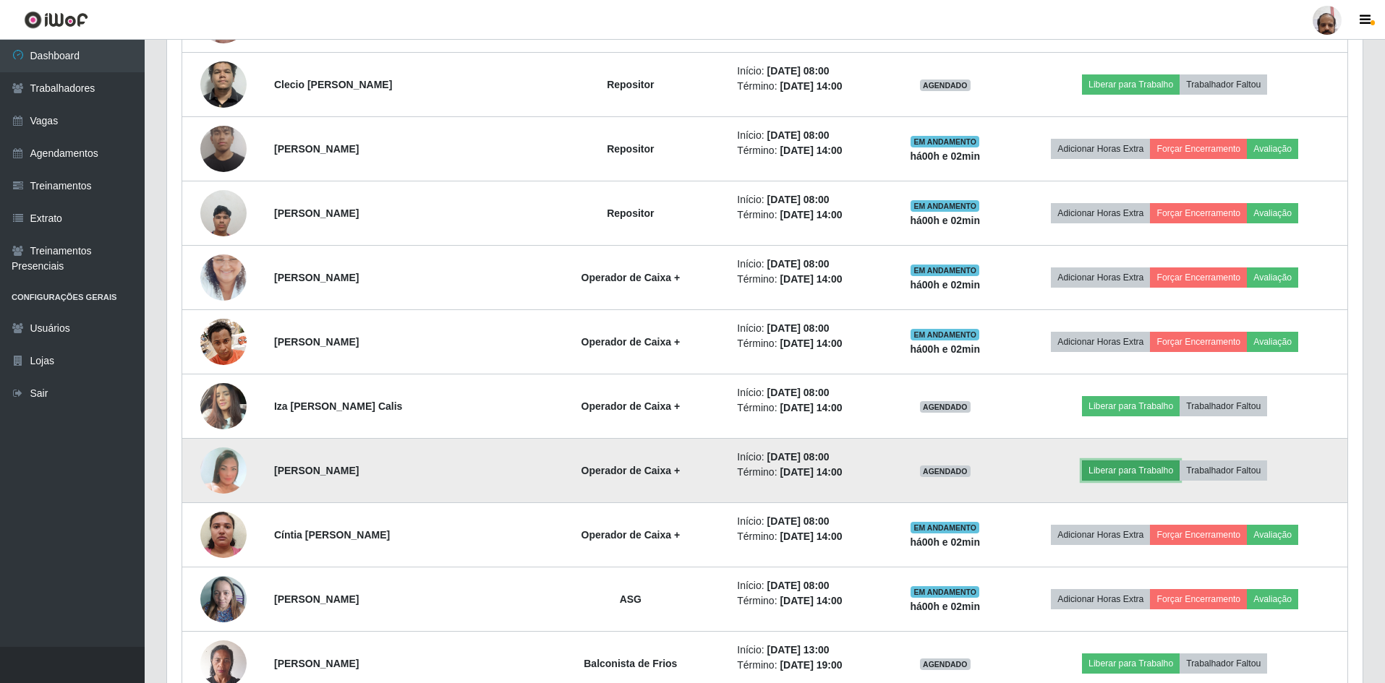
click at [1132, 468] on button "Liberar para Trabalho" at bounding box center [1131, 471] width 98 height 20
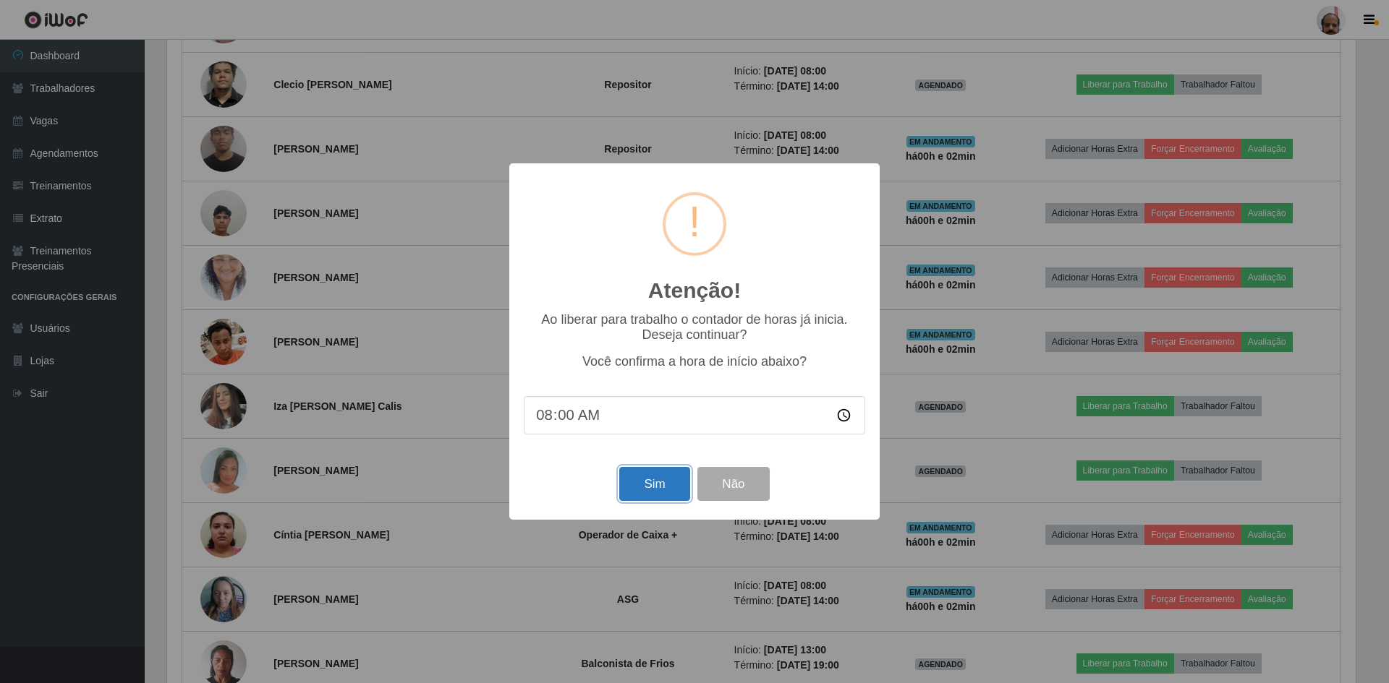
click at [653, 485] on button "Sim" at bounding box center [654, 484] width 70 height 34
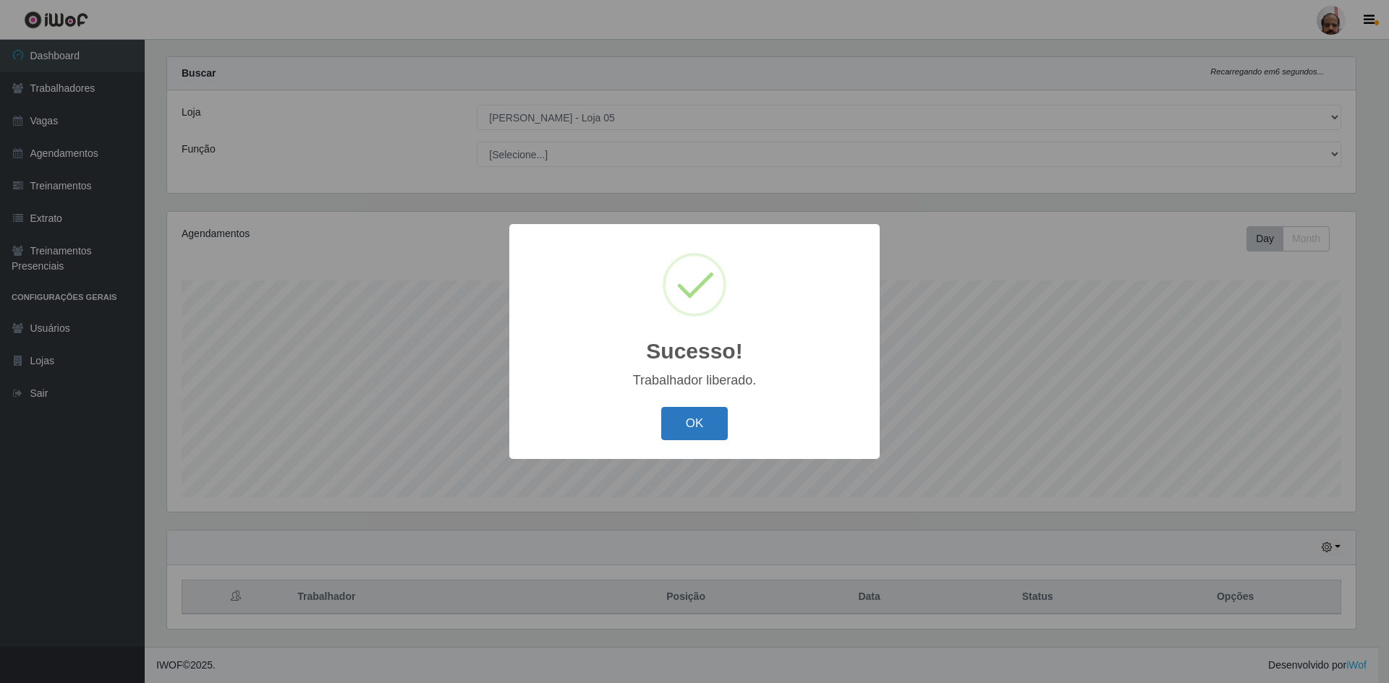
click at [687, 427] on button "OK" at bounding box center [694, 424] width 67 height 34
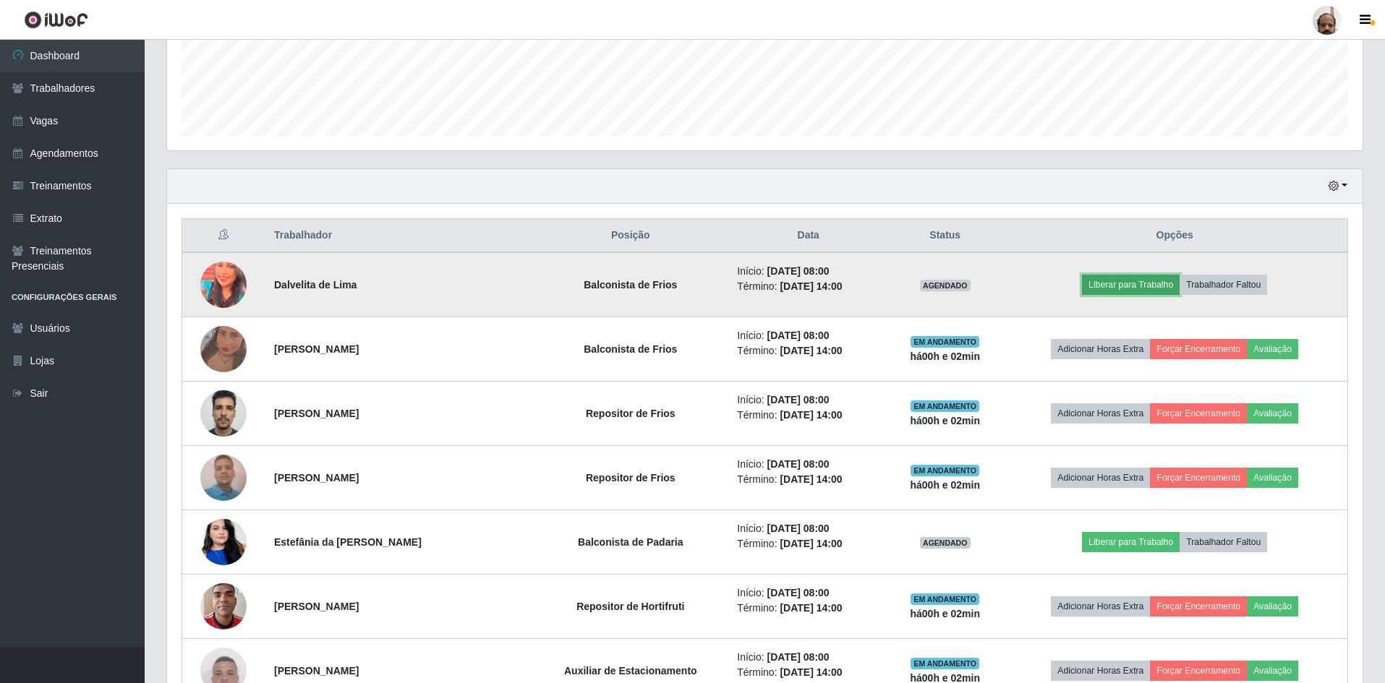
click at [1135, 285] on button "Liberar para Trabalho" at bounding box center [1131, 285] width 98 height 20
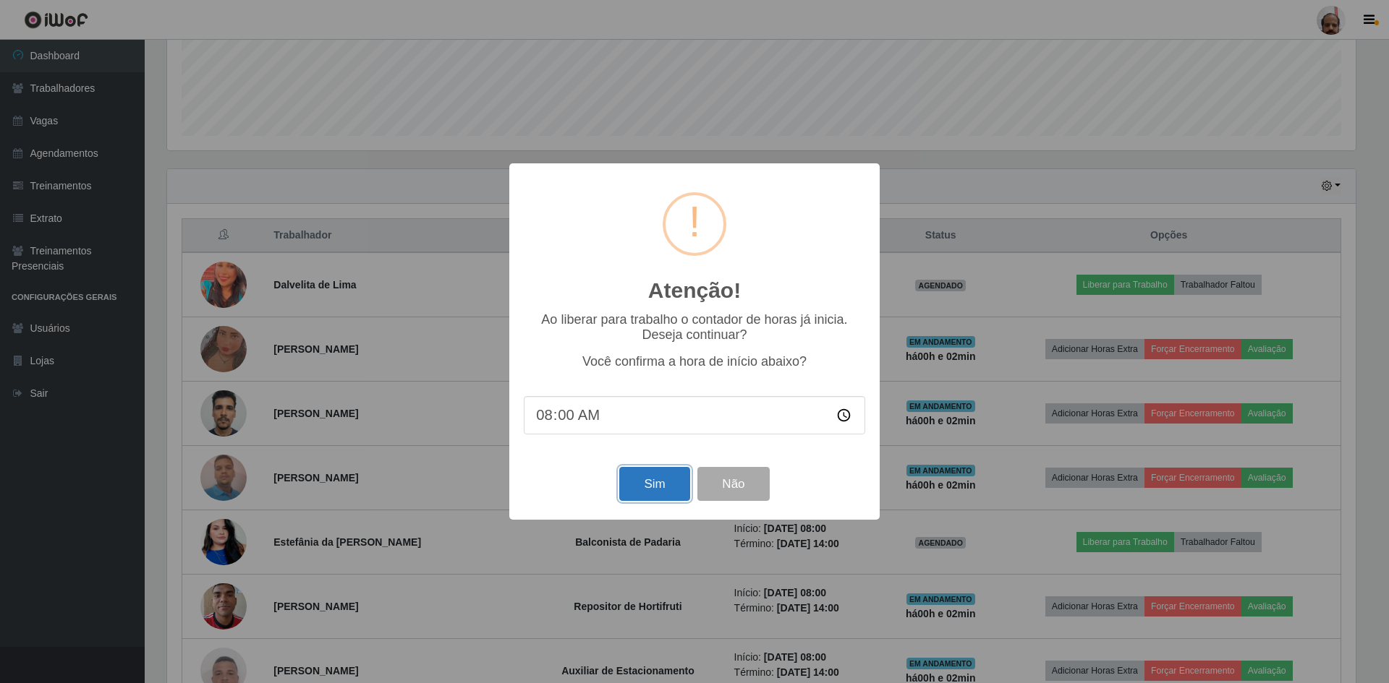
click at [656, 482] on button "Sim" at bounding box center [654, 484] width 70 height 34
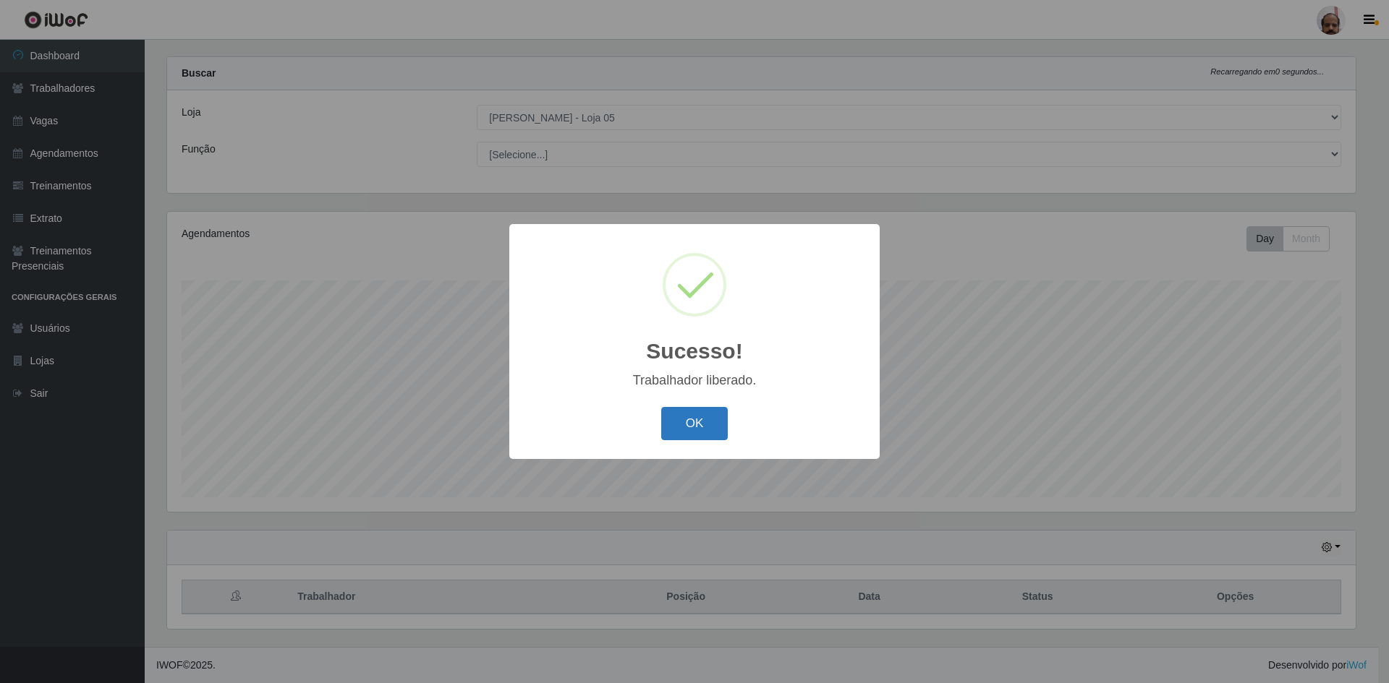
click at [694, 425] on button "OK" at bounding box center [694, 424] width 67 height 34
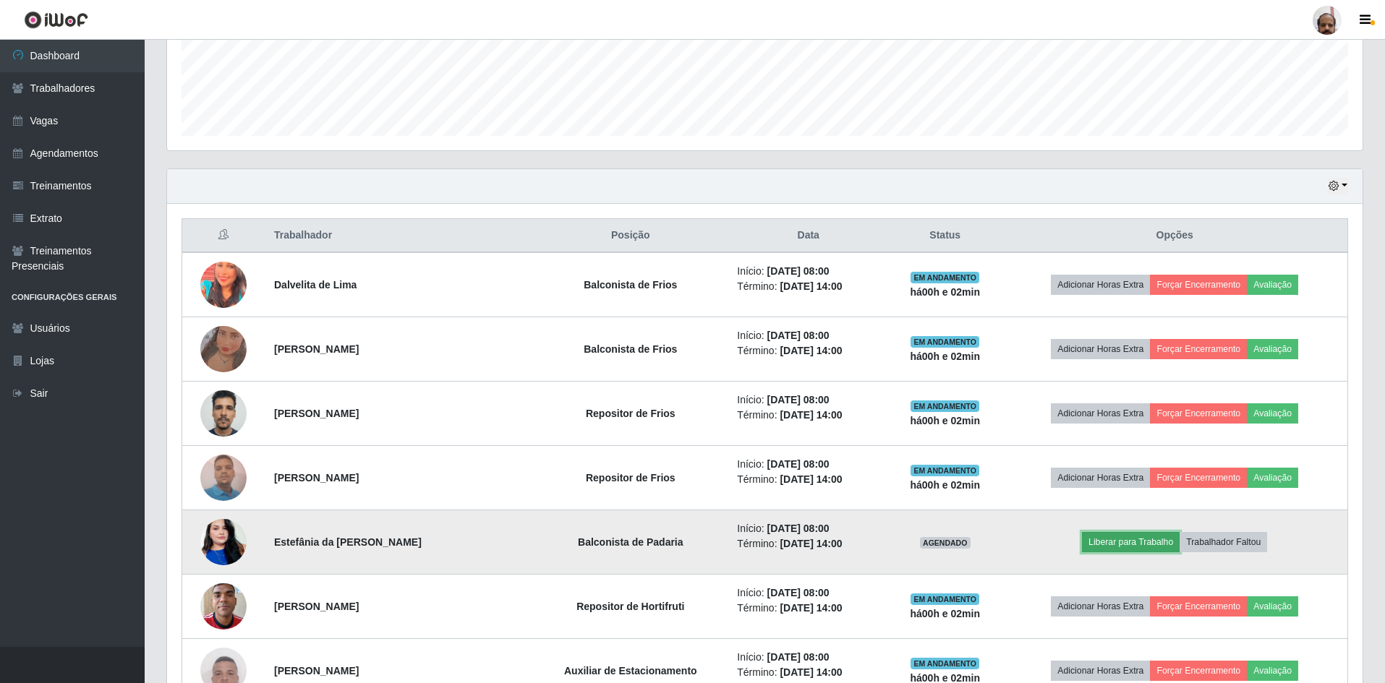
click at [1129, 539] on button "Liberar para Trabalho" at bounding box center [1131, 542] width 98 height 20
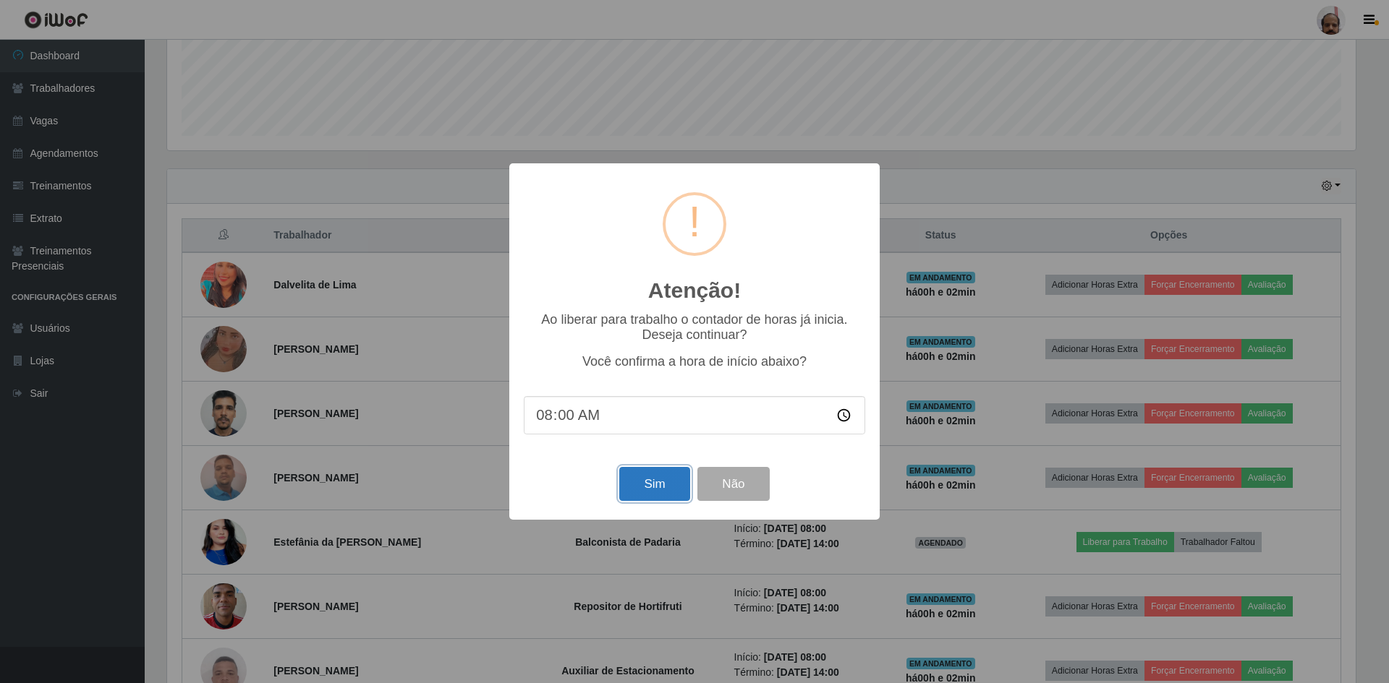
click at [657, 490] on button "Sim" at bounding box center [654, 484] width 70 height 34
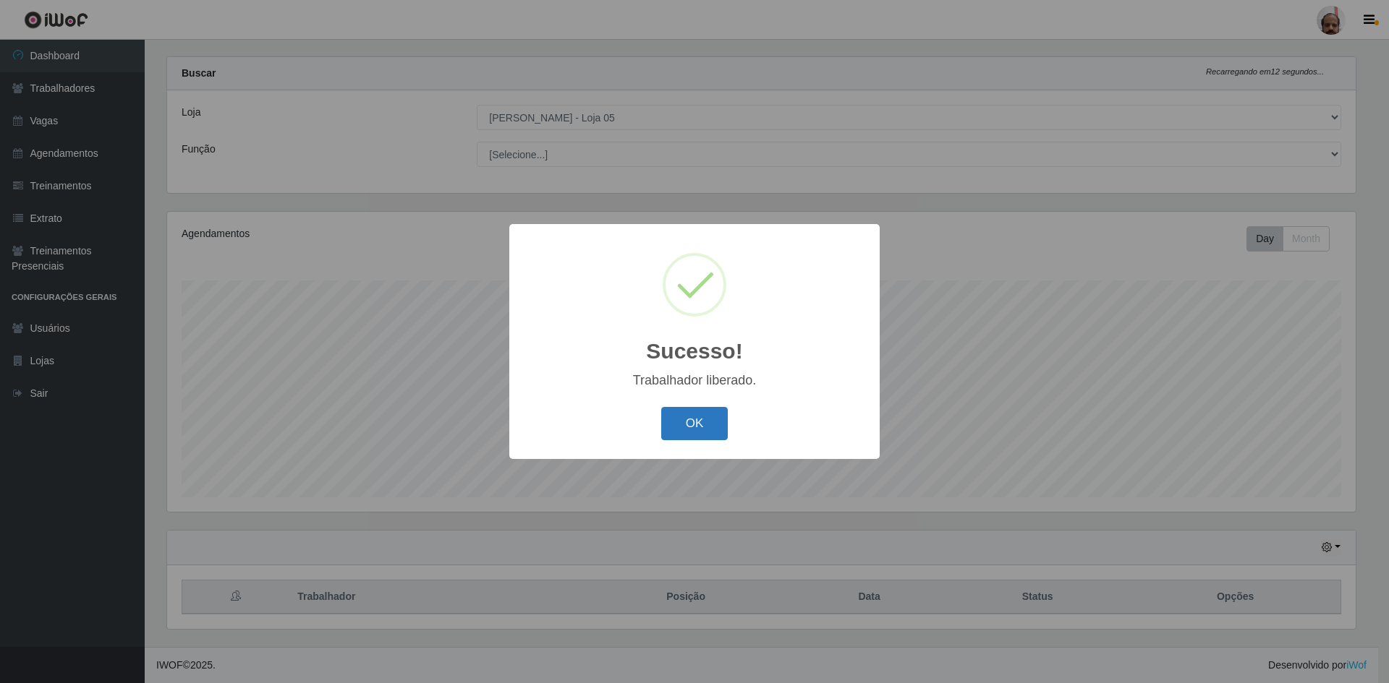
click at [701, 434] on button "OK" at bounding box center [694, 424] width 67 height 34
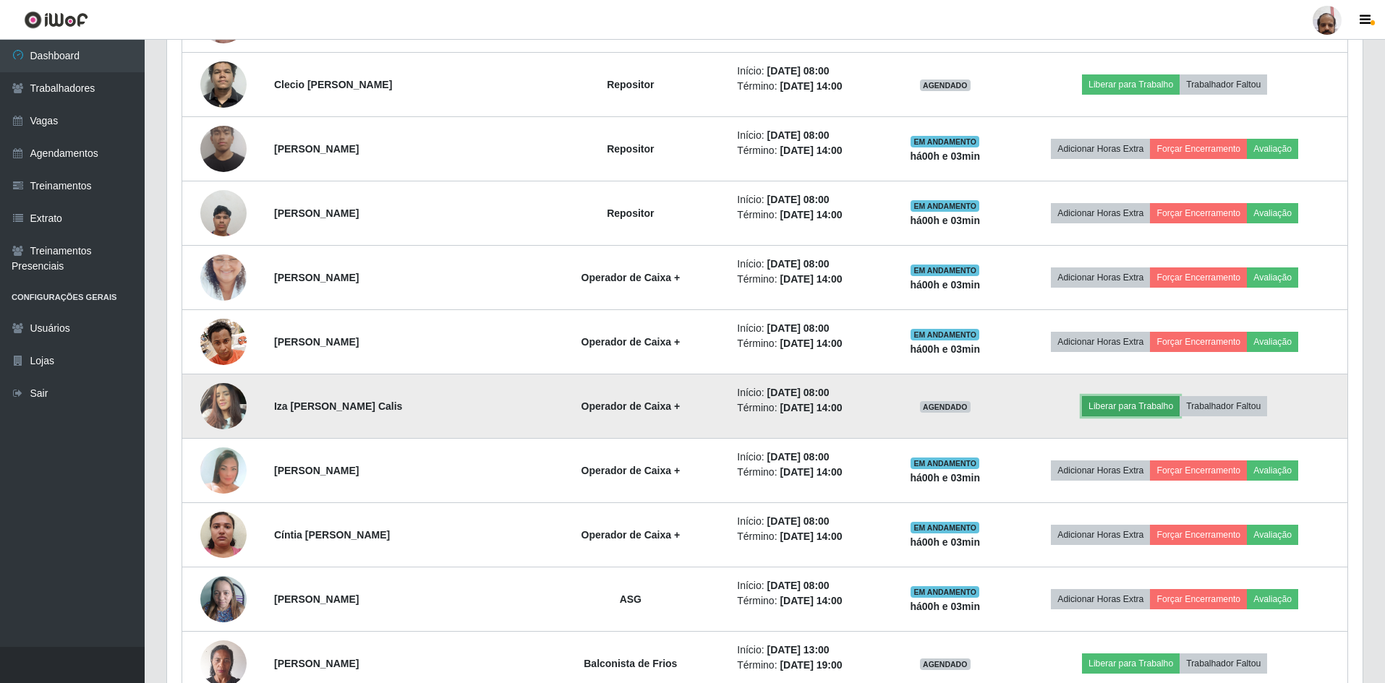
click at [1127, 410] on button "Liberar para Trabalho" at bounding box center [1131, 406] width 98 height 20
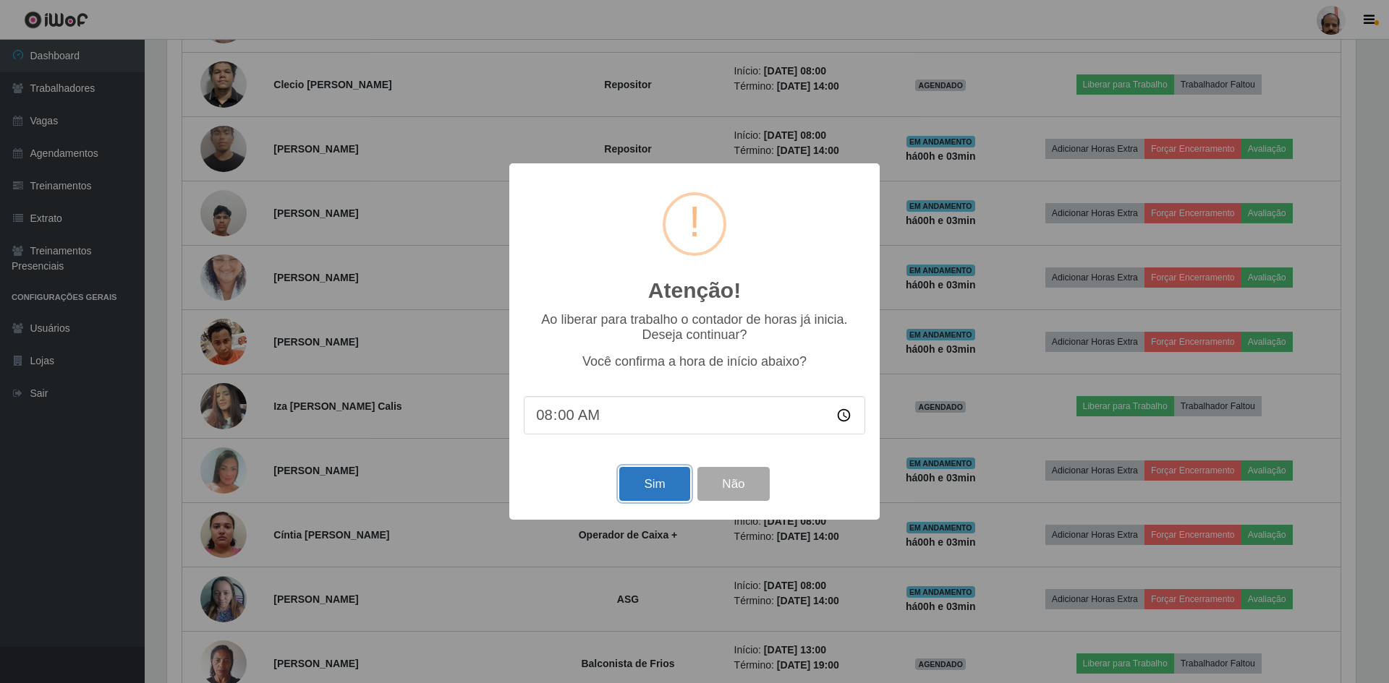
click at [641, 486] on button "Sim" at bounding box center [654, 484] width 70 height 34
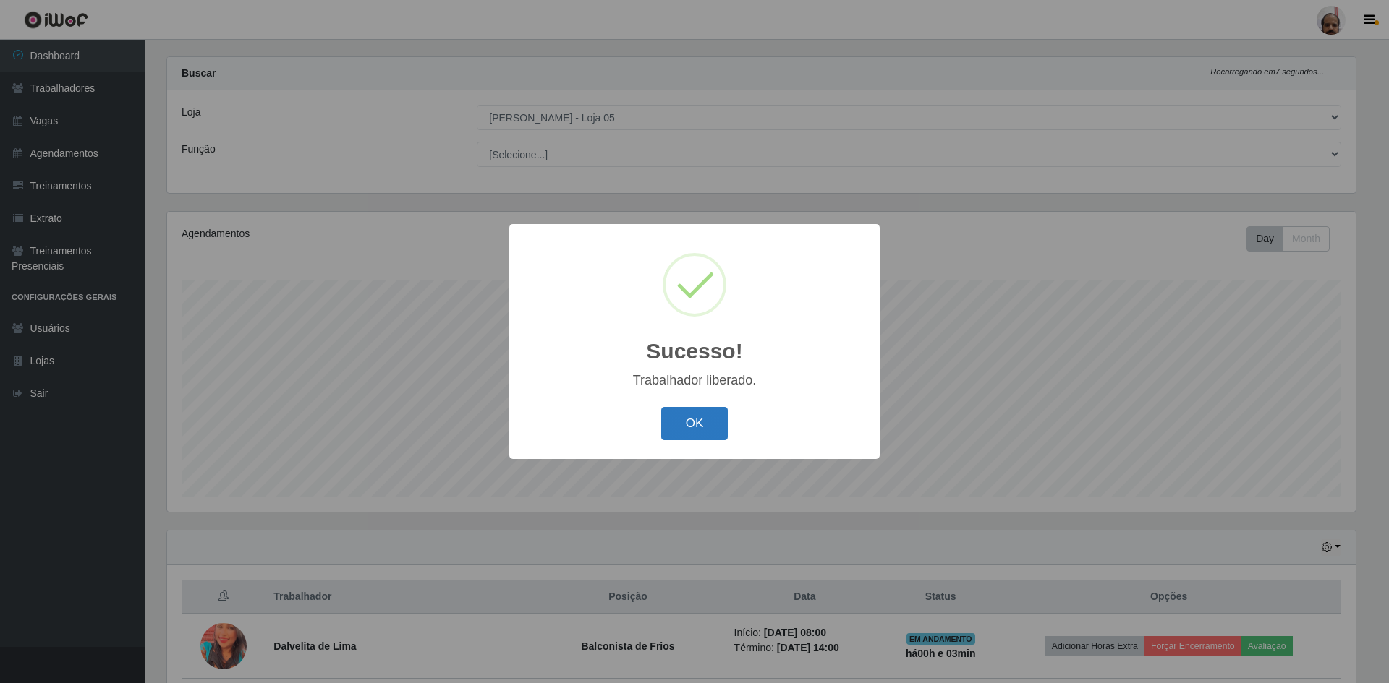
click at [675, 426] on button "OK" at bounding box center [694, 424] width 67 height 34
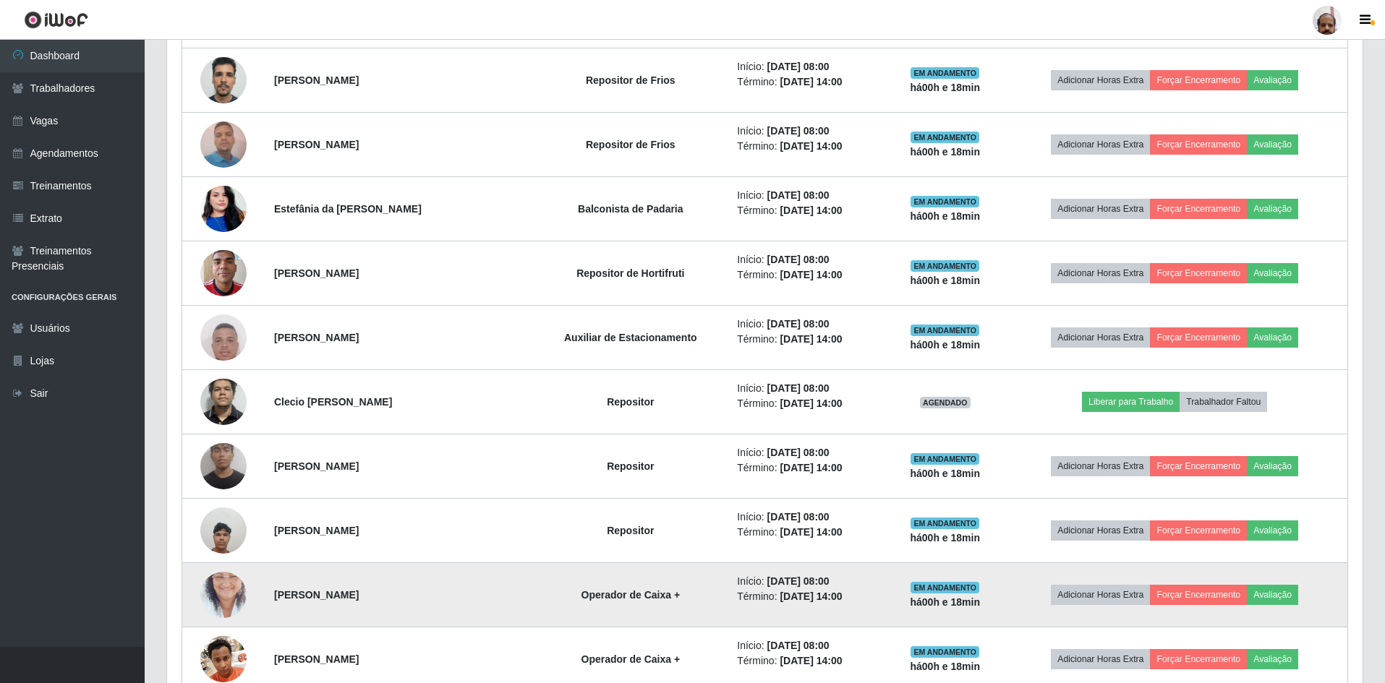
scroll to position [670, 0]
